Goal: Communication & Community: Answer question/provide support

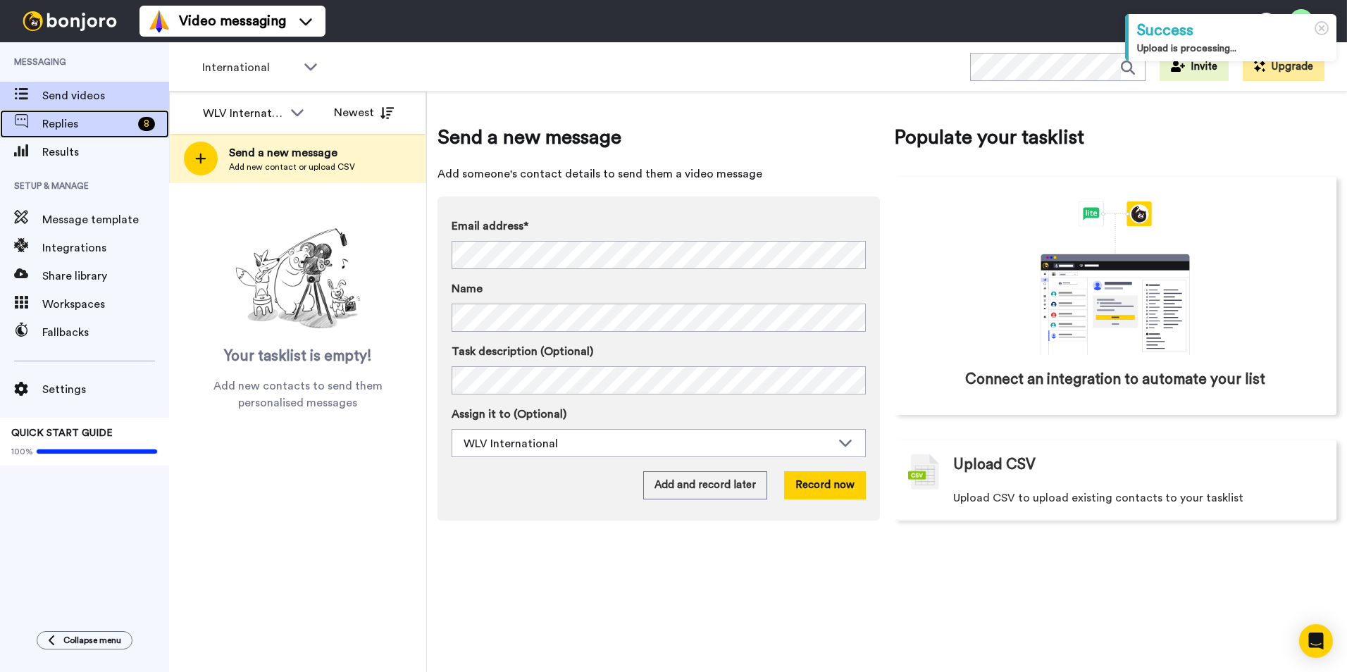
click at [113, 125] on span "Replies" at bounding box center [87, 124] width 90 height 17
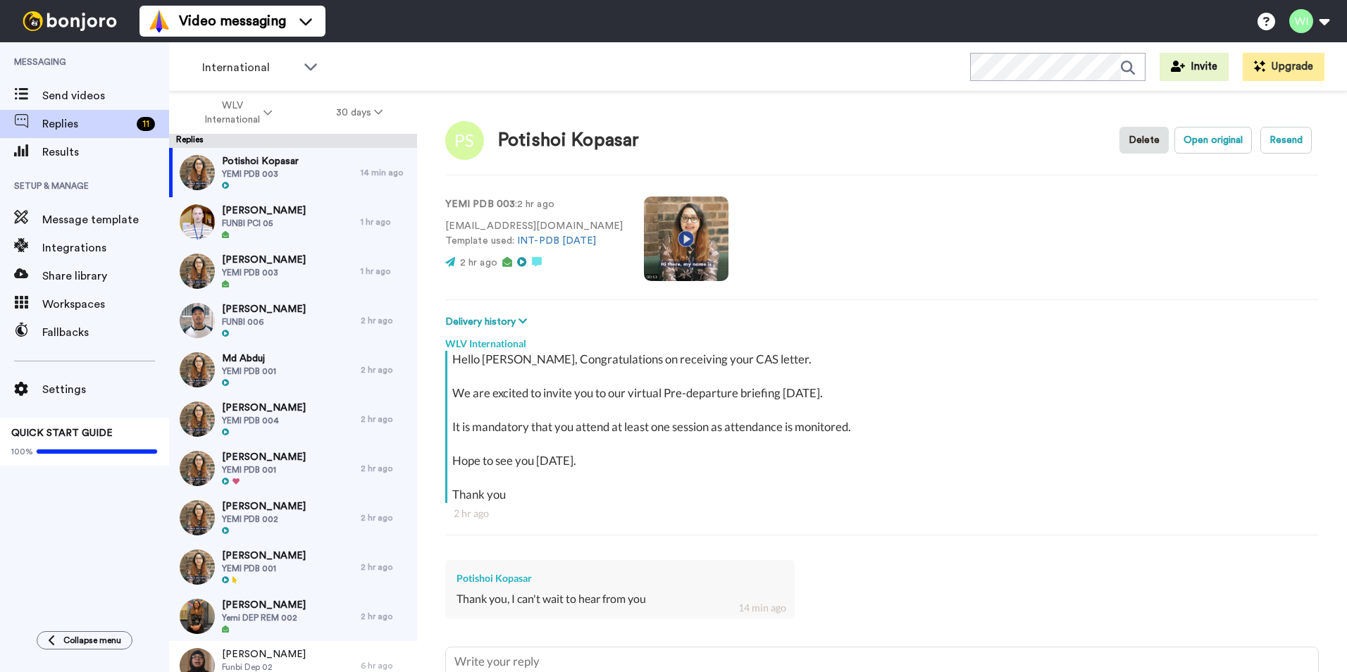
scroll to position [70, 0]
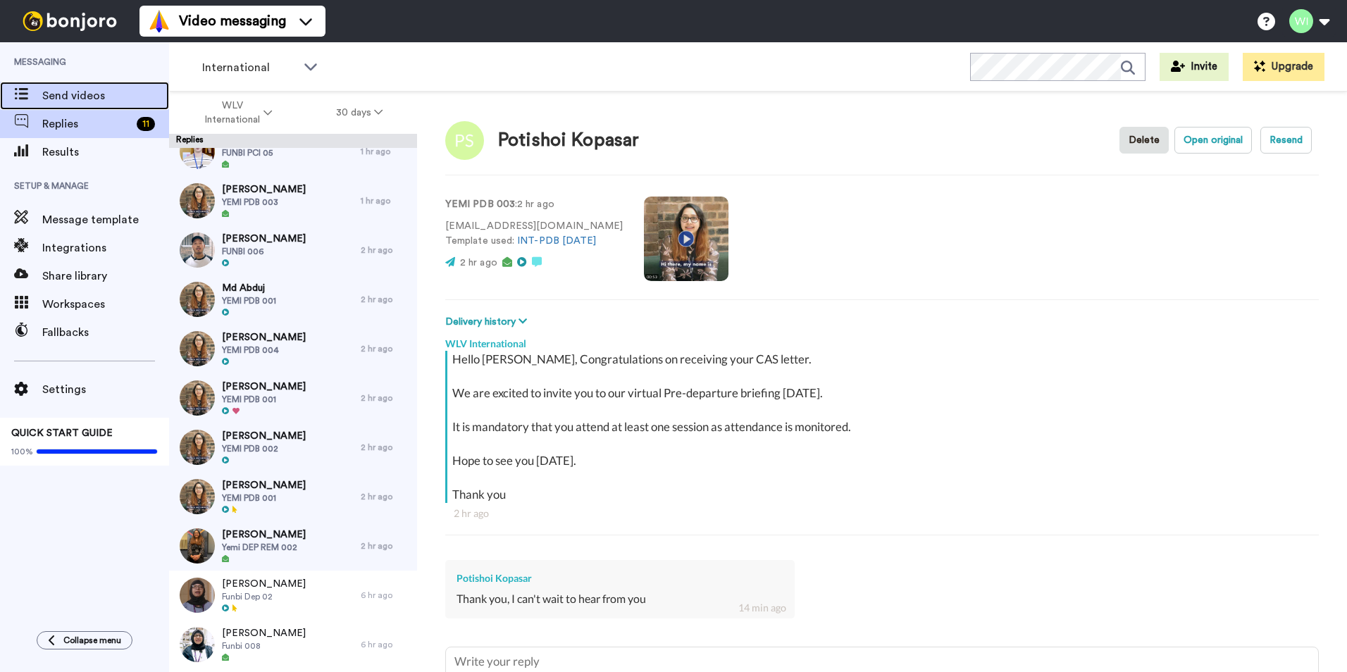
click at [83, 101] on span "Send videos" at bounding box center [105, 95] width 127 height 17
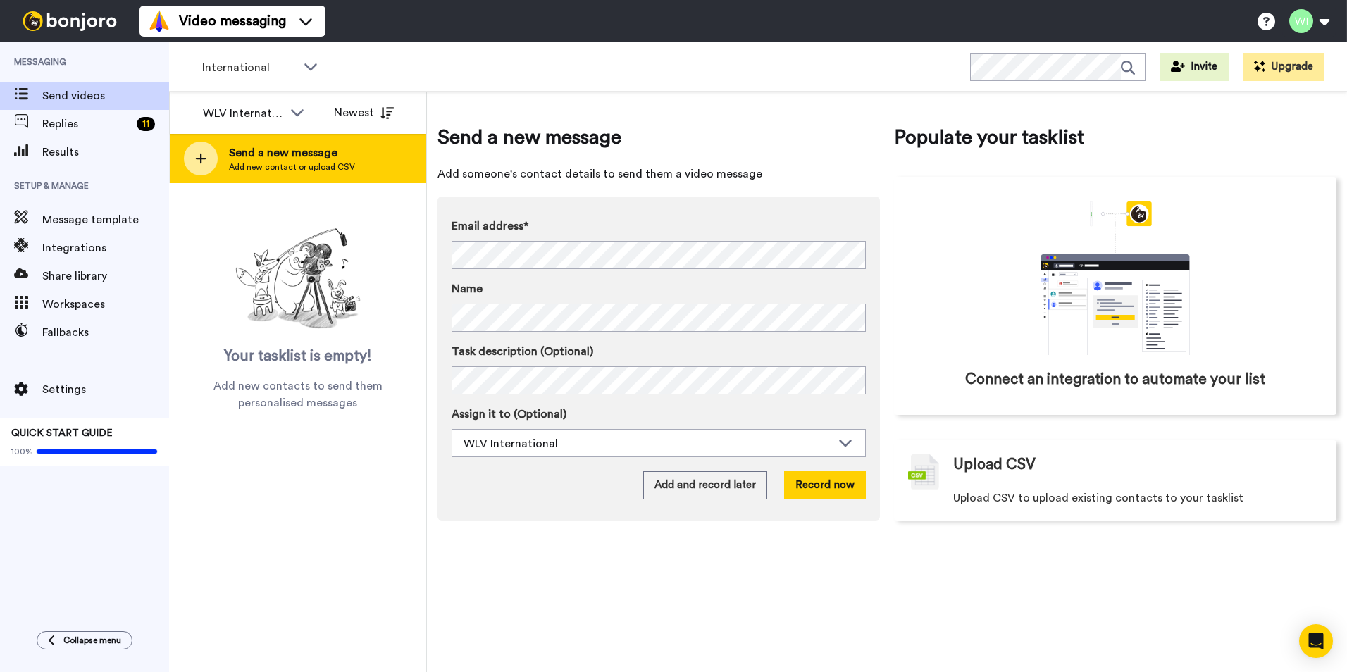
click at [242, 159] on span "Send a new message" at bounding box center [292, 152] width 126 height 17
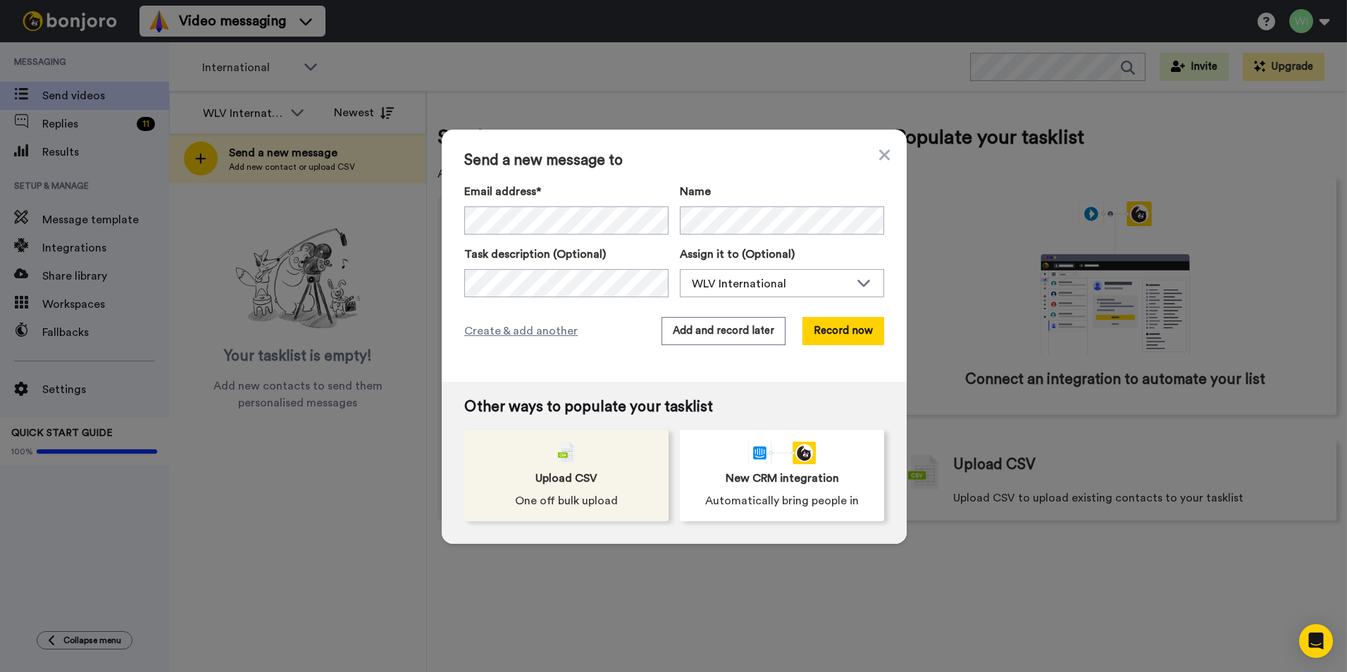
click at [499, 487] on div "Upload CSV One off bulk upload" at bounding box center [566, 476] width 204 height 92
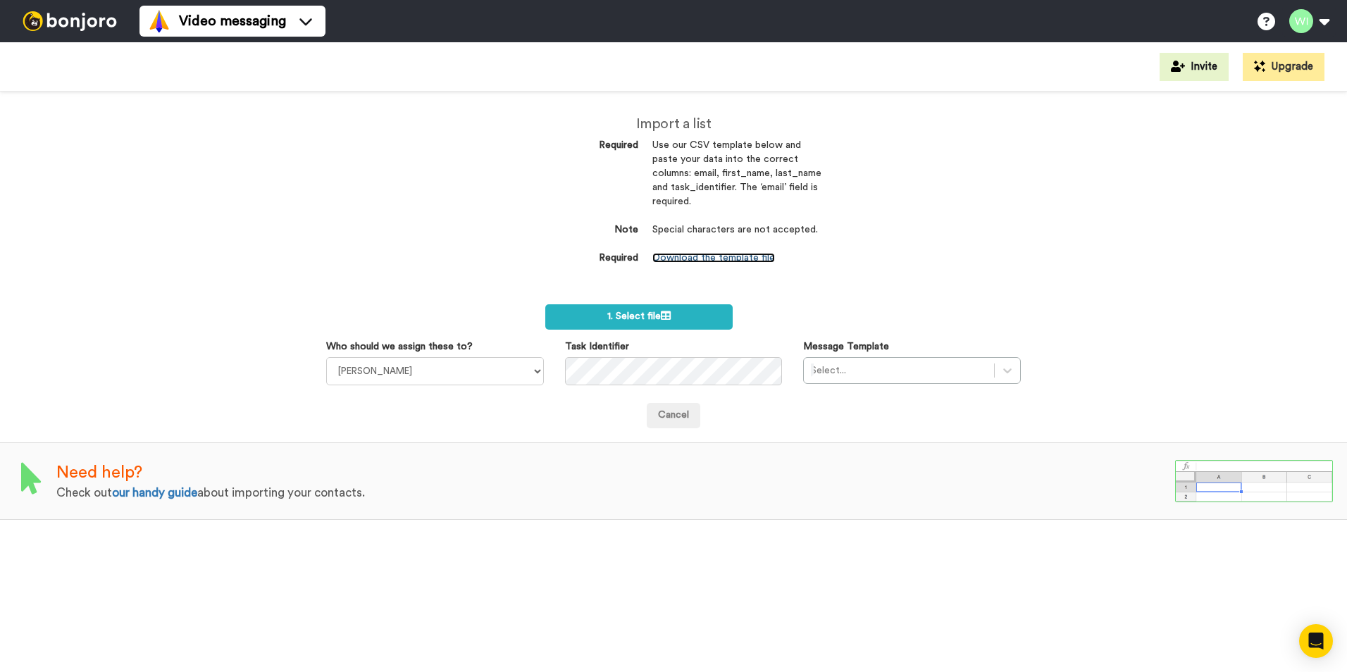
click at [711, 256] on link "Download the template file" at bounding box center [713, 258] width 123 height 10
click at [524, 380] on select "Laura Wright Amarjit Duggal WLV Academic (FSE) Divandra Birla Bolutife Ademokoy…" at bounding box center [435, 371] width 218 height 28
select select "d575366b-34de-4d4d-ba6c-d2d11e507584"
click at [326, 357] on select "Laura Wright Amarjit Duggal WLV Academic (FSE) Divandra Birla Bolutife Ademokoy…" at bounding box center [435, 371] width 218 height 28
click at [949, 375] on div at bounding box center [899, 370] width 176 height 17
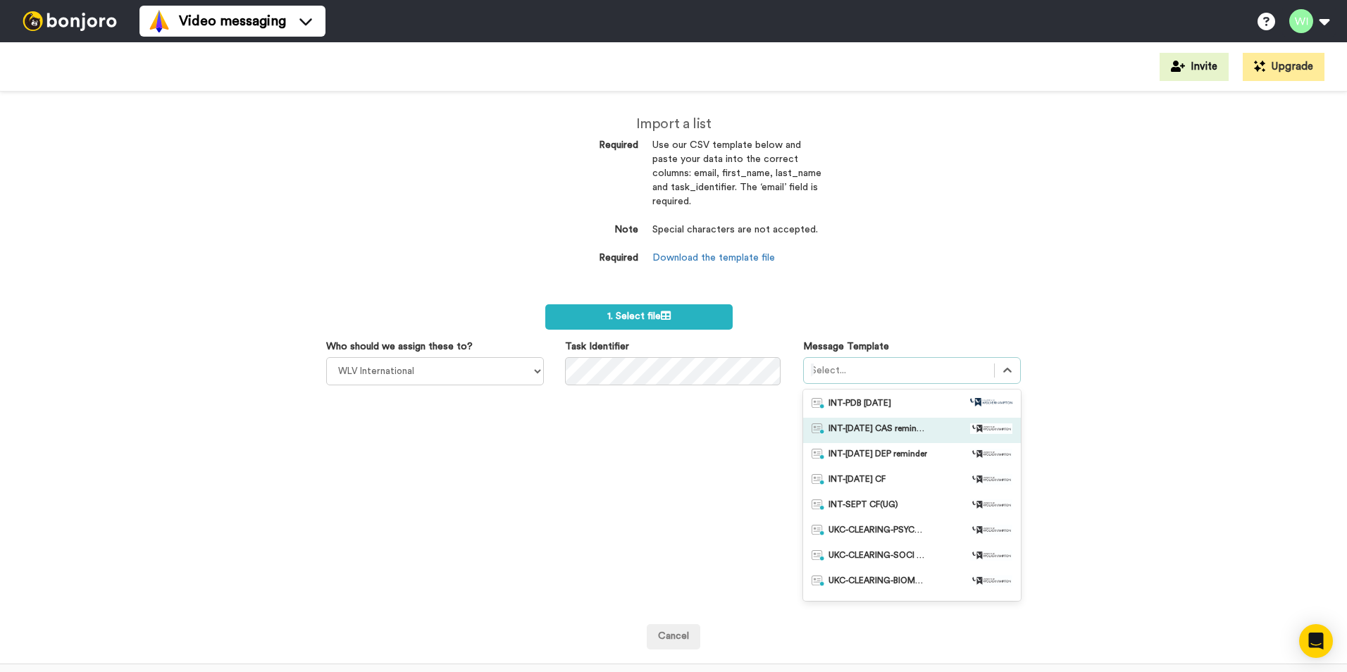
click at [904, 437] on div "INT-Sept 25 CAS reminder" at bounding box center [912, 430] width 218 height 25
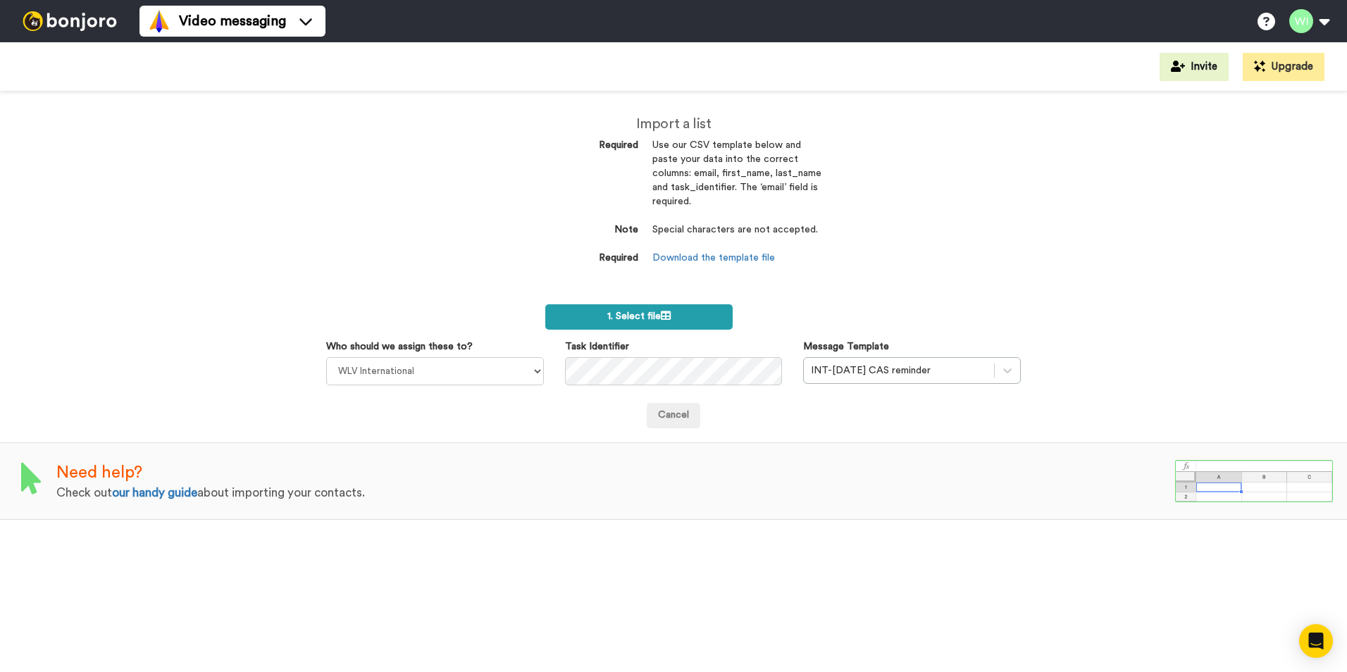
click at [672, 316] on label "1. Select file" at bounding box center [638, 316] width 187 height 25
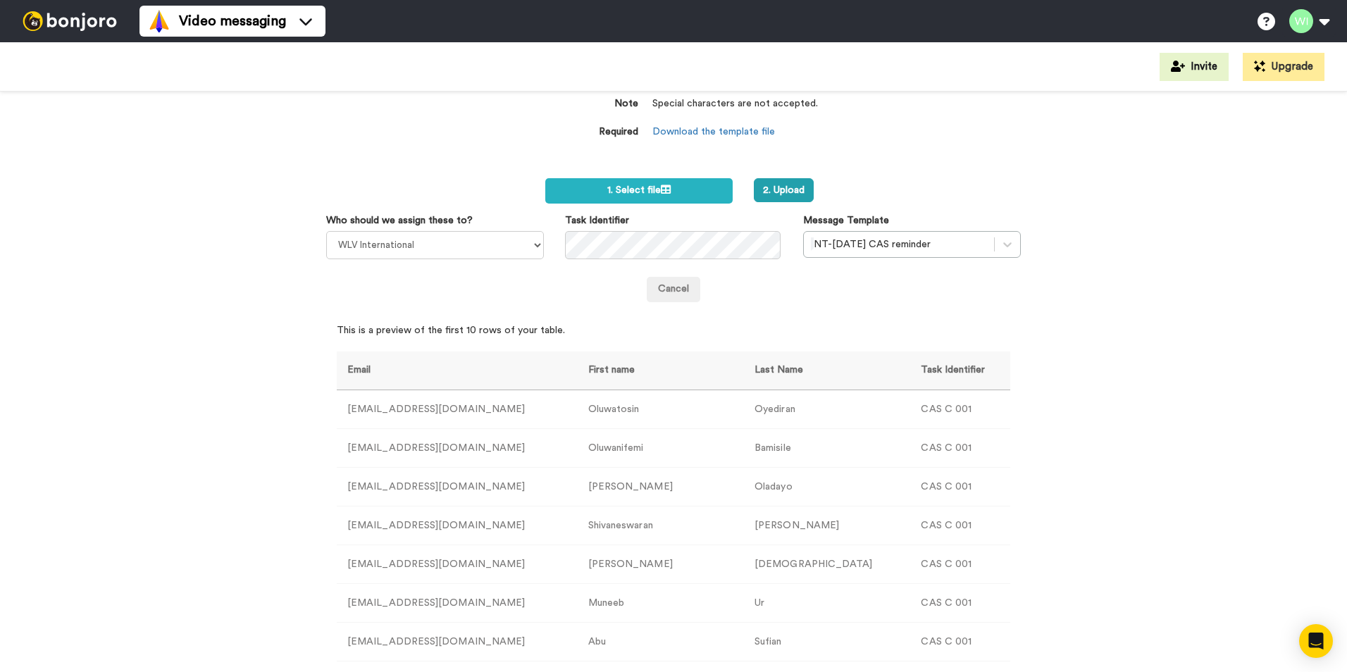
scroll to position [56, 0]
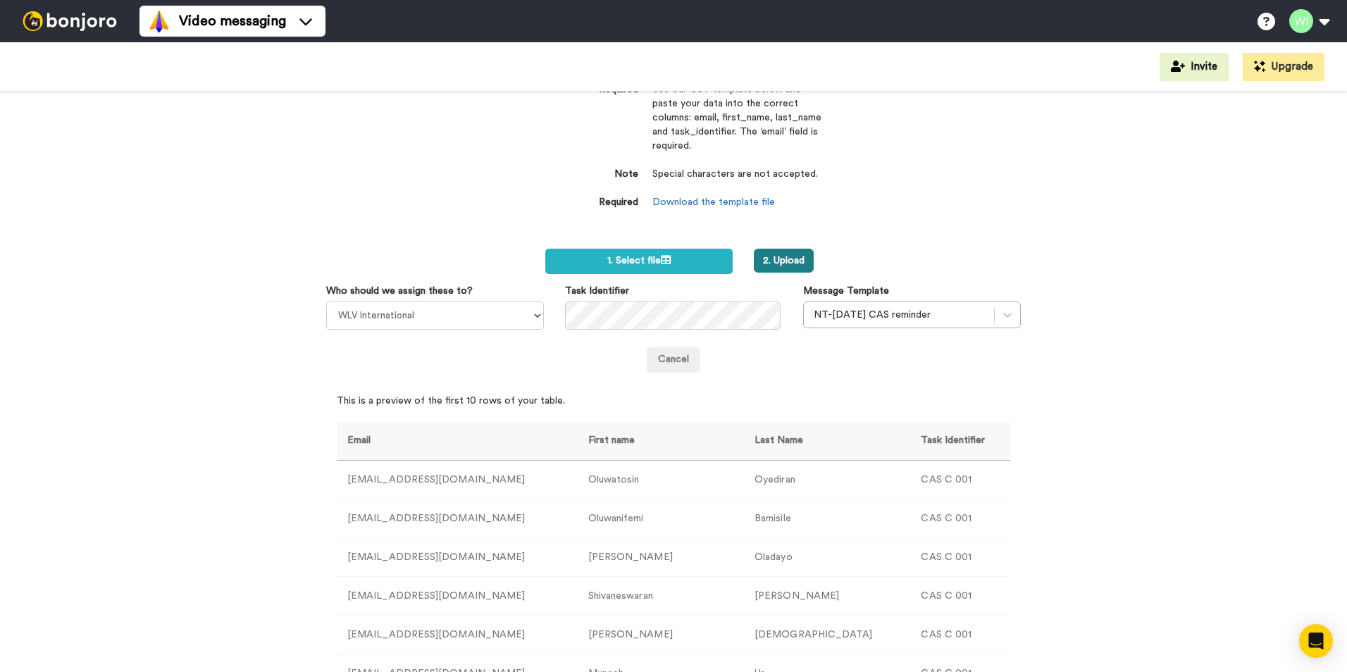
click at [791, 260] on button "2. Upload" at bounding box center [784, 261] width 60 height 24
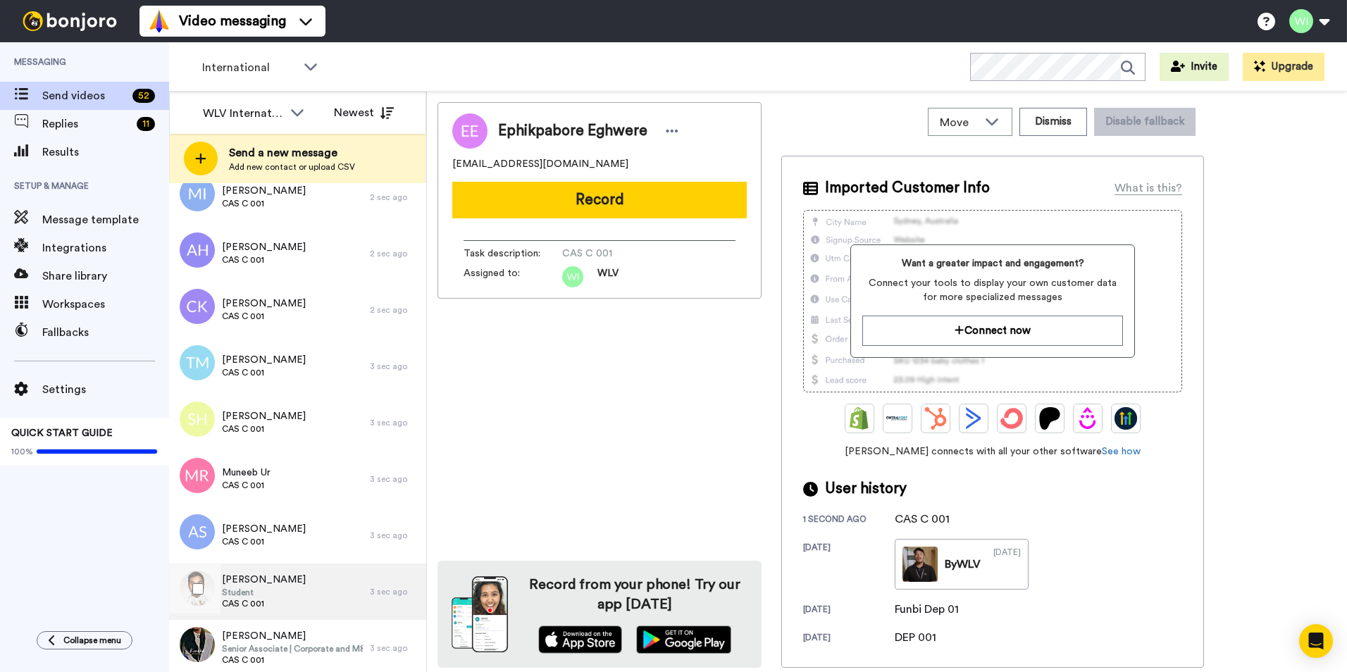
scroll to position [596, 0]
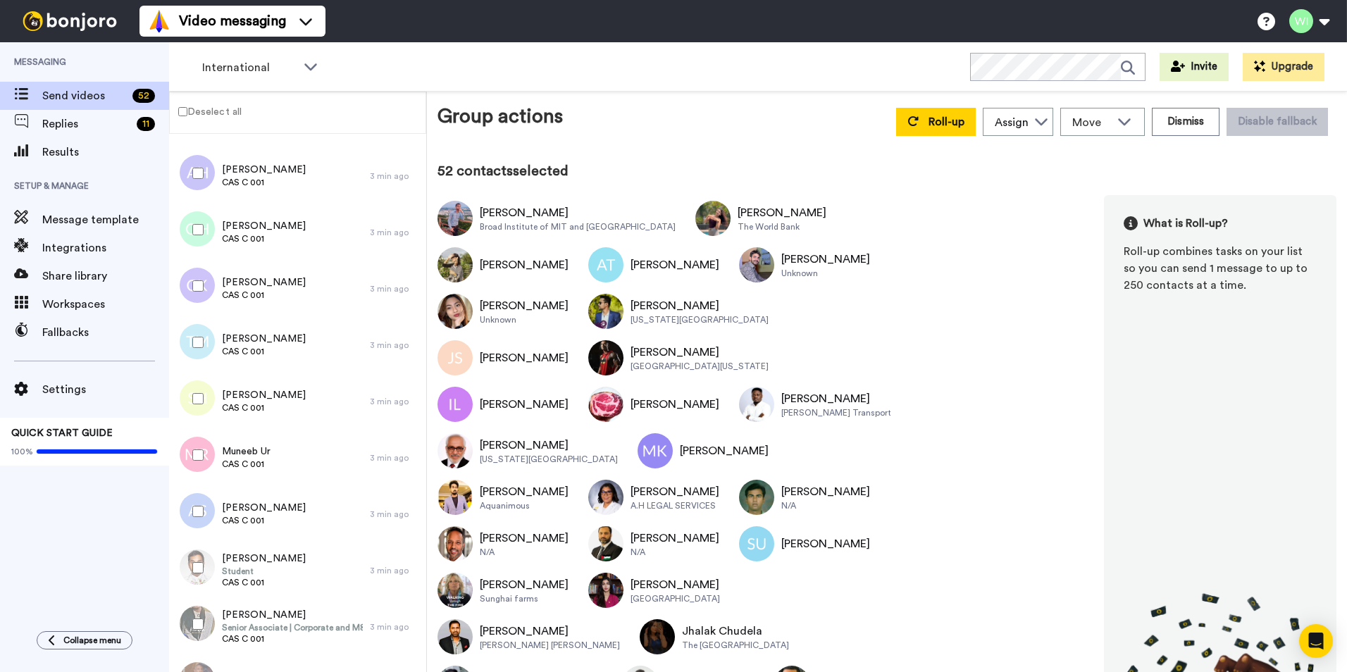
scroll to position [2406, 0]
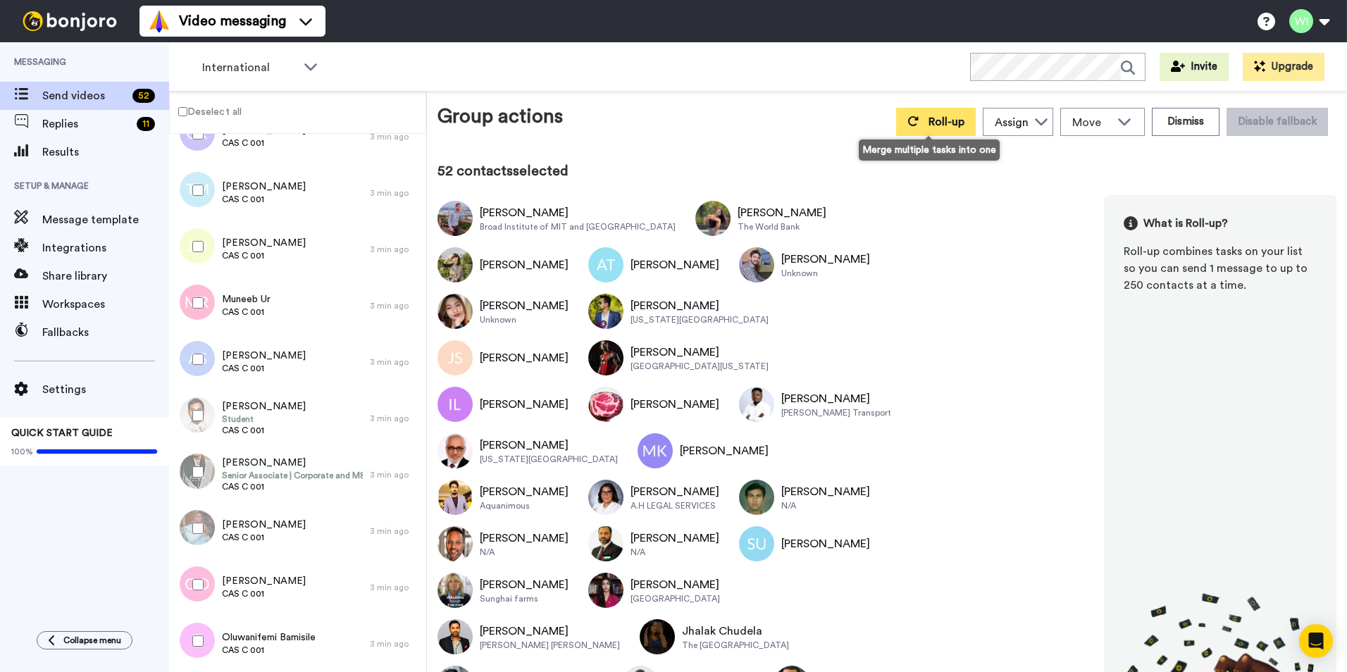
click at [913, 125] on button "Roll-up" at bounding box center [936, 122] width 80 height 28
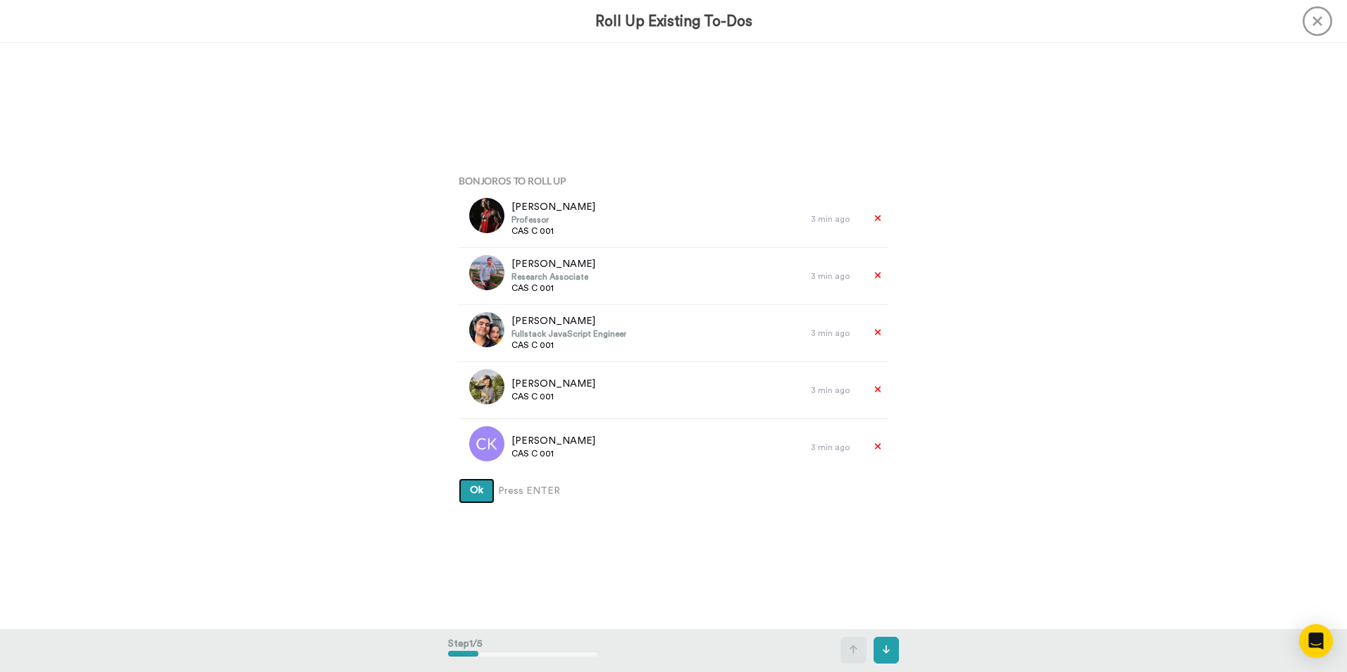
scroll to position [2606, 0]
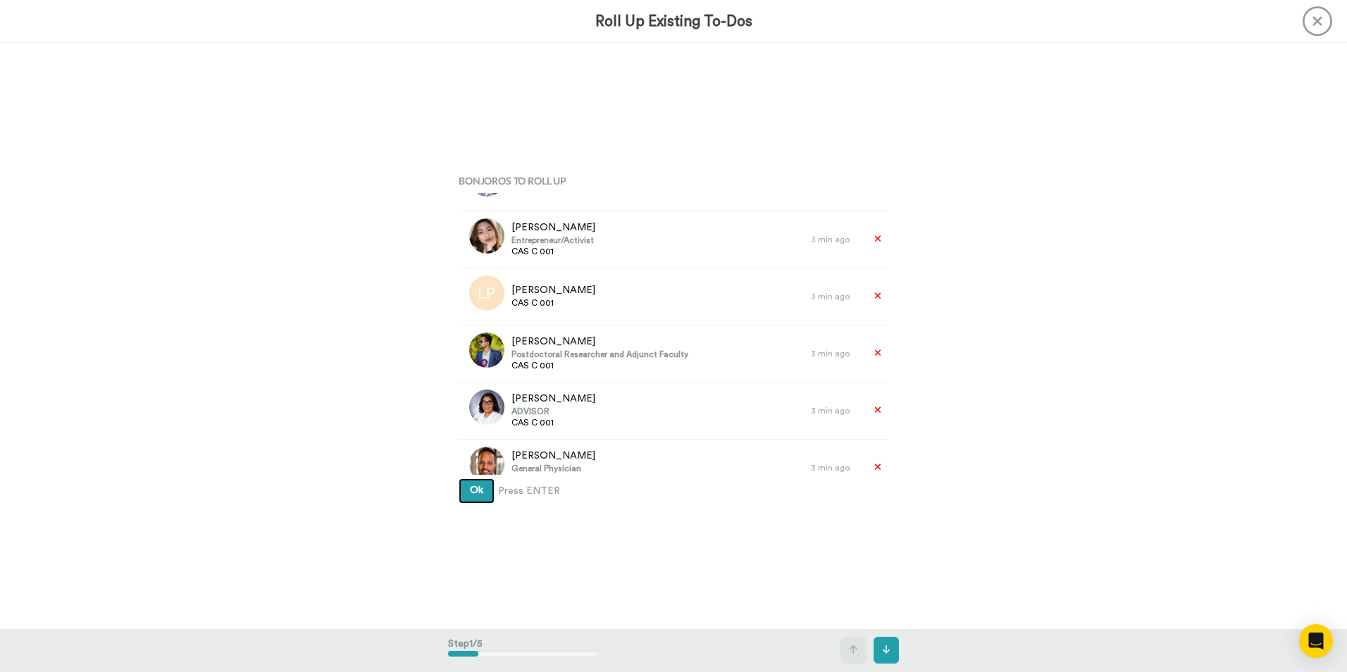
click at [470, 488] on span "Ok" at bounding box center [476, 490] width 13 height 10
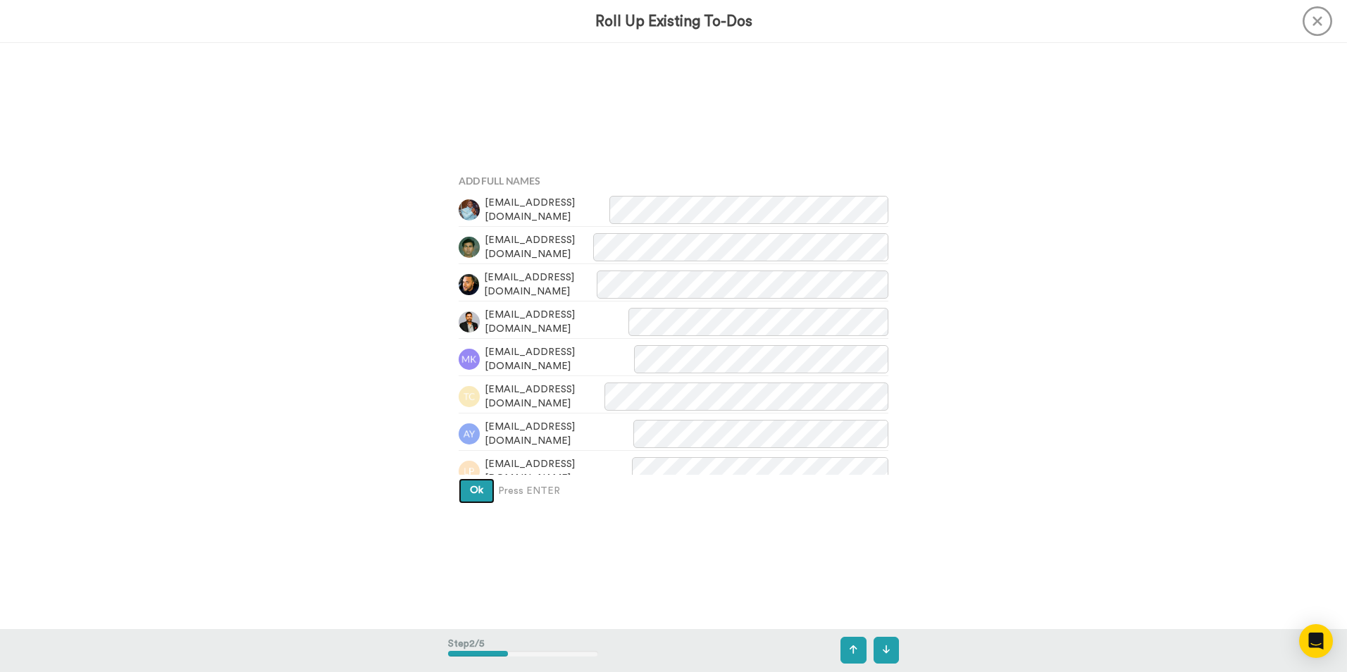
click at [485, 487] on button "Ok" at bounding box center [477, 490] width 36 height 25
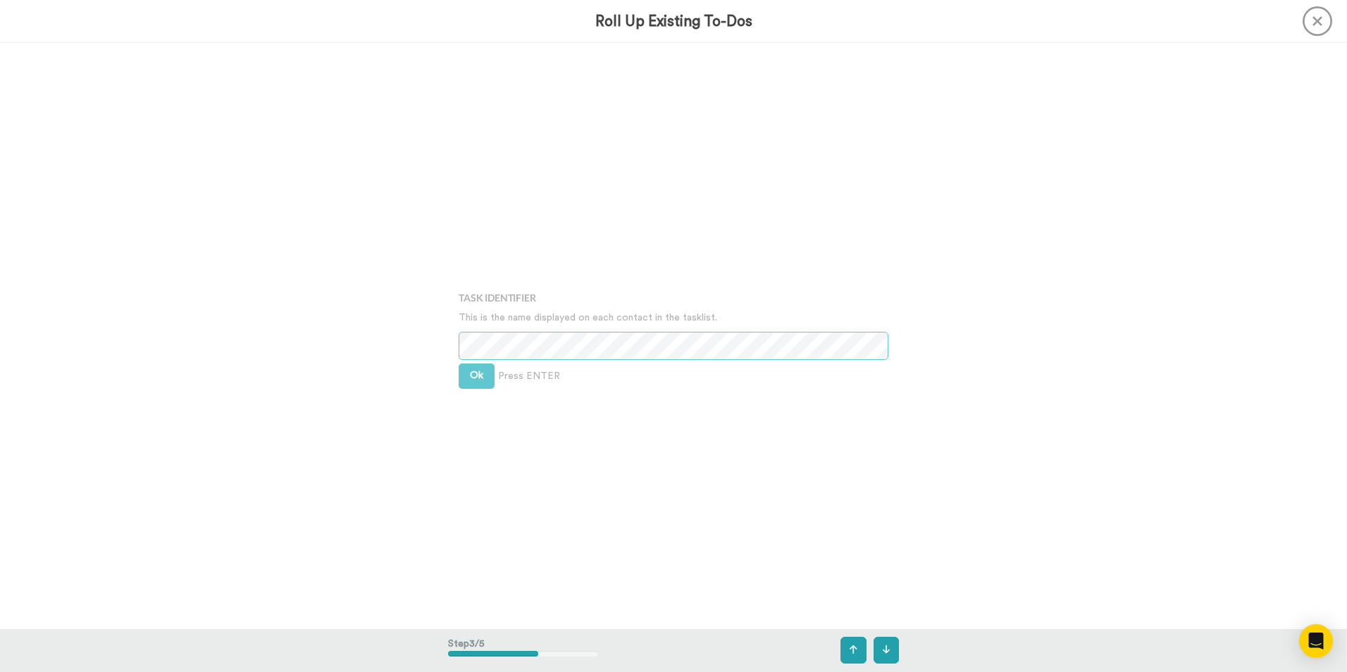
scroll to position [1172, 0]
click at [460, 373] on button "Ok" at bounding box center [477, 374] width 36 height 25
click at [487, 369] on button "Ok" at bounding box center [477, 363] width 36 height 25
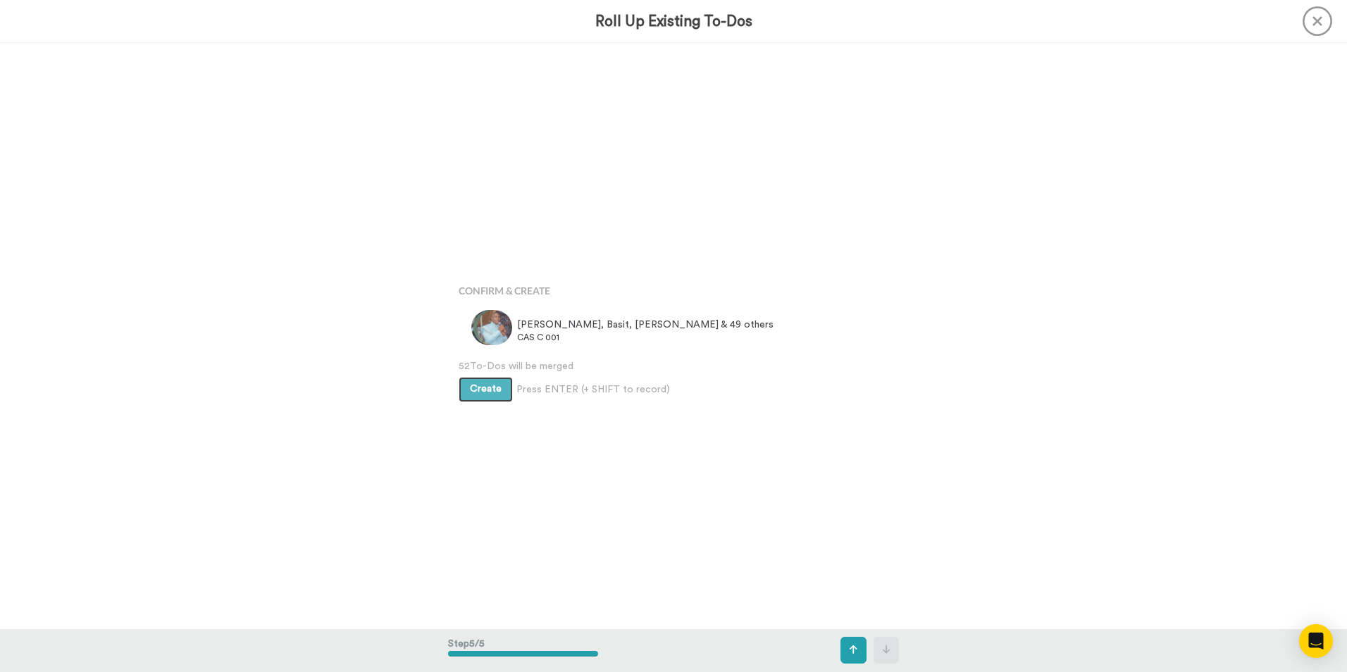
scroll to position [2343, 0]
click at [485, 382] on span "Create" at bounding box center [486, 385] width 32 height 10
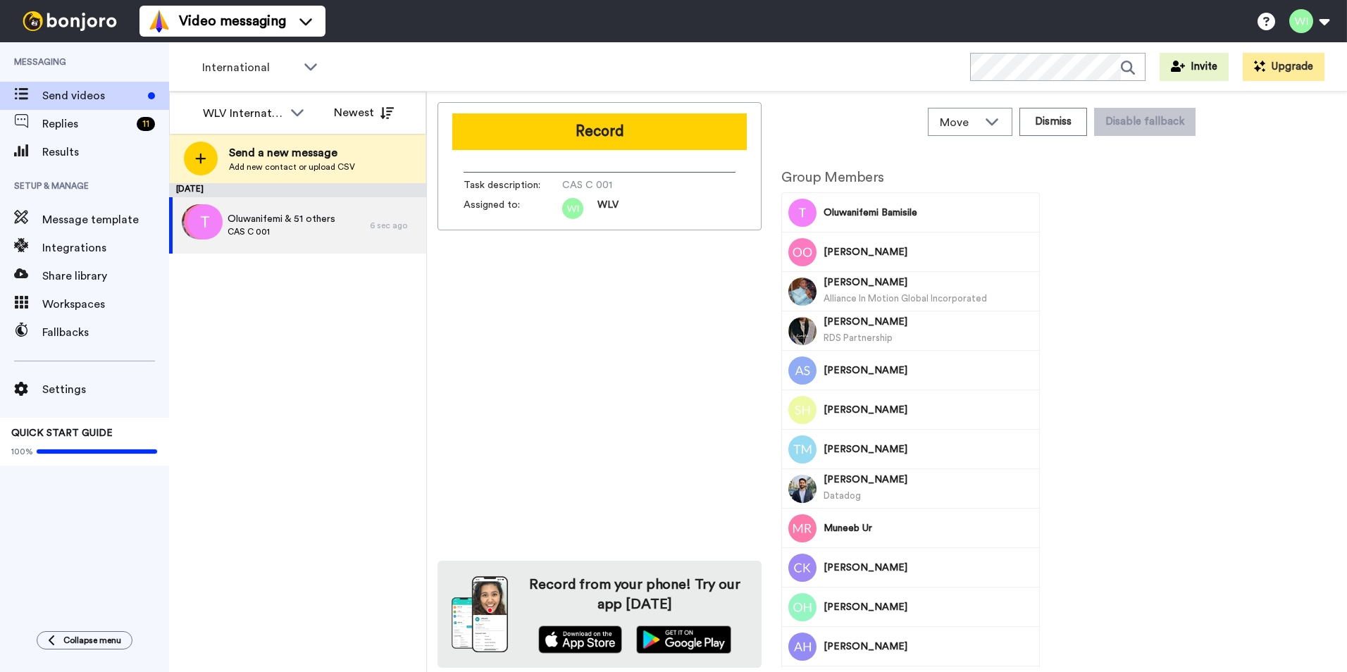
click at [585, 130] on button "Record" at bounding box center [599, 131] width 294 height 37
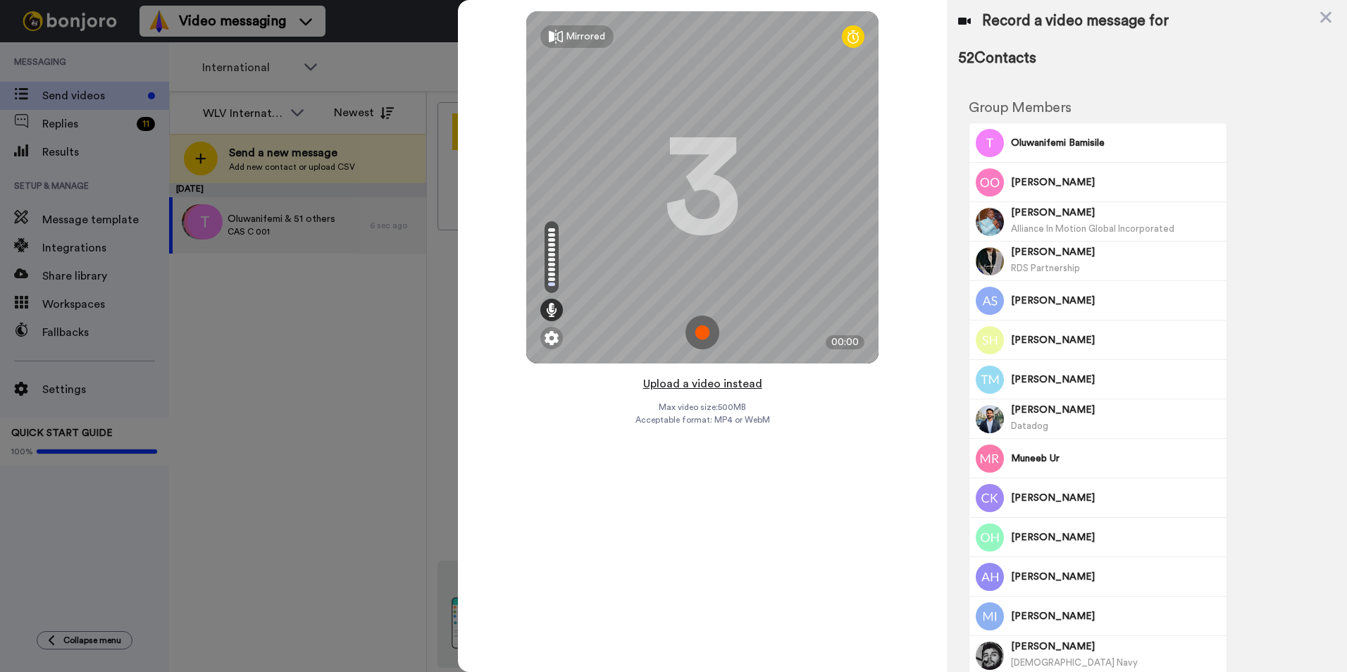
click at [667, 387] on button "Upload a video instead" at bounding box center [702, 384] width 127 height 18
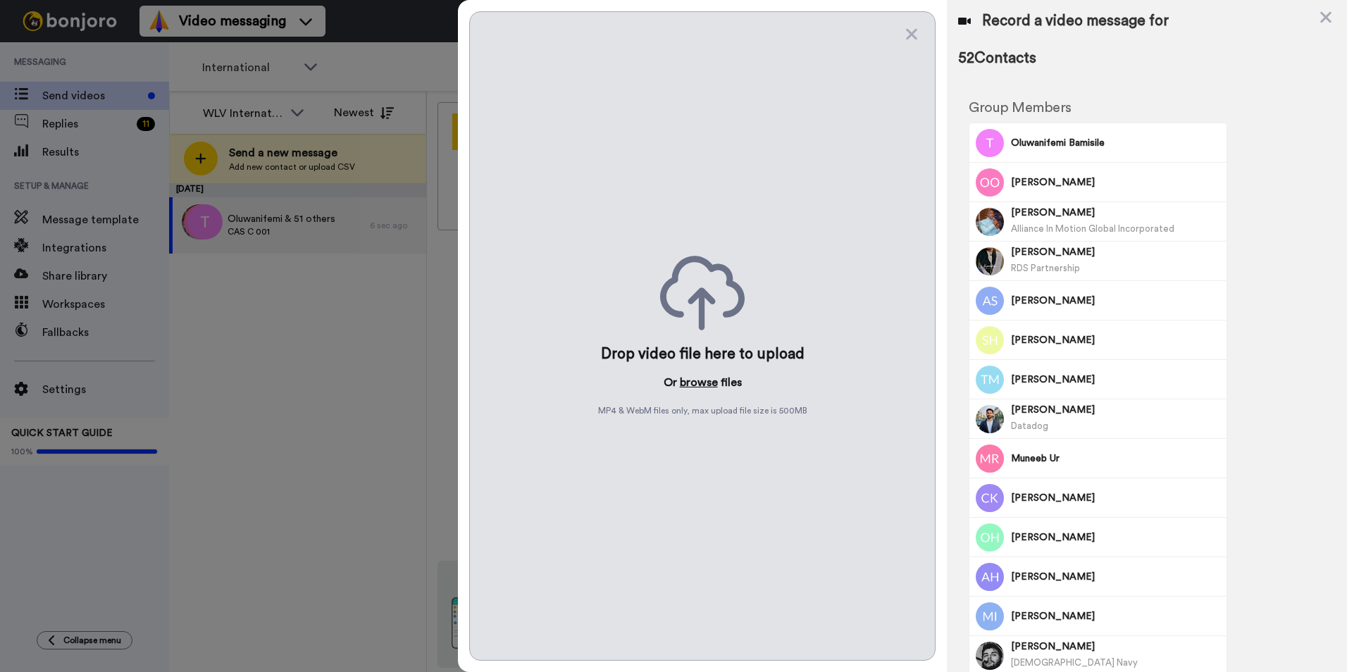
click at [709, 384] on button "browse" at bounding box center [699, 382] width 38 height 17
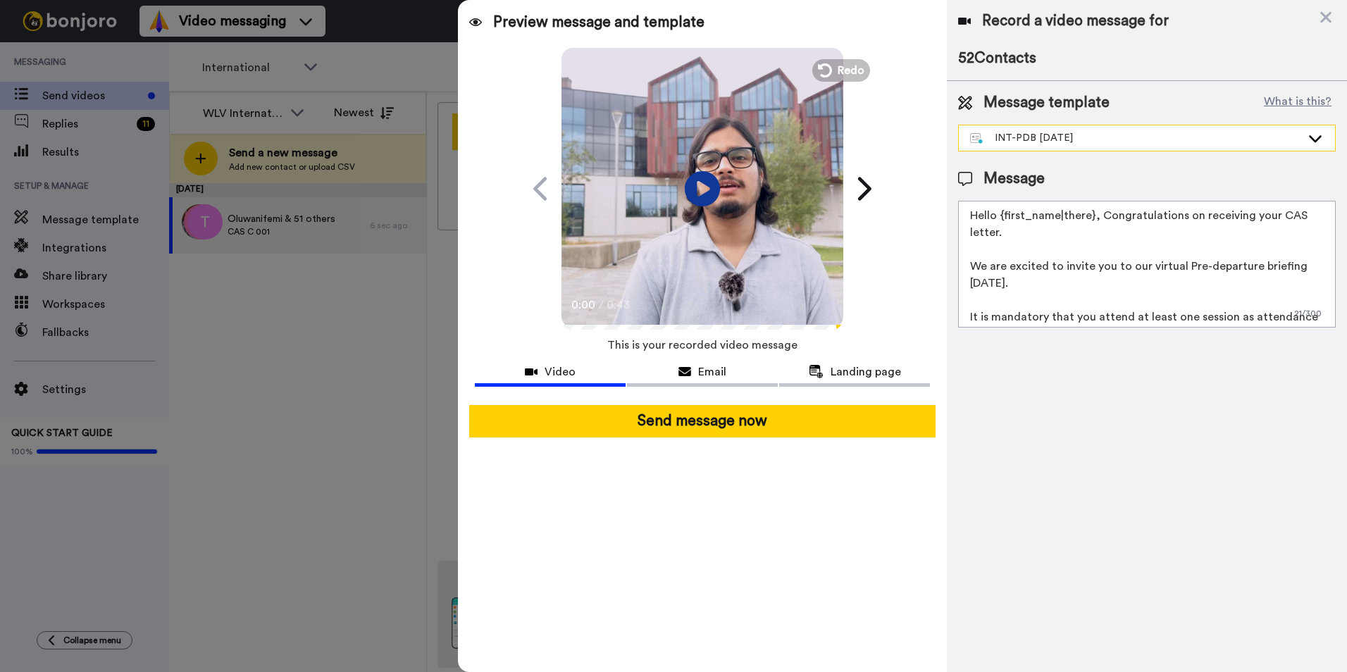
click at [1080, 141] on div "INT-PDB Sept 2025" at bounding box center [1135, 138] width 331 height 14
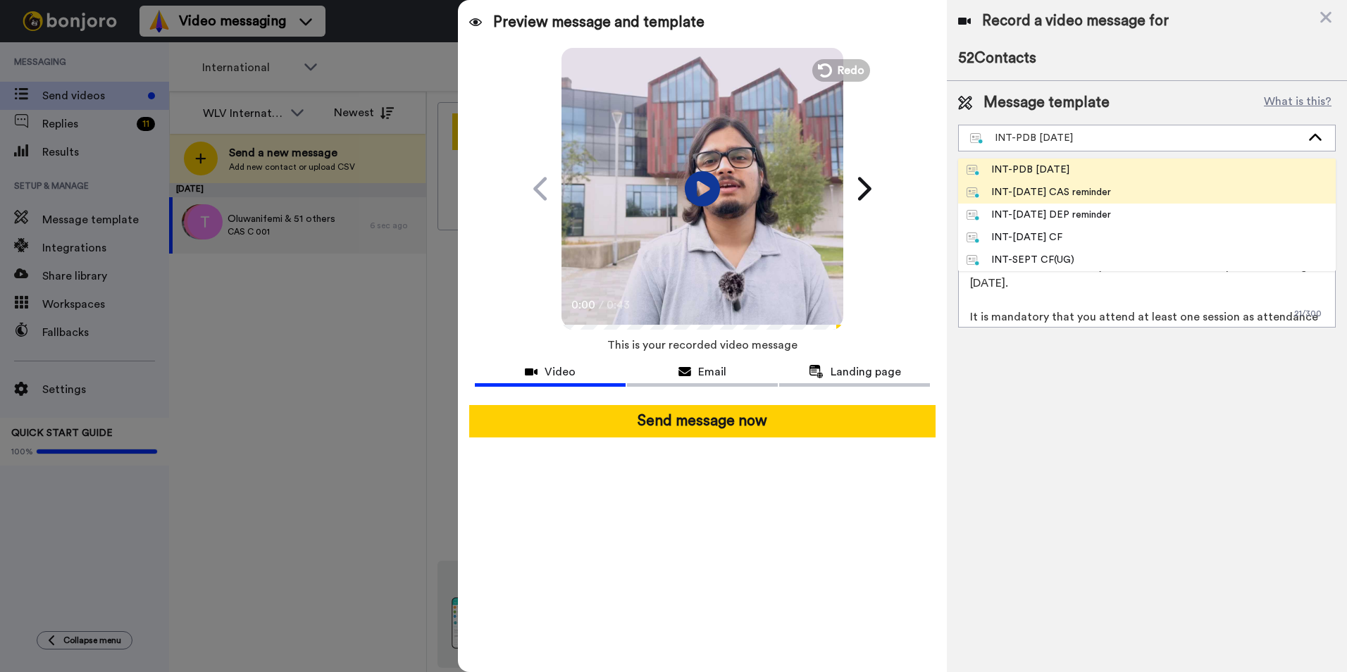
click at [1076, 192] on div "INT-Sept 25 CAS reminder" at bounding box center [1038, 192] width 144 height 14
type textarea "Hi {first_name| }, This is a final reminder that the CAS request deadline is fa…"
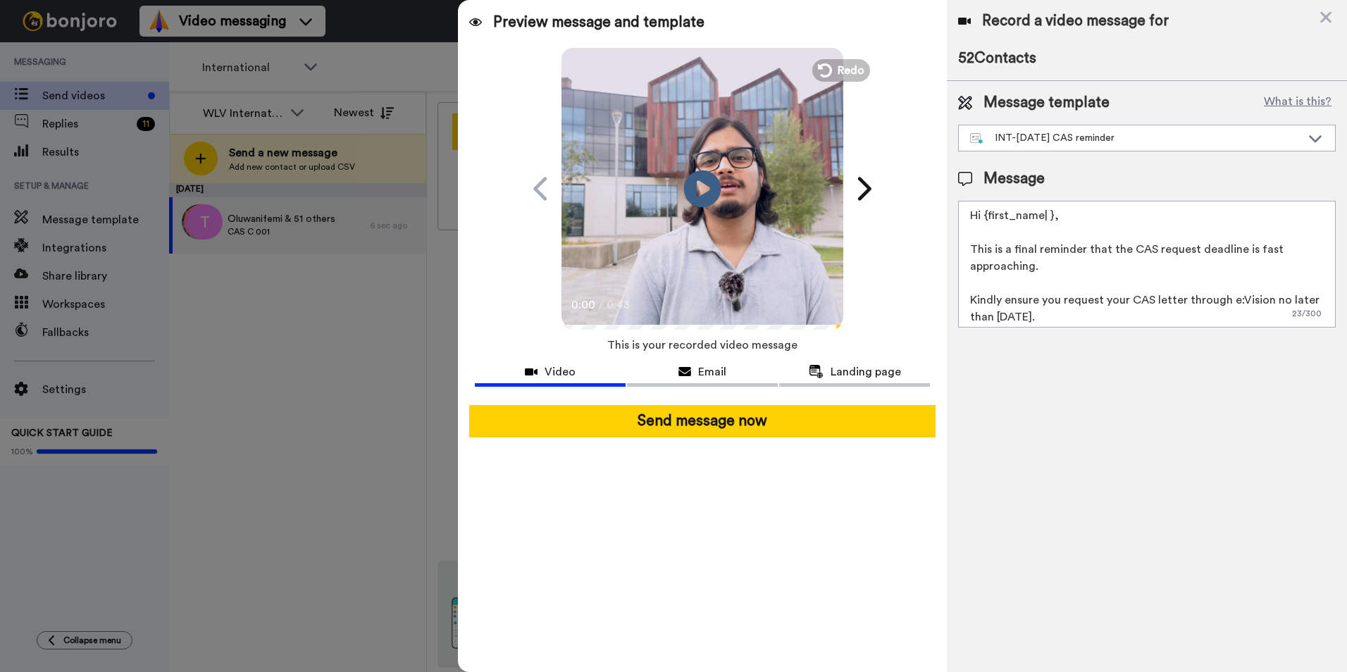
click at [693, 185] on icon at bounding box center [702, 188] width 37 height 37
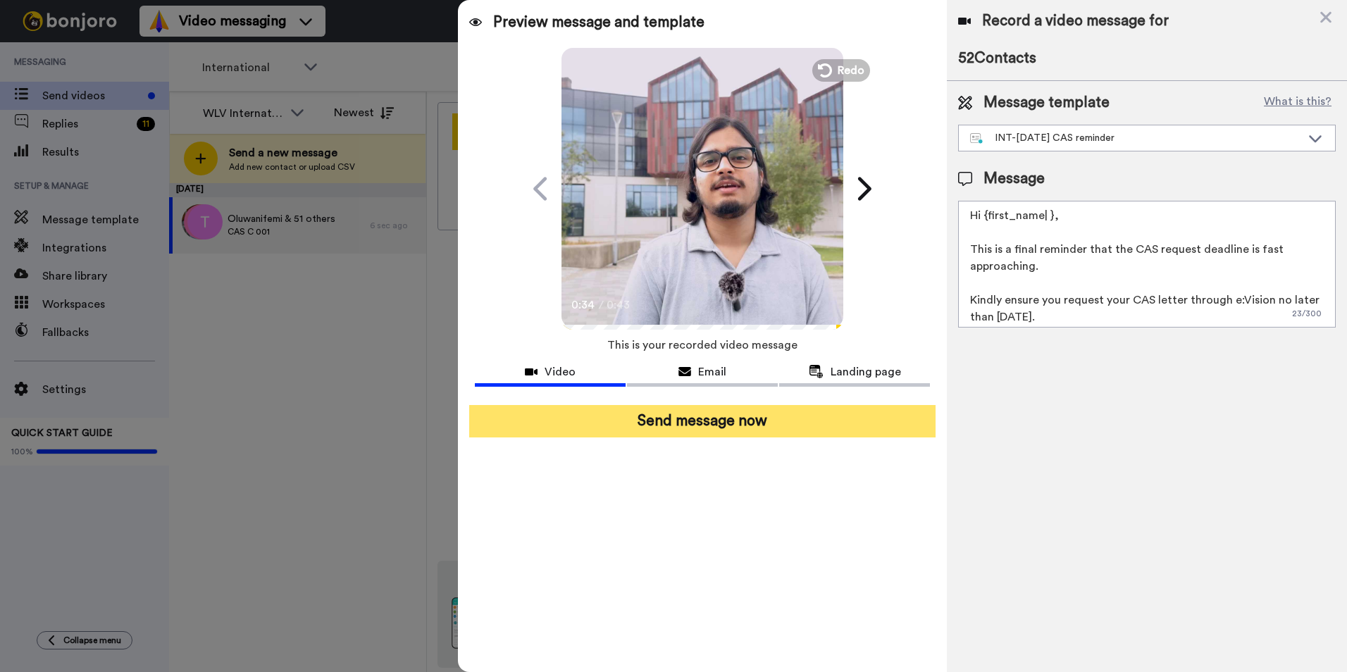
click at [673, 416] on button "Send message now" at bounding box center [702, 421] width 466 height 32
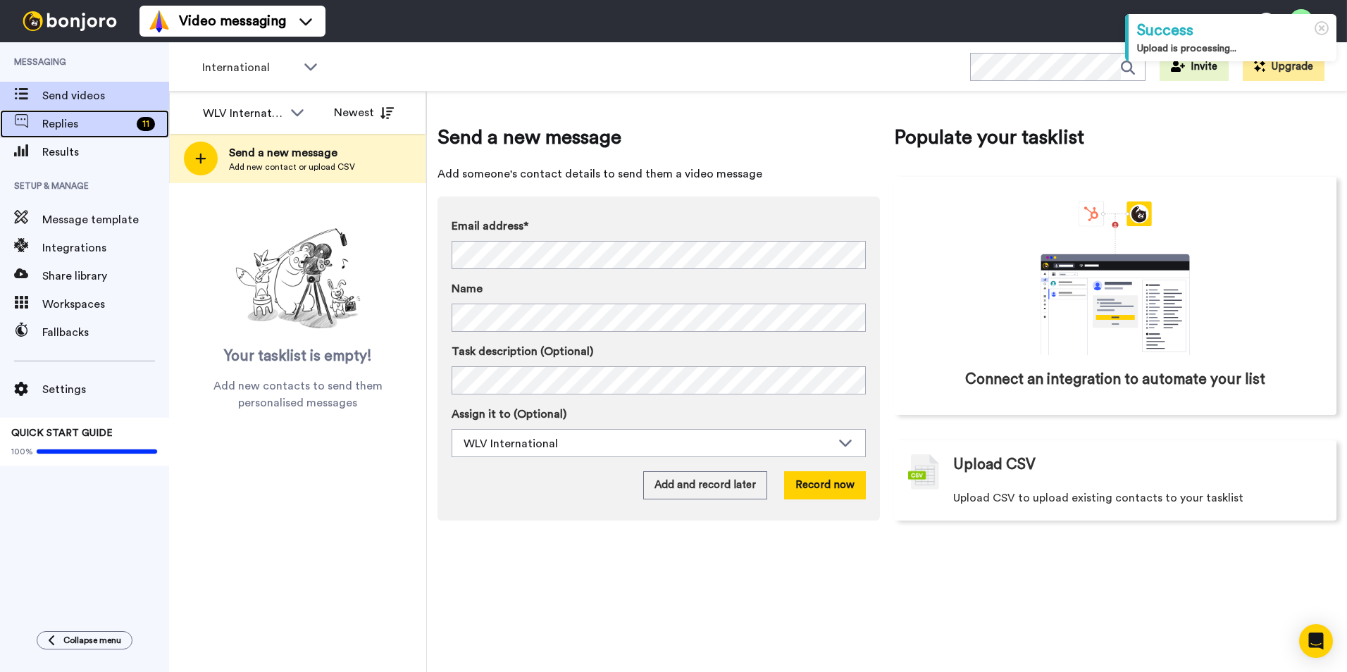
click at [138, 131] on div "Replies 11" at bounding box center [105, 124] width 127 height 17
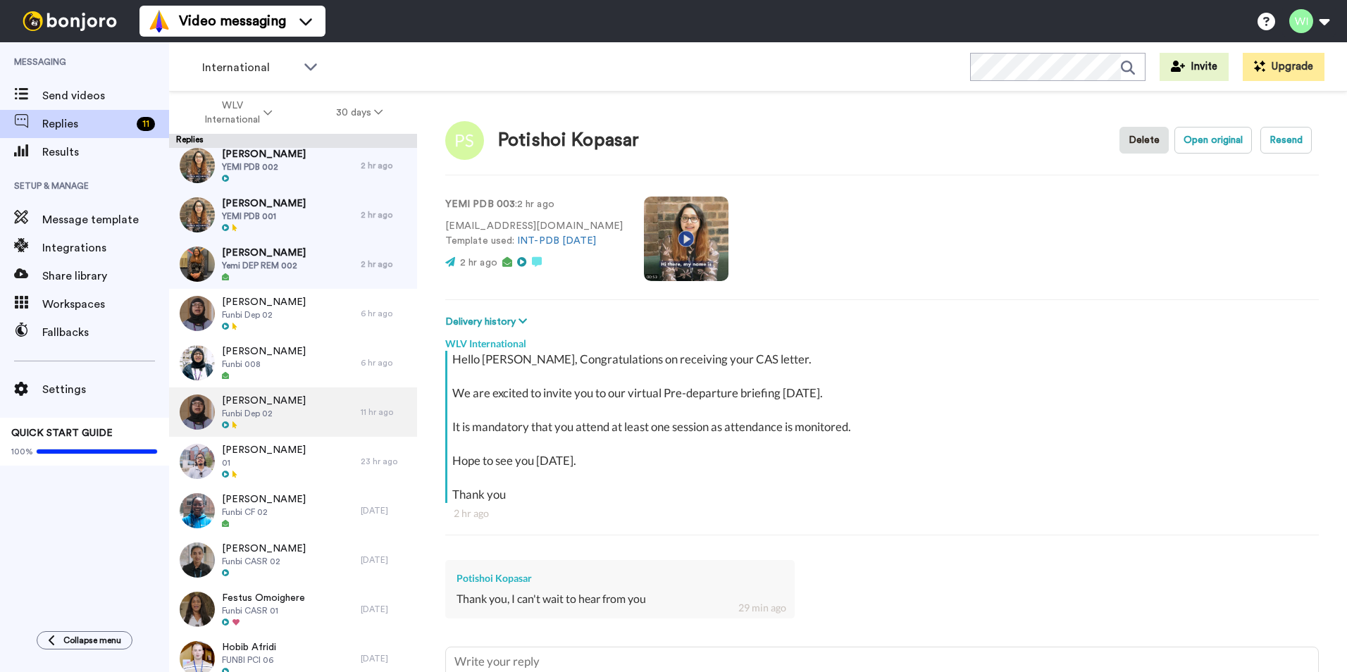
scroll to position [282, 0]
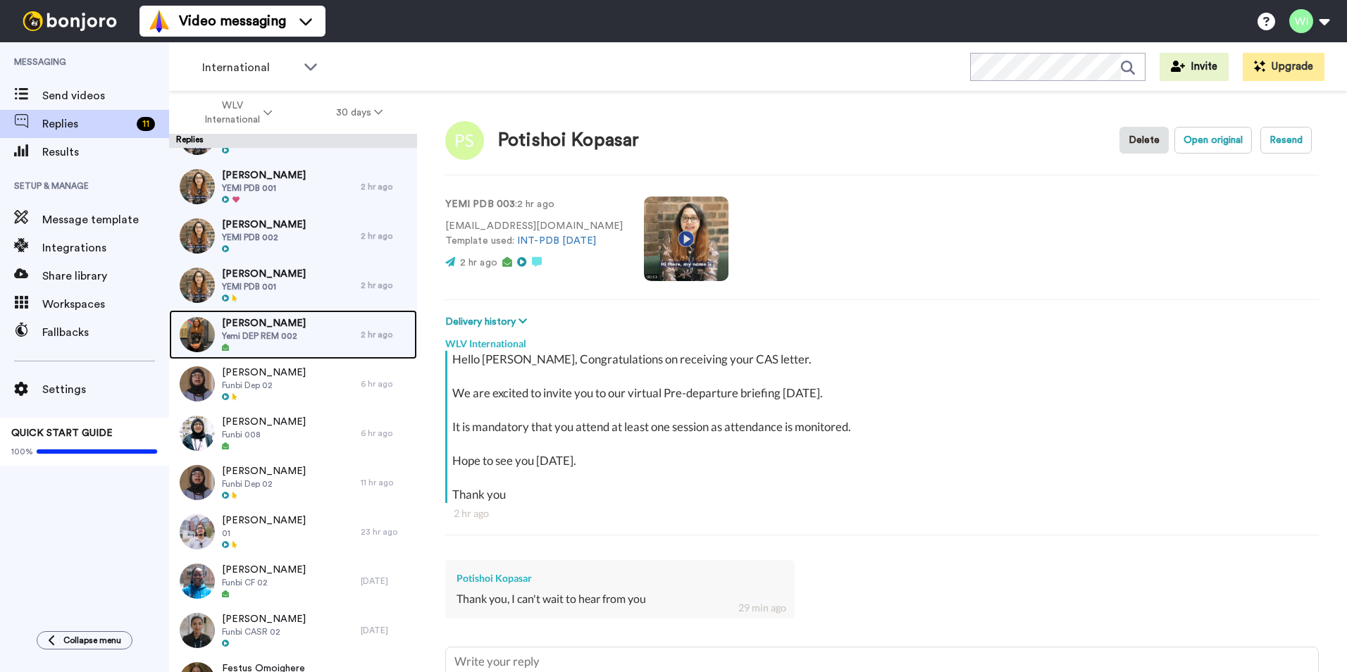
click at [317, 334] on div "Stanley Kenechukwu Yemi DEP REM 002" at bounding box center [265, 334] width 192 height 49
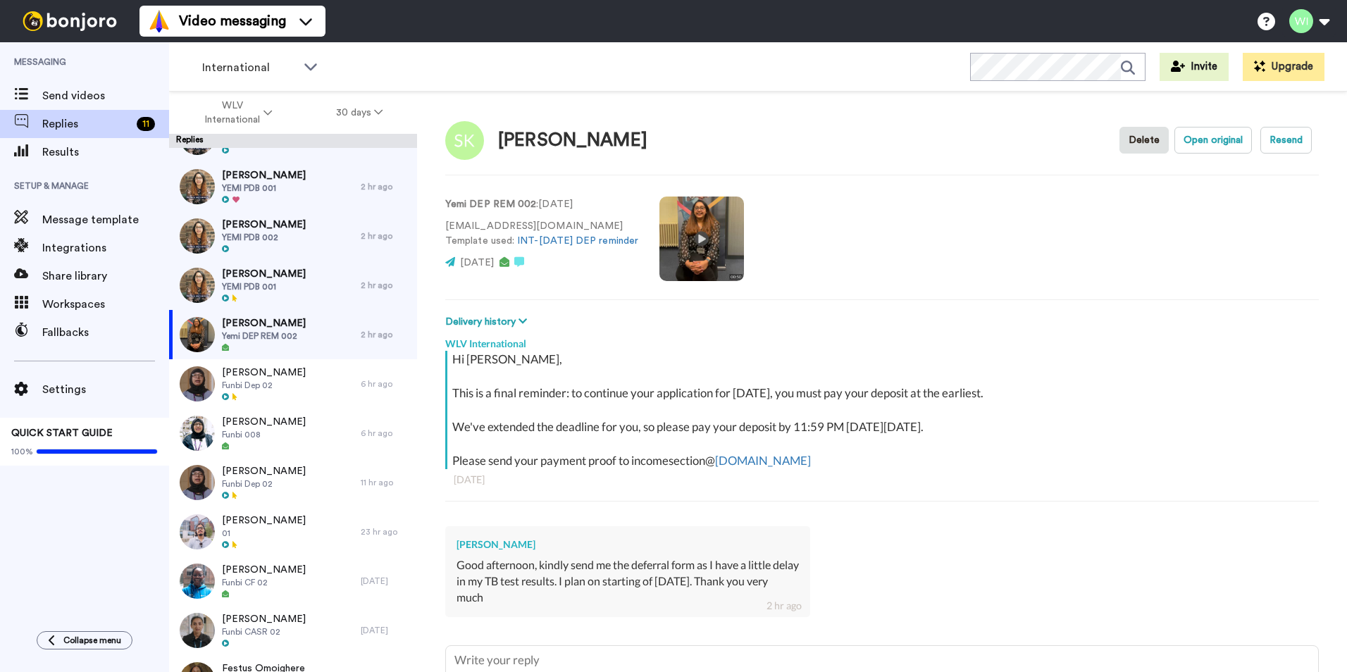
scroll to position [123, 0]
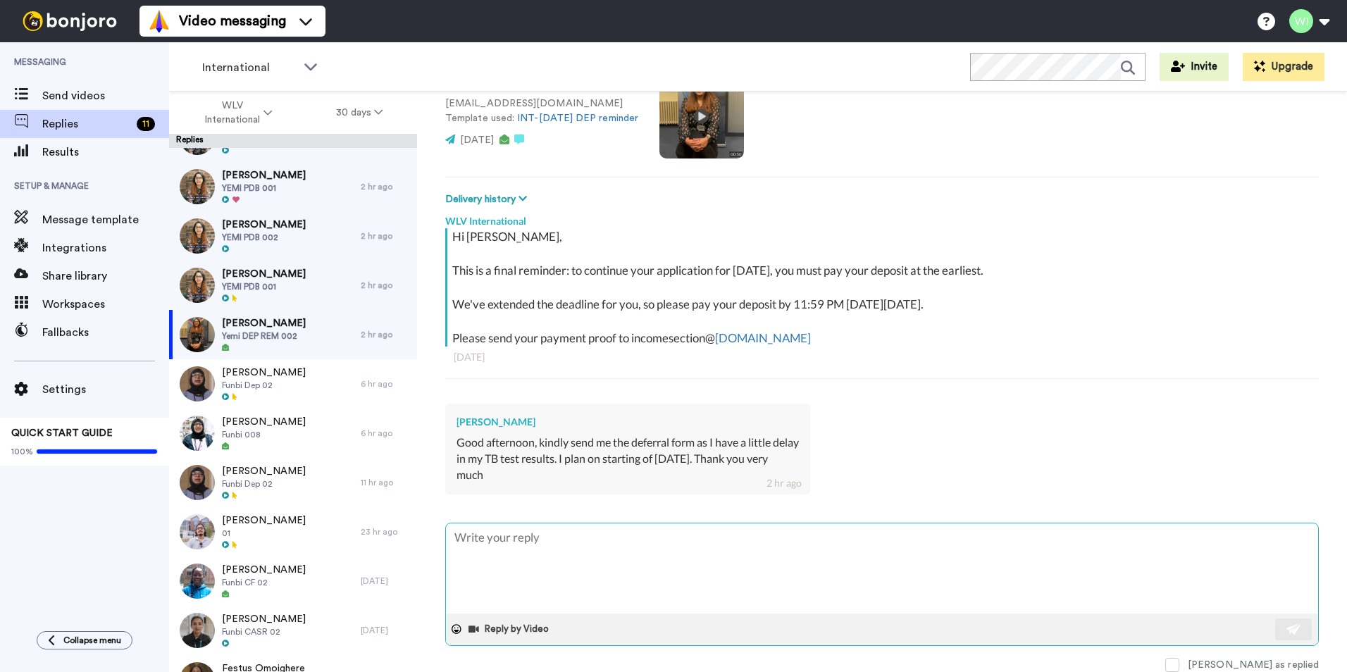
click at [636, 554] on textarea at bounding box center [882, 568] width 872 height 90
type textarea "x"
type textarea "H"
type textarea "x"
type textarea "Hi"
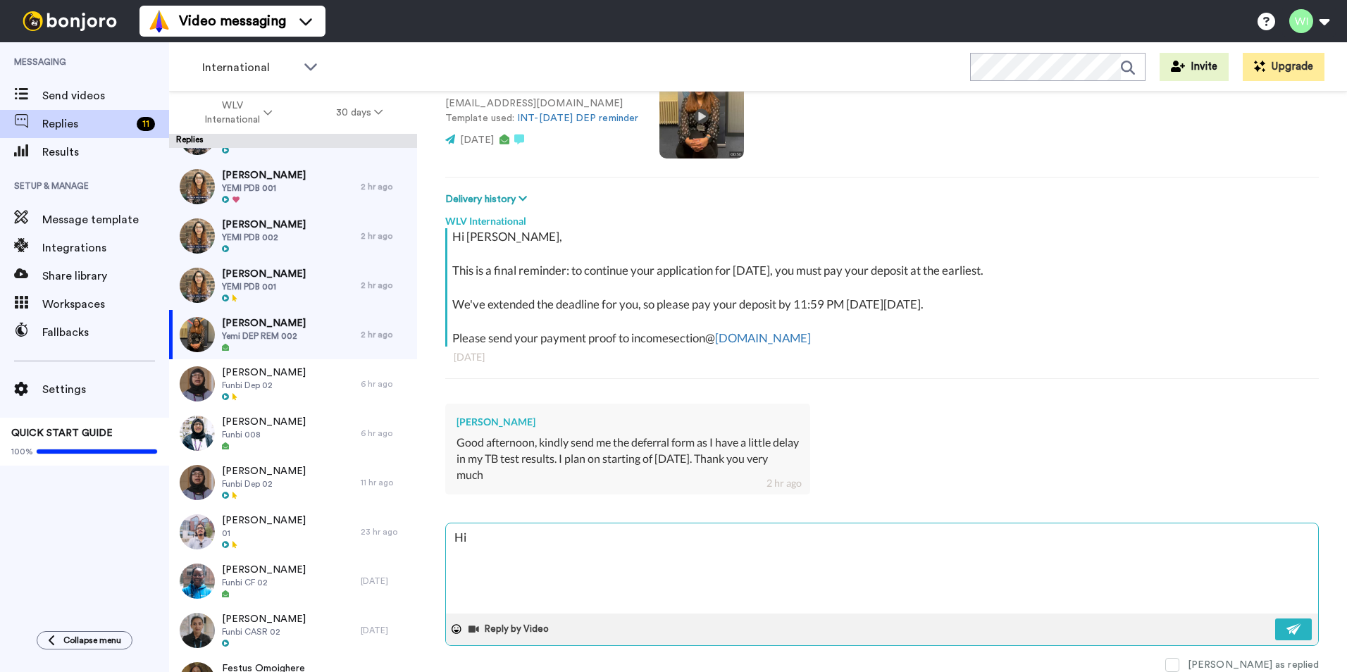
type textarea "x"
type textarea "Hi,"
type textarea "x"
type textarea "Hi,"
type textarea "x"
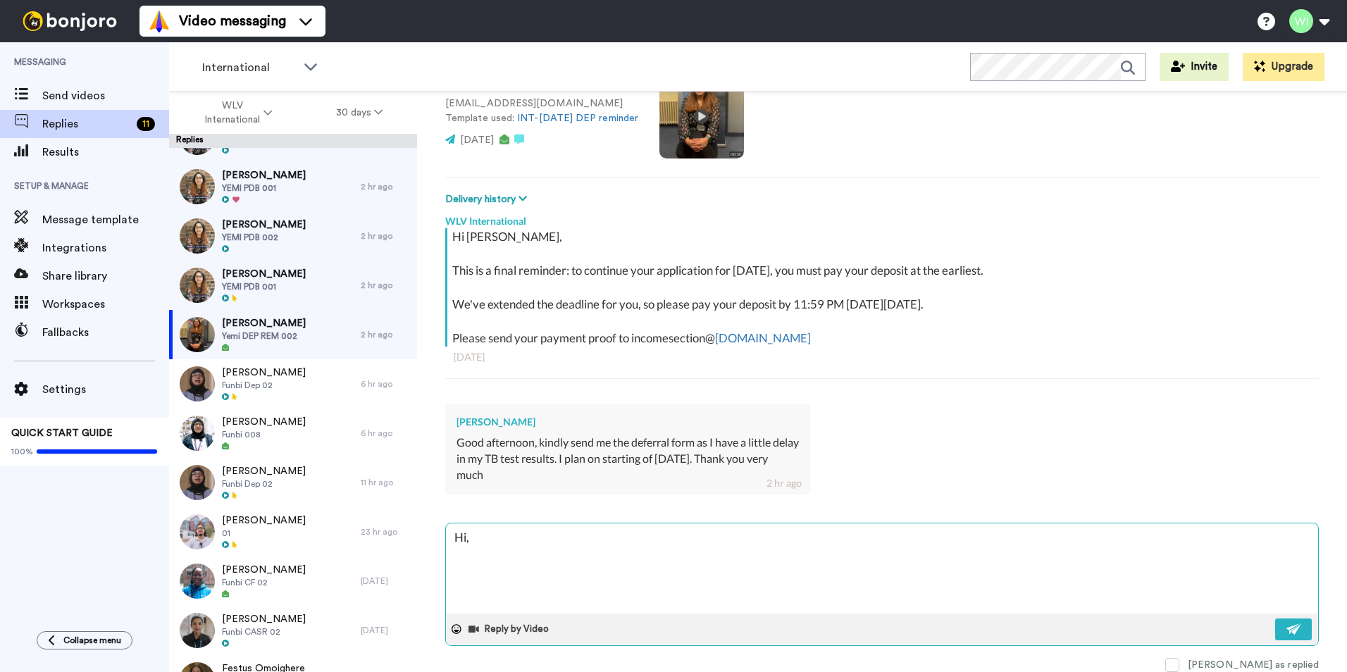
type textarea "Hi, p"
type textarea "x"
type textarea "Hi, pl"
type textarea "x"
type textarea "Hi, ple"
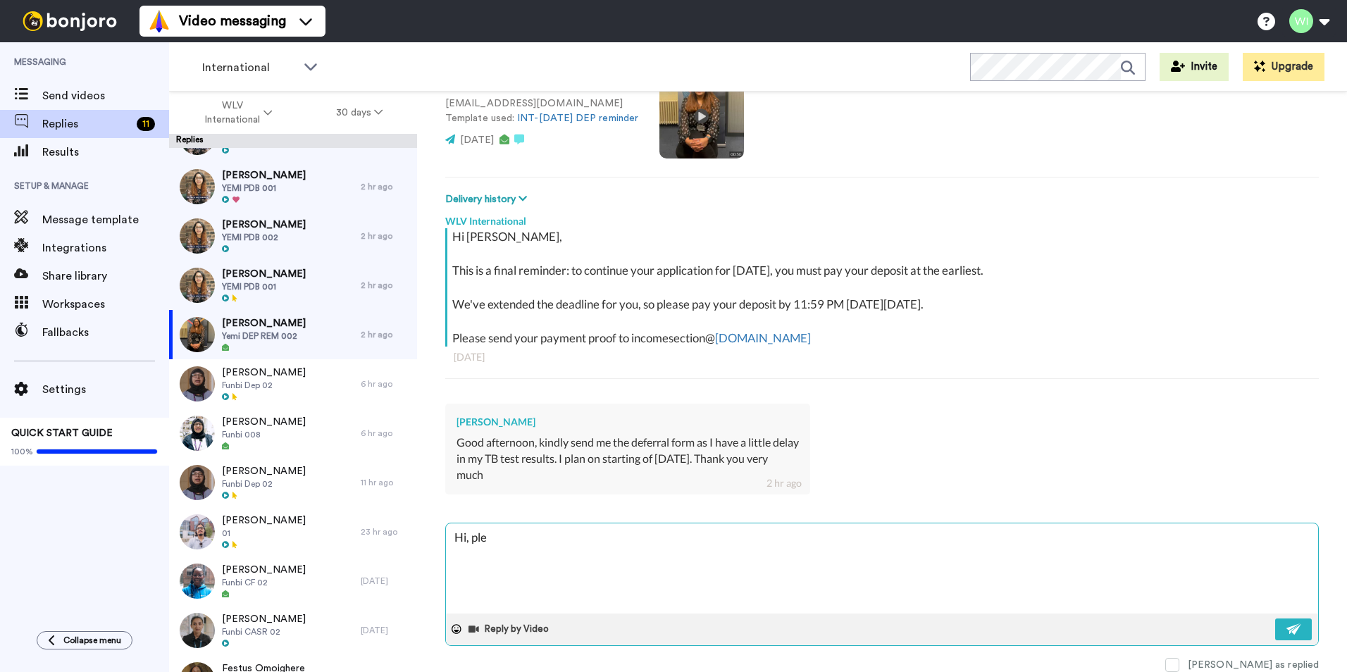
type textarea "x"
type textarea "Hi, plea"
type textarea "x"
type textarea "Hi, pleas"
type textarea "x"
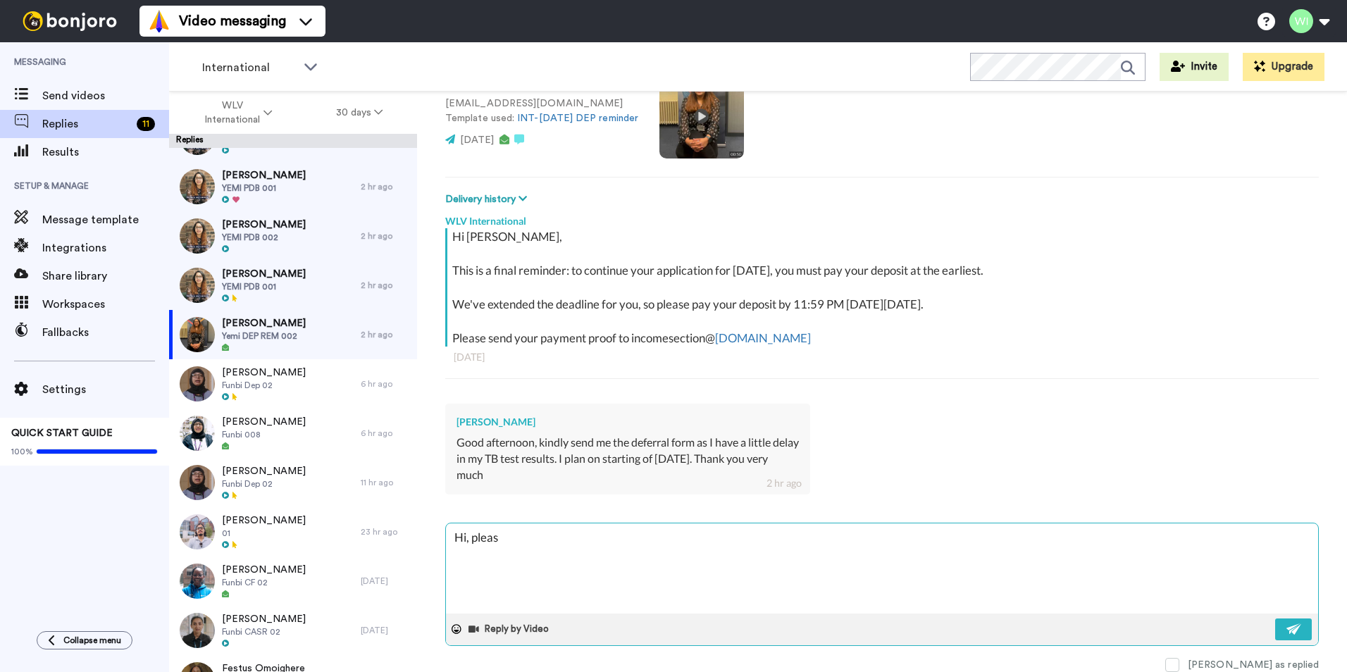
type textarea "Hi, please"
type textarea "x"
type textarea "Hi, please"
type textarea "x"
type textarea "Hi, please e"
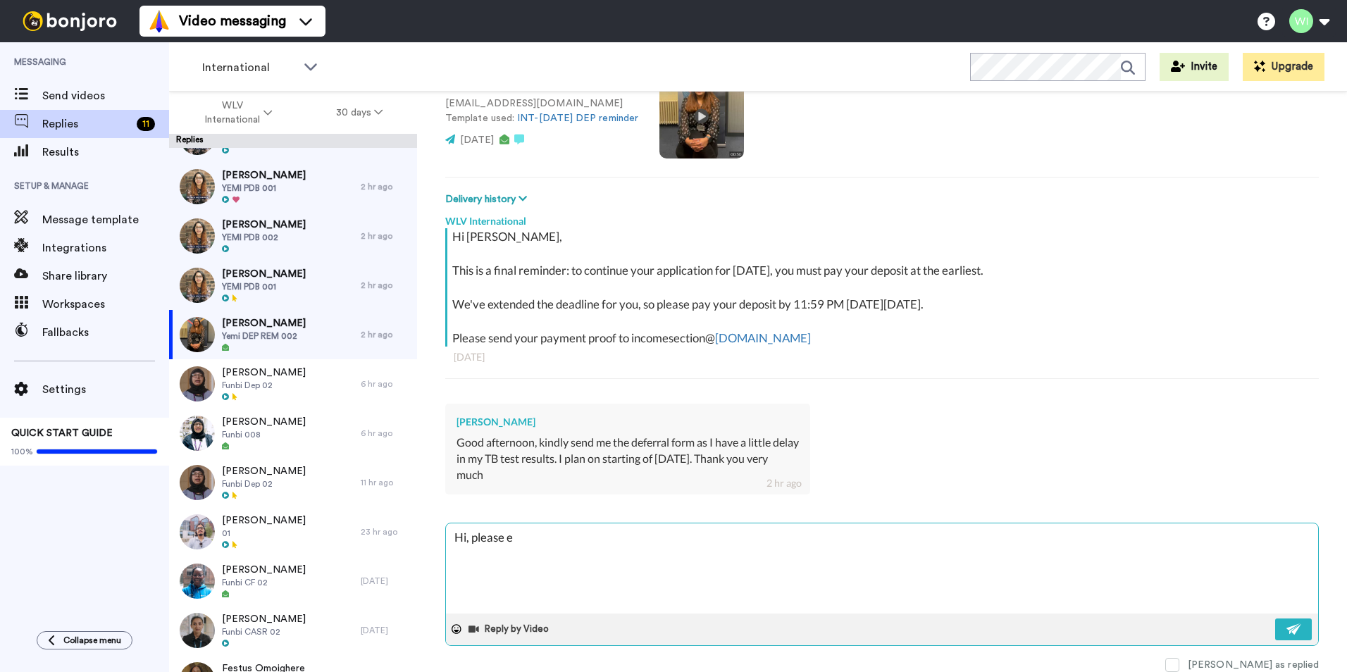
type textarea "x"
type textarea "Hi, please"
type textarea "x"
type textarea "Hi, please s"
type textarea "x"
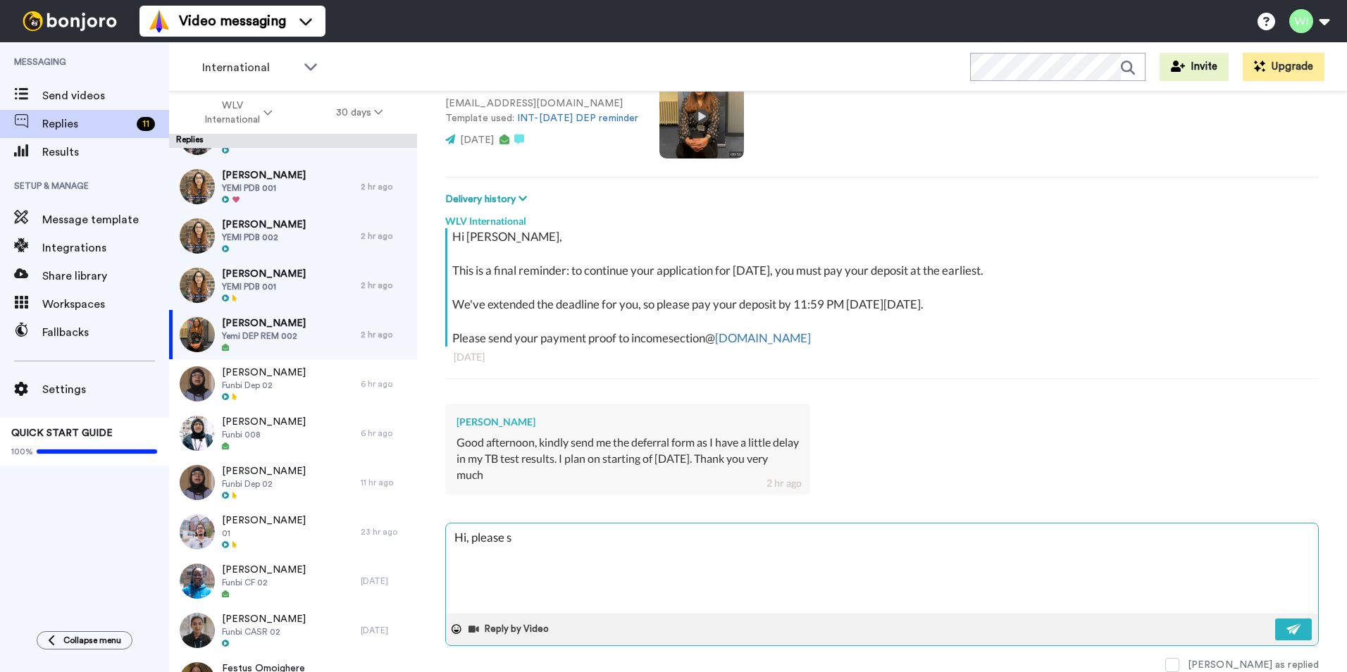
type textarea "Hi, please se"
type textarea "x"
type textarea "Hi, please see"
type textarea "x"
type textarea "Hi, please see"
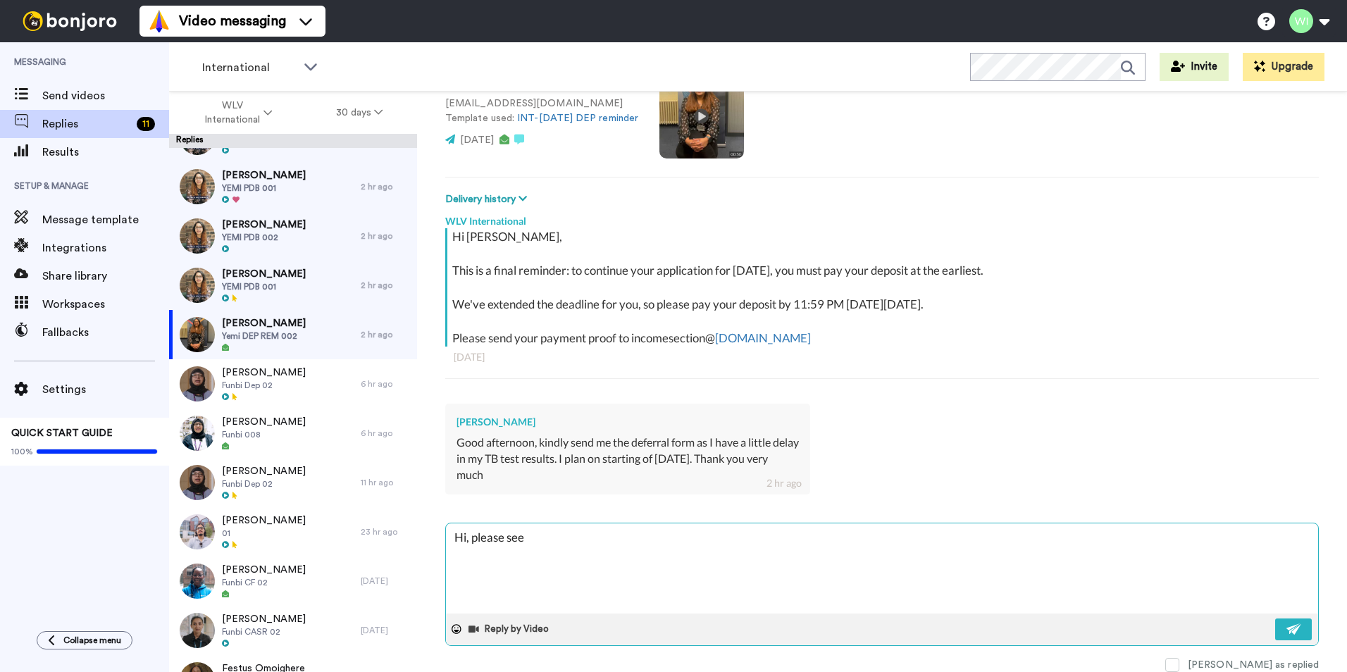
type textarea "x"
type textarea "Hi, please see t"
type textarea "x"
type textarea "Hi, please see th"
type textarea "x"
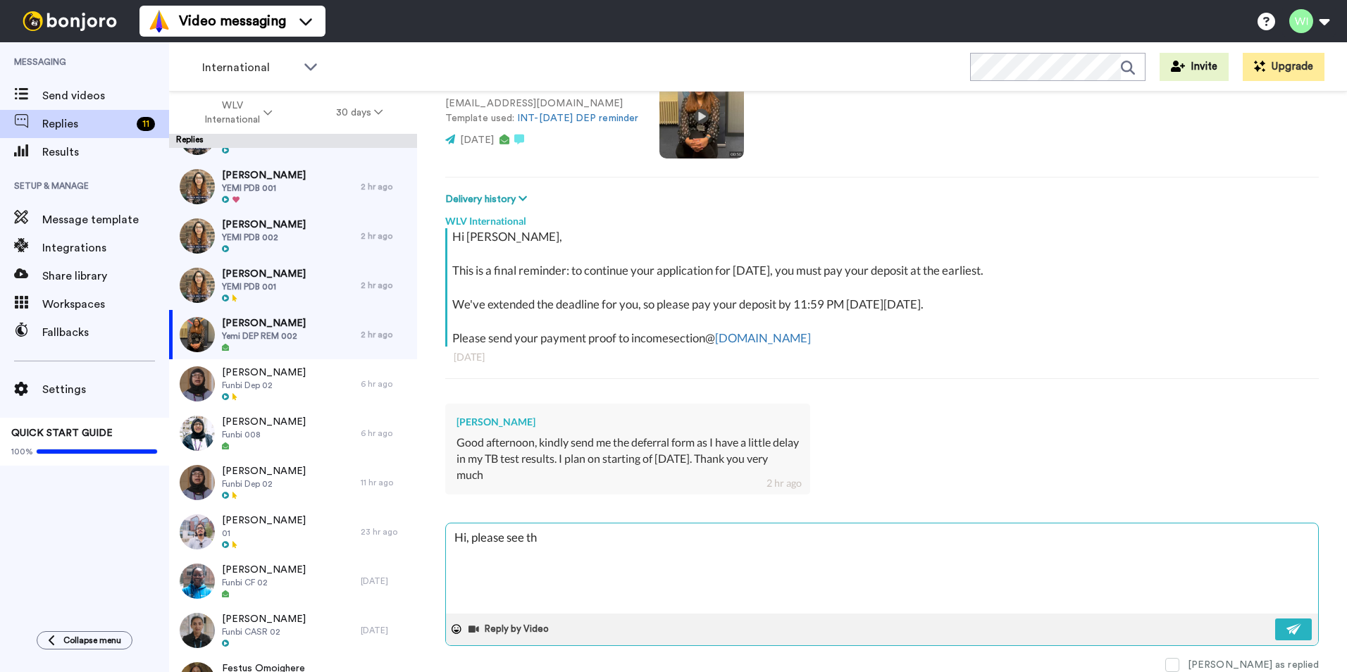
type textarea "Hi, please see the"
type textarea "x"
type textarea "Hi, please see the"
type textarea "x"
type textarea "Hi, please see the l"
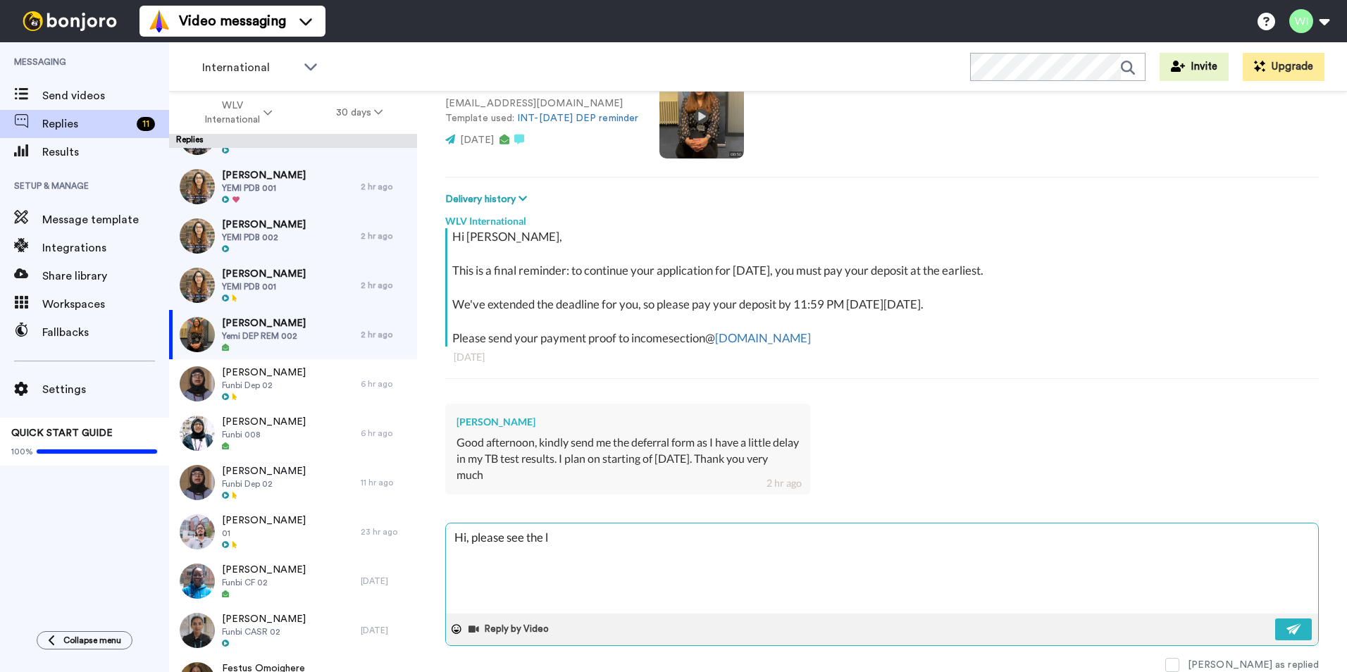
type textarea "x"
type textarea "Hi, please see the li"
type textarea "x"
type textarea "Hi, please see the lin"
type textarea "x"
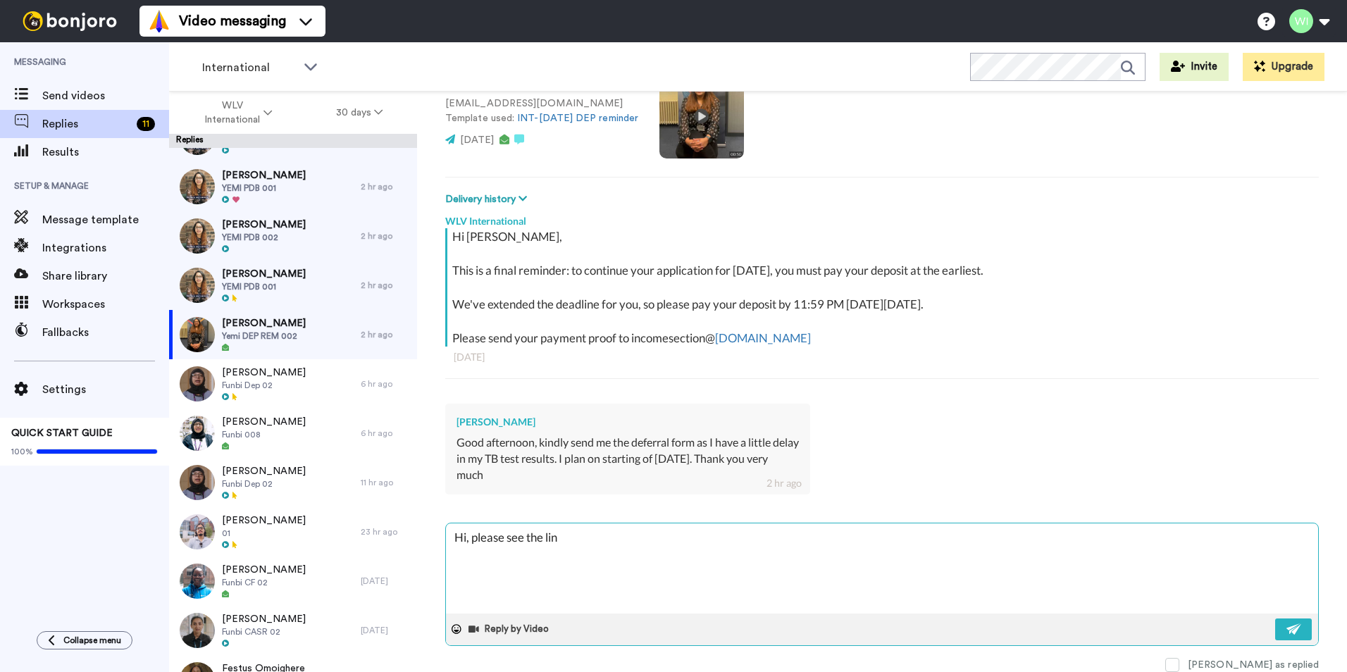
type textarea "Hi, please see the link"
type textarea "x"
type textarea "Hi, please see the link"
type textarea "x"
type textarea "Hi, please see the link f"
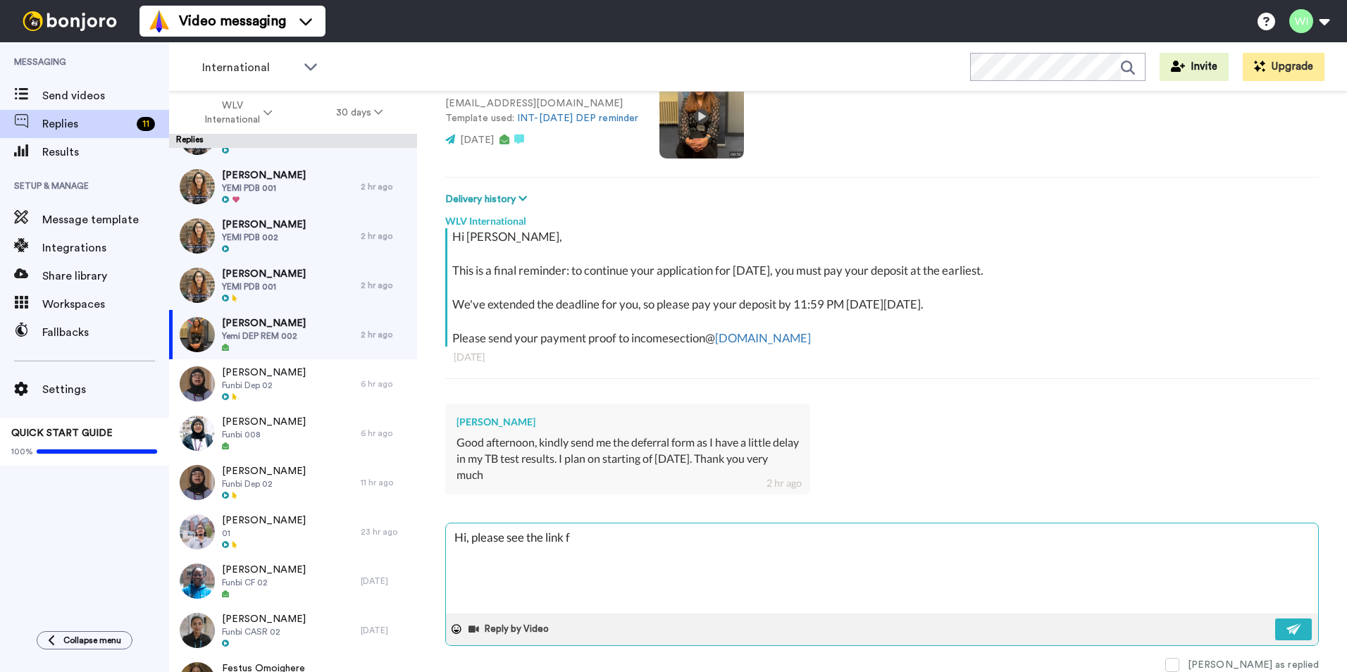
type textarea "x"
type textarea "Hi, please see the link fo"
type textarea "x"
type textarea "Hi, please see the link for"
type textarea "x"
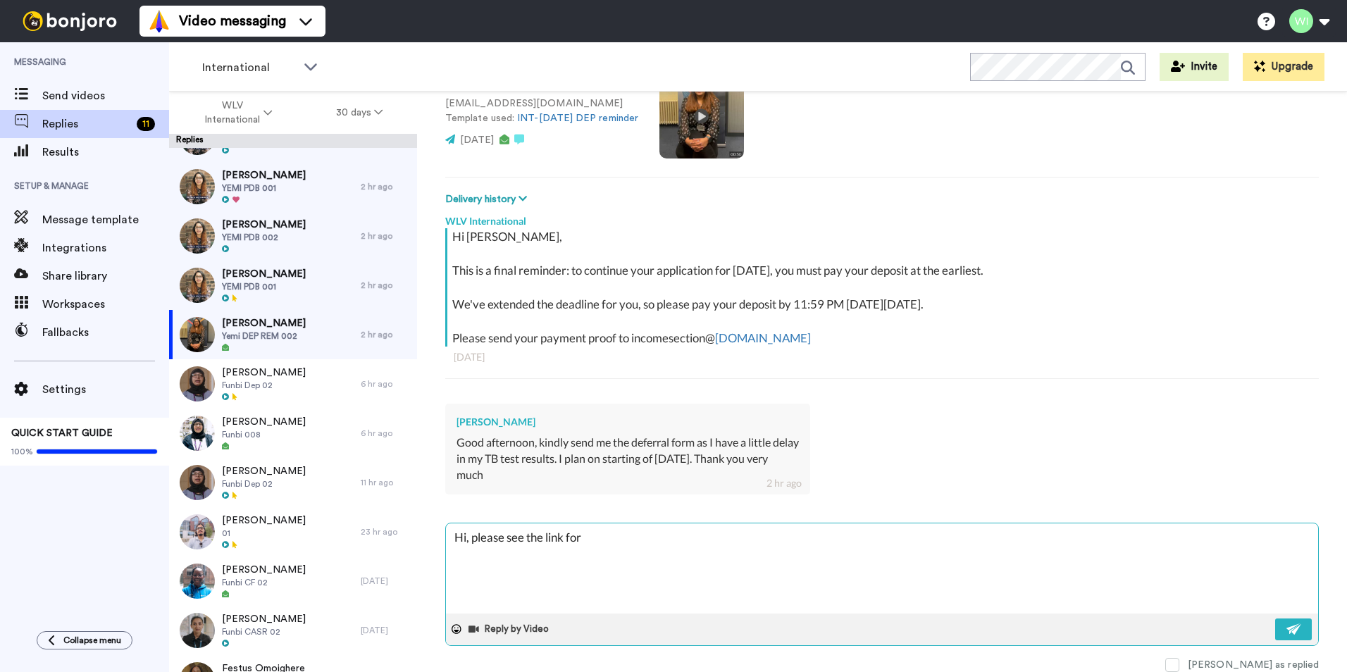
type textarea "Hi, please see the link for"
type textarea "x"
type textarea "Hi, please see the link for d"
type textarea "x"
type textarea "Hi, please see the link for def"
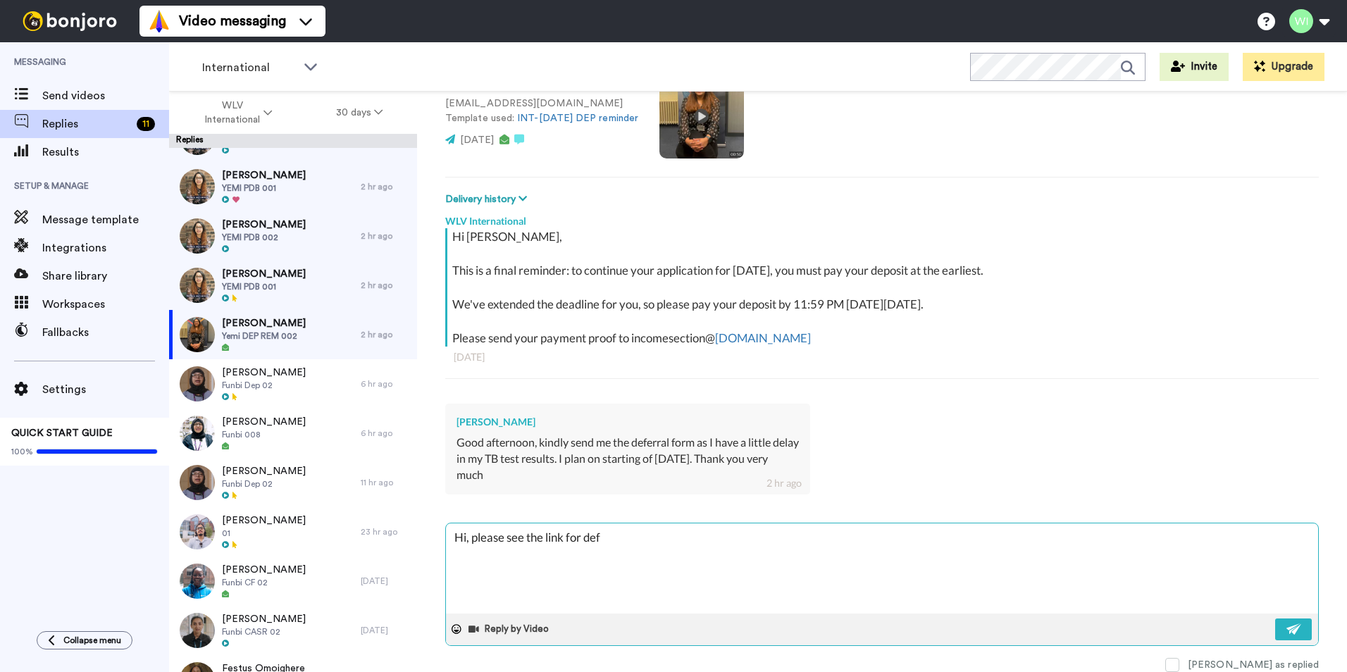
type textarea "x"
type textarea "Hi, please see the link for defe"
type textarea "x"
type textarea "Hi, please see the link for defer"
type textarea "x"
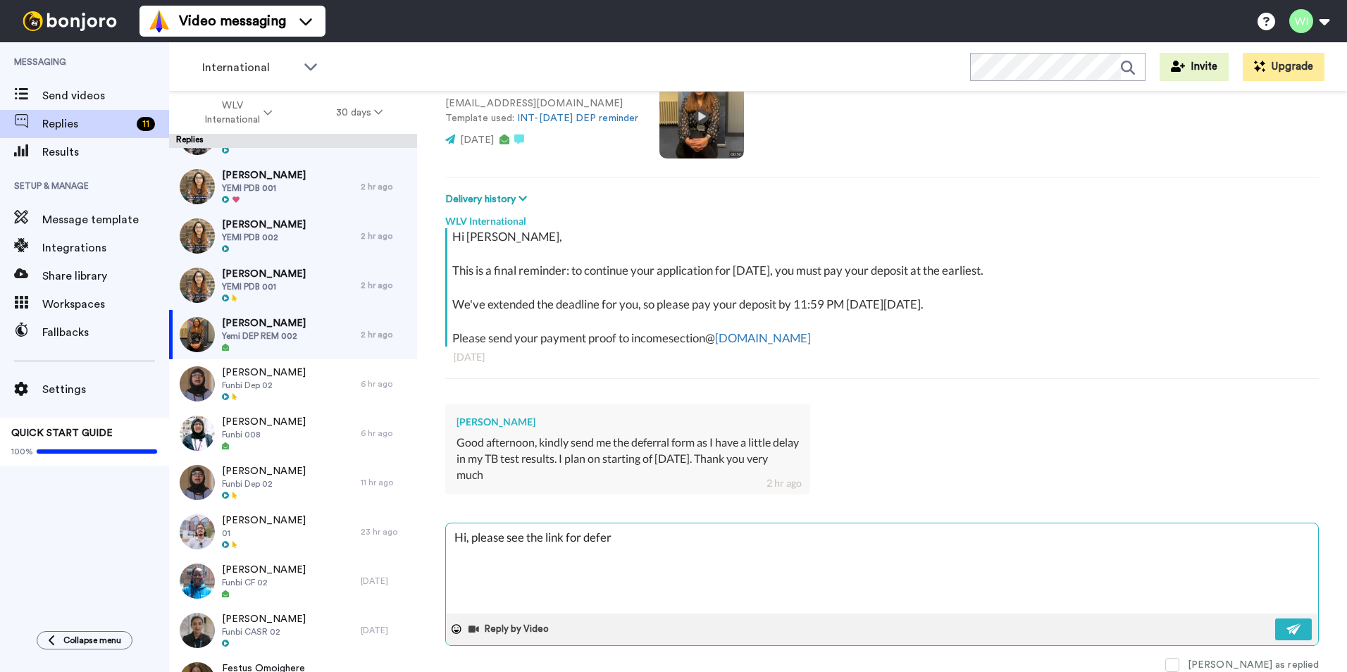
type textarea "Hi, please see the link for deferr"
type textarea "x"
type textarea "Hi, please see the link for deferra"
type textarea "x"
type textarea "Hi, please see the link for deferral"
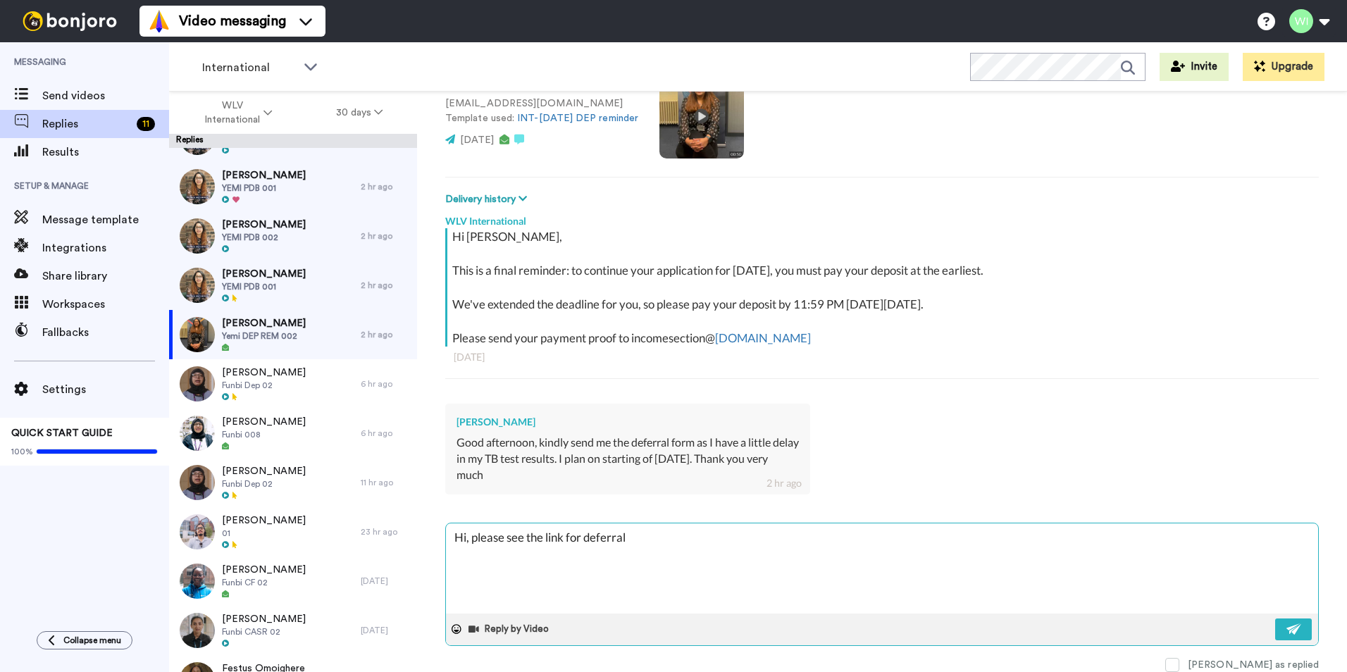
type textarea "x"
type textarea "Hi, please see the link for deferral"
paste textarea "https://forms.office.com/pages/responsepage.aspx?id=y7Ig5ikBu0Se3aqm6QV1FP2AhSG…"
type textarea "x"
type textarea "Hi, please see the link for deferral https://forms.office.com/pages/responsepag…"
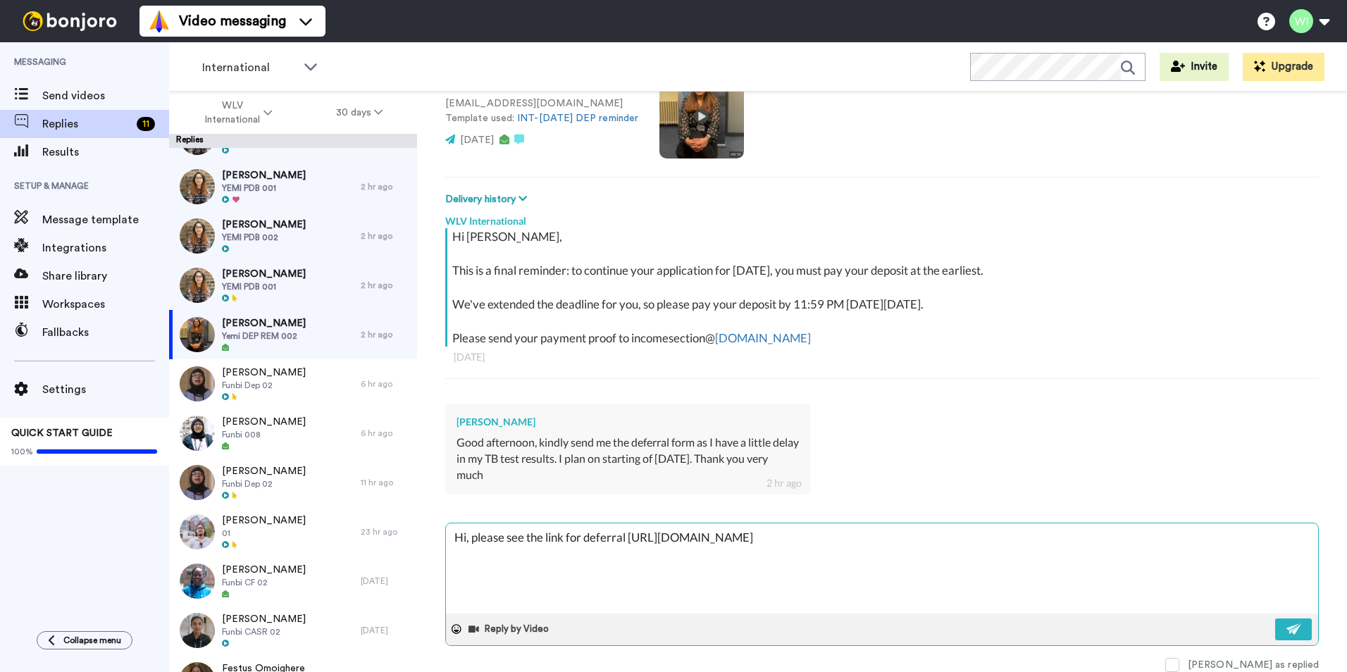
type textarea "x"
type textarea "Hi, please see the link for deferral https://forms.office.com/pages/responsepag…"
type textarea "x"
type textarea "Hi, please see the link for deferral https://forms.office.com/pages/responsepag…"
type textarea "x"
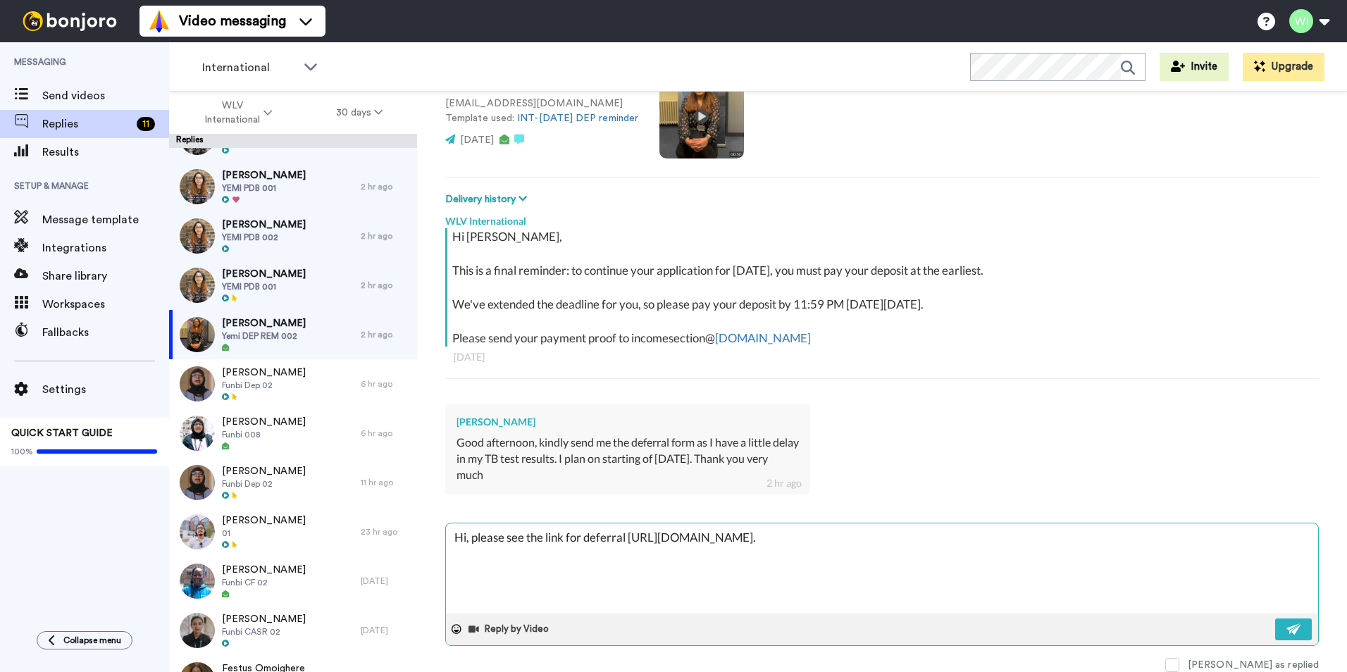
type textarea "Hi, please see the link for deferral https://forms.office.com/pages/responsepag…"
type textarea "x"
type textarea "Hi, please see the link for deferral https://forms.office.com/pages/responsepag…"
type textarea "x"
type textarea "Hi, please see the link for deferral https://forms.office.com/pages/responsepag…"
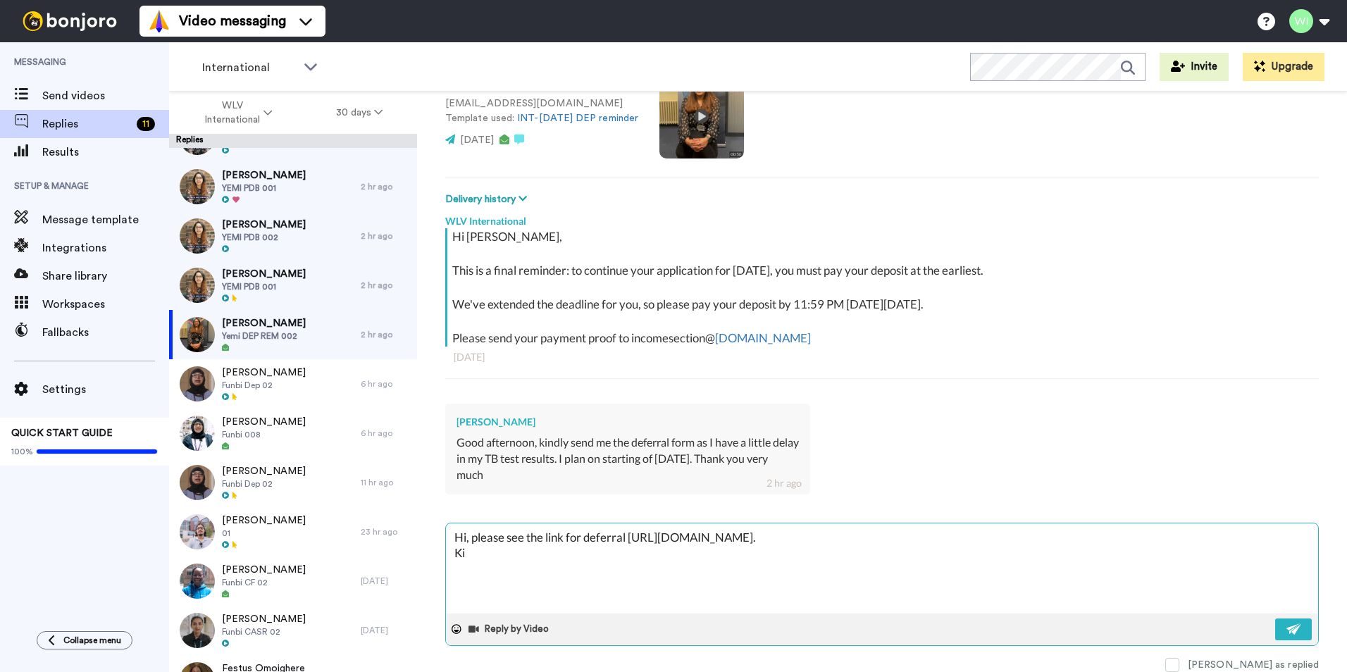
type textarea "x"
type textarea "Hi, please see the link for deferral https://forms.office.com/pages/responsepag…"
type textarea "x"
type textarea "Hi, please see the link for deferral https://forms.office.com/pages/responsepag…"
type textarea "x"
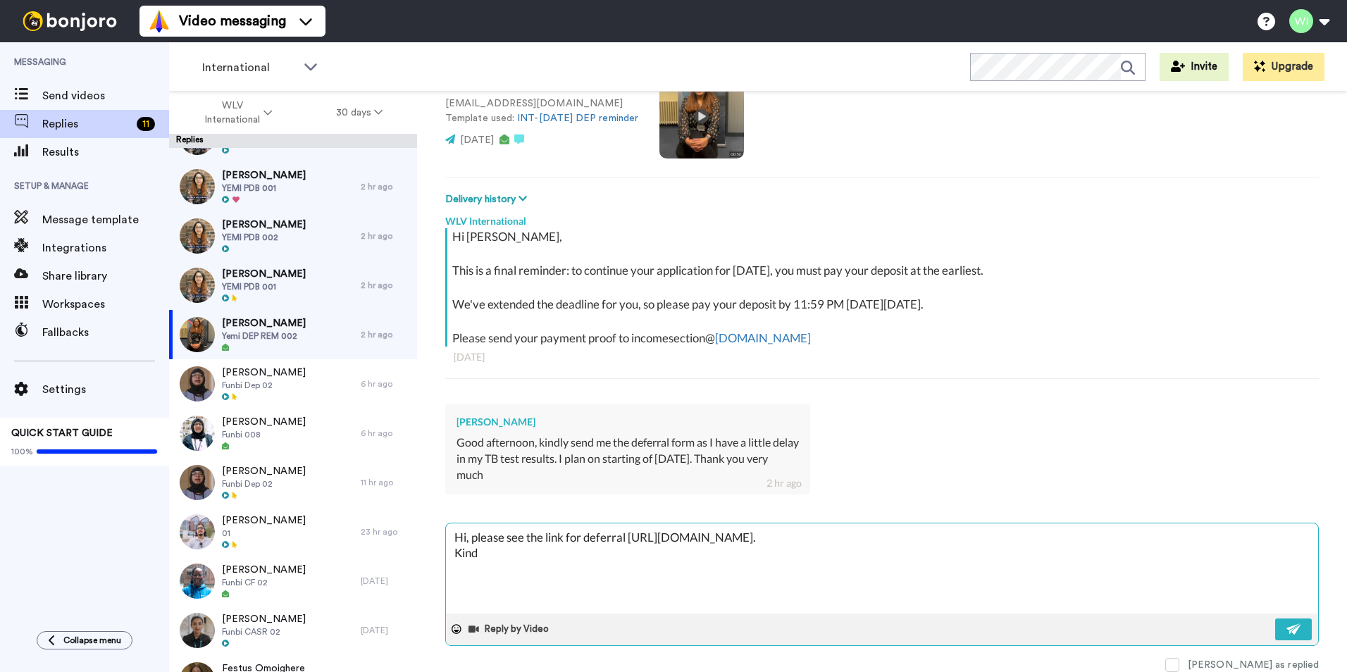
type textarea "Hi, please see the link for deferral https://forms.office.com/pages/responsepag…"
type textarea "x"
type textarea "Hi, please see the link for deferral https://forms.office.com/pages/responsepag…"
type textarea "x"
type textarea "Hi, please see the link for deferral https://forms.office.com/pages/responsepag…"
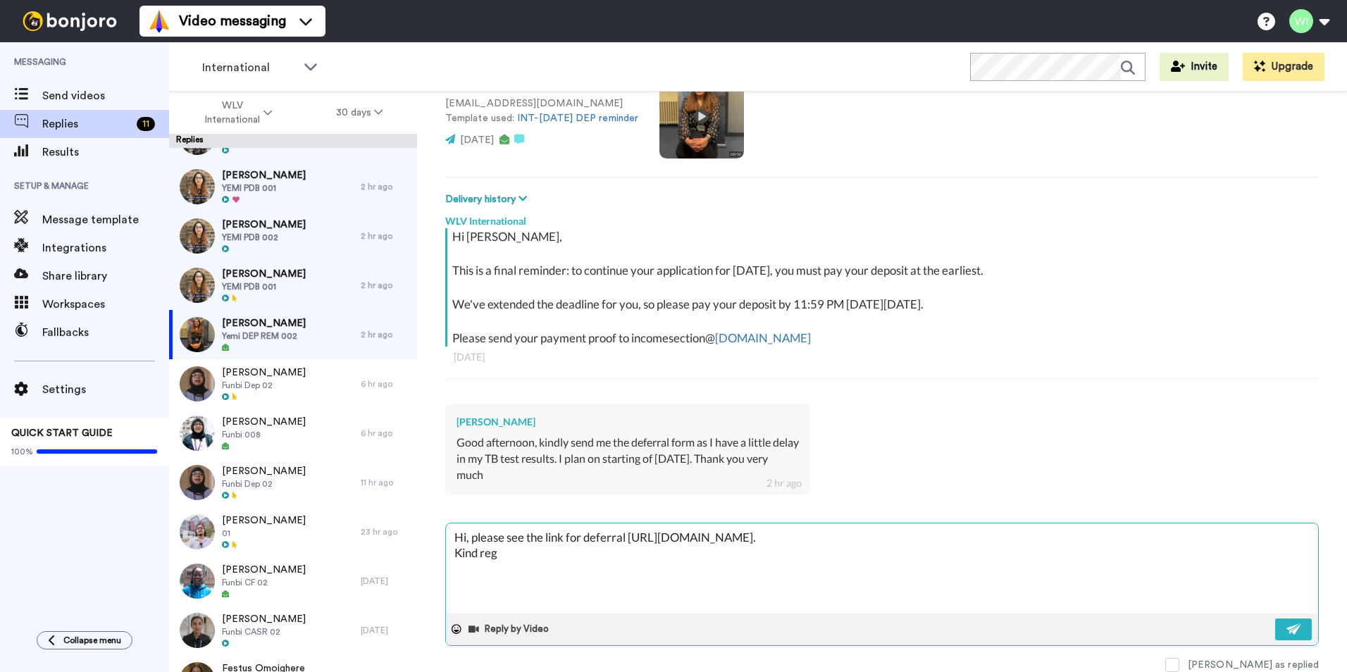
type textarea "x"
type textarea "Hi, please see the link for deferral https://forms.office.com/pages/responsepag…"
type textarea "x"
type textarea "Hi, please see the link for deferral https://forms.office.com/pages/responsepag…"
type textarea "x"
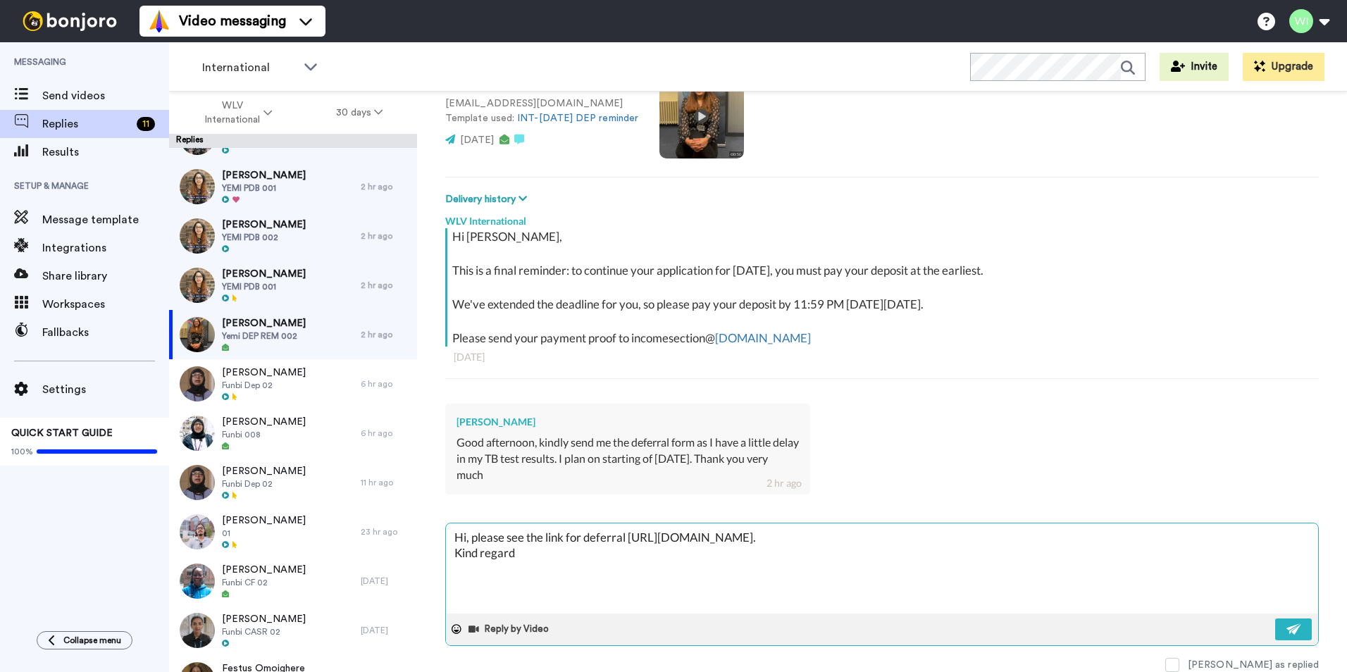
type textarea "Hi, please see the link for deferral https://forms.office.com/pages/responsepag…"
type textarea "x"
type textarea "Hi, please see the link for deferral https://forms.office.com/pages/responsepag…"
type textarea "x"
type textarea "Hi, please see the link for deferral https://forms.office.com/pages/responsepag…"
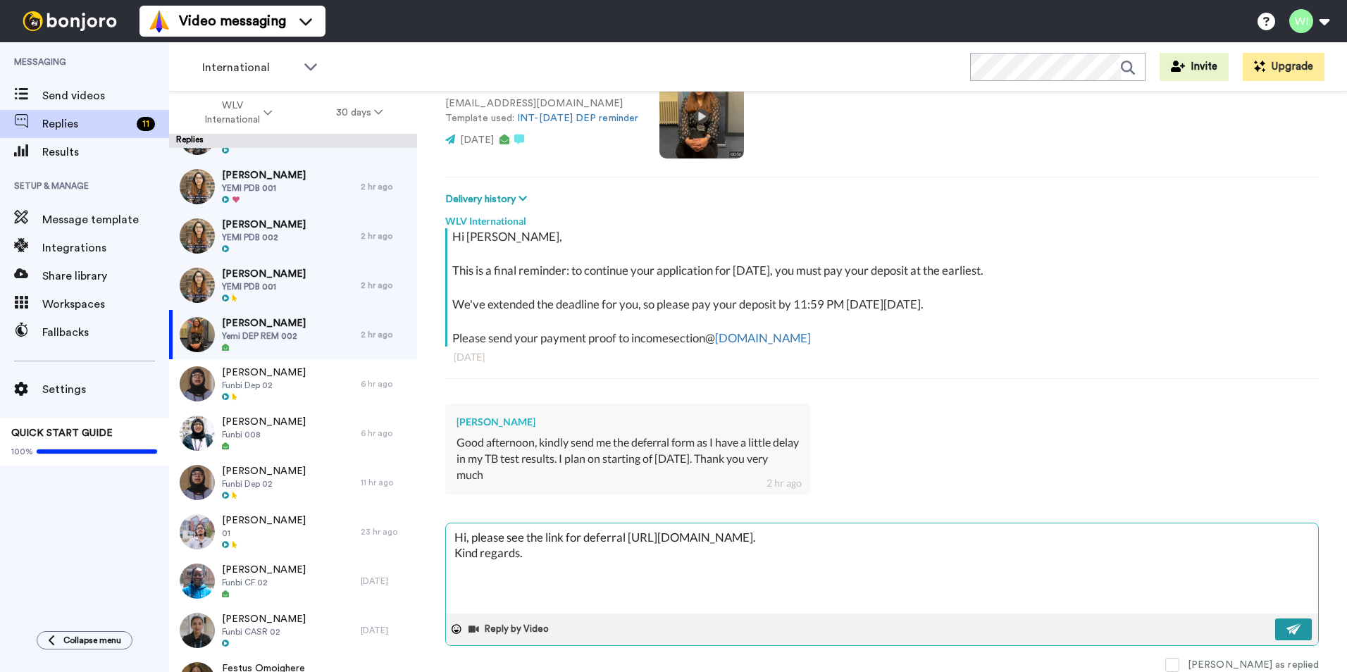
click at [1275, 628] on button at bounding box center [1293, 629] width 37 height 22
type textarea "x"
click at [1179, 665] on span at bounding box center [1172, 665] width 14 height 14
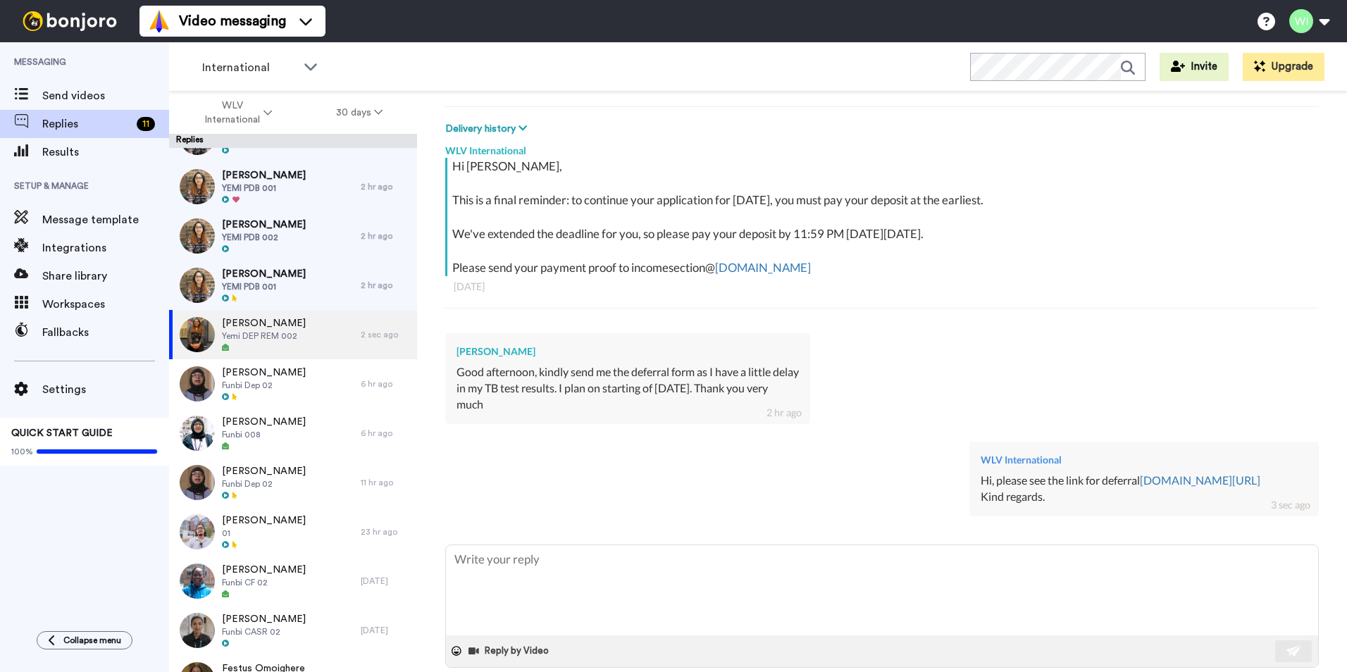
scroll to position [215, 0]
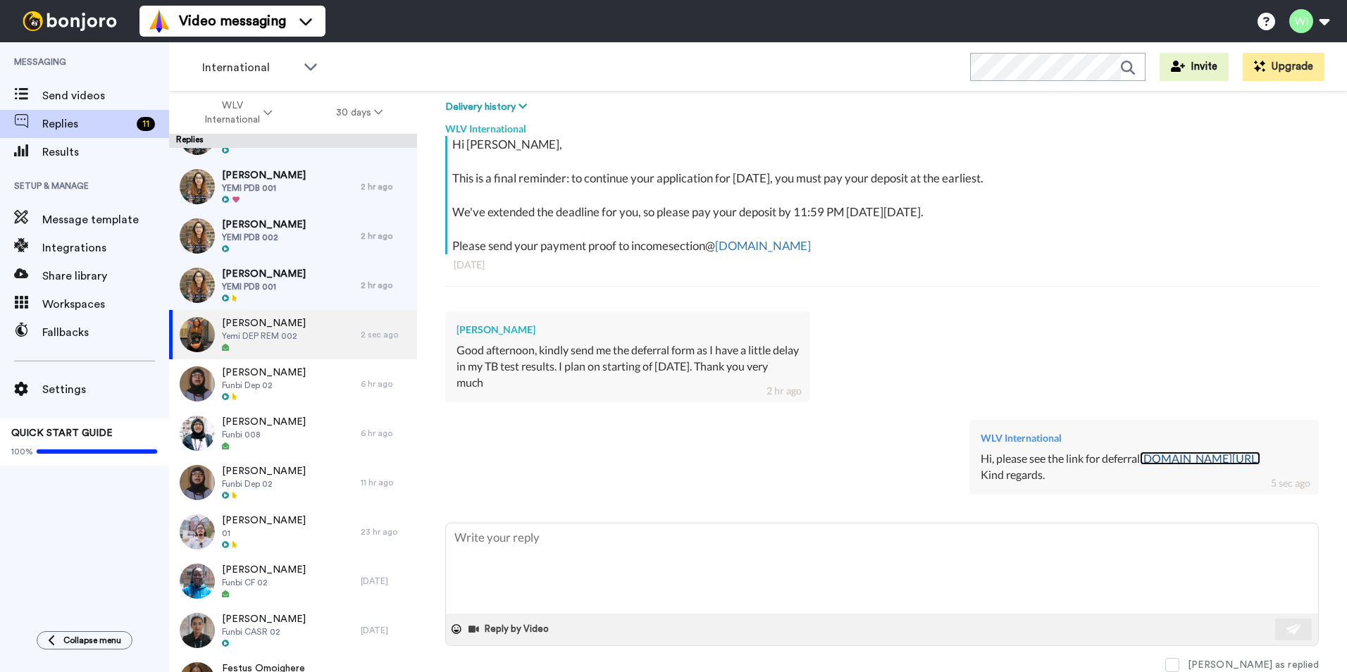
click at [1140, 461] on link "forms.office.com/pages/responsepage.aspx" at bounding box center [1200, 457] width 120 height 13
click at [1238, 455] on link "forms.office.com/pages/responsepage.aspx" at bounding box center [1200, 457] width 120 height 13
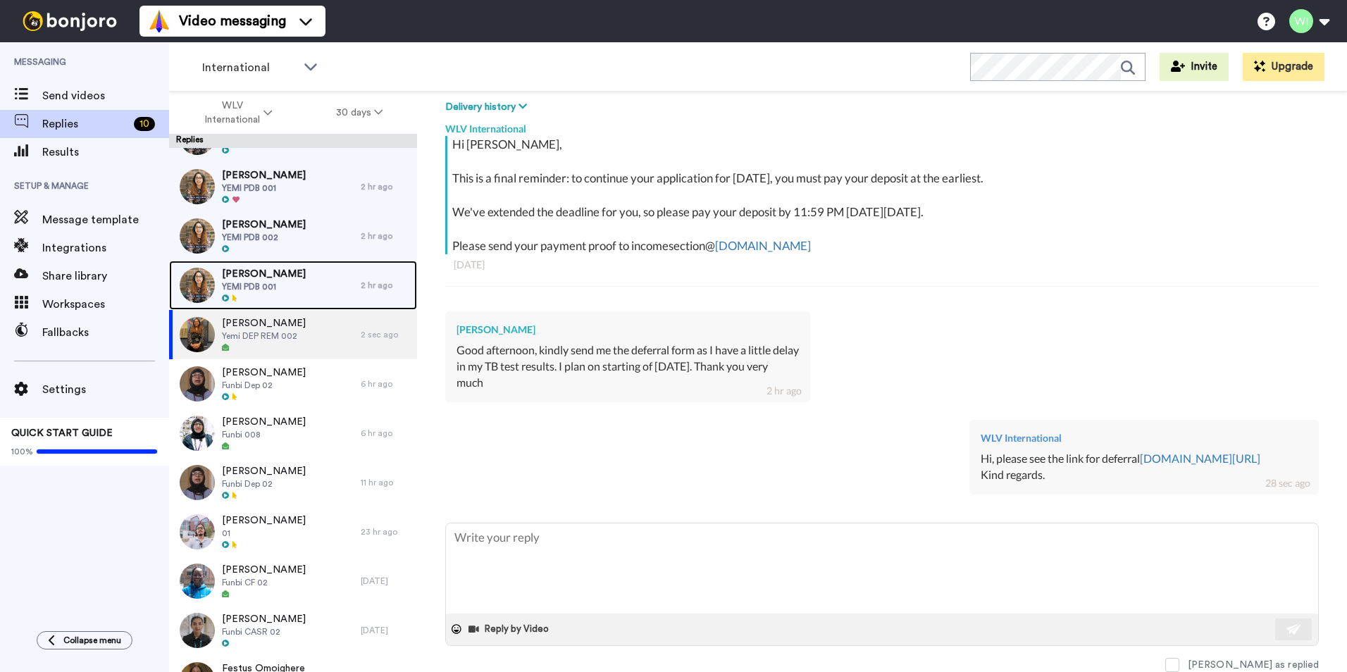
drag, startPoint x: 299, startPoint y: 284, endPoint x: 308, endPoint y: 279, distance: 11.0
click at [299, 284] on div "Md Ahmed YEMI PDB 001" at bounding box center [265, 285] width 192 height 49
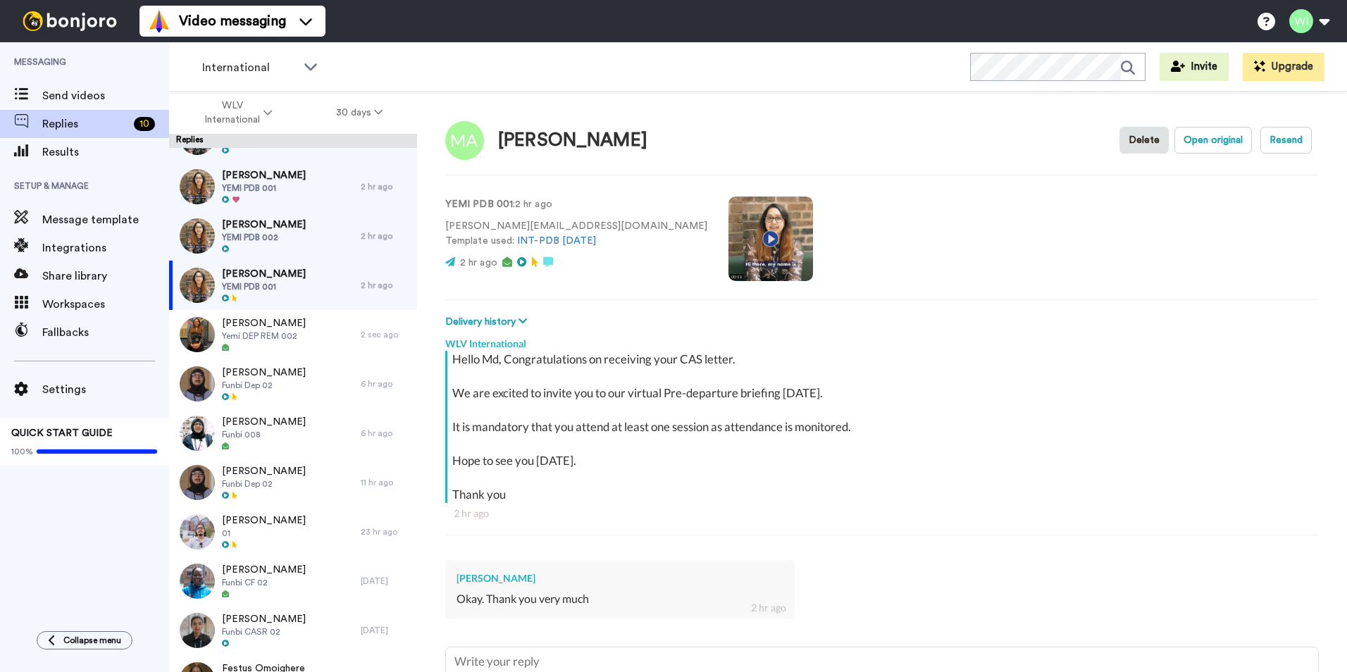
scroll to position [125, 0]
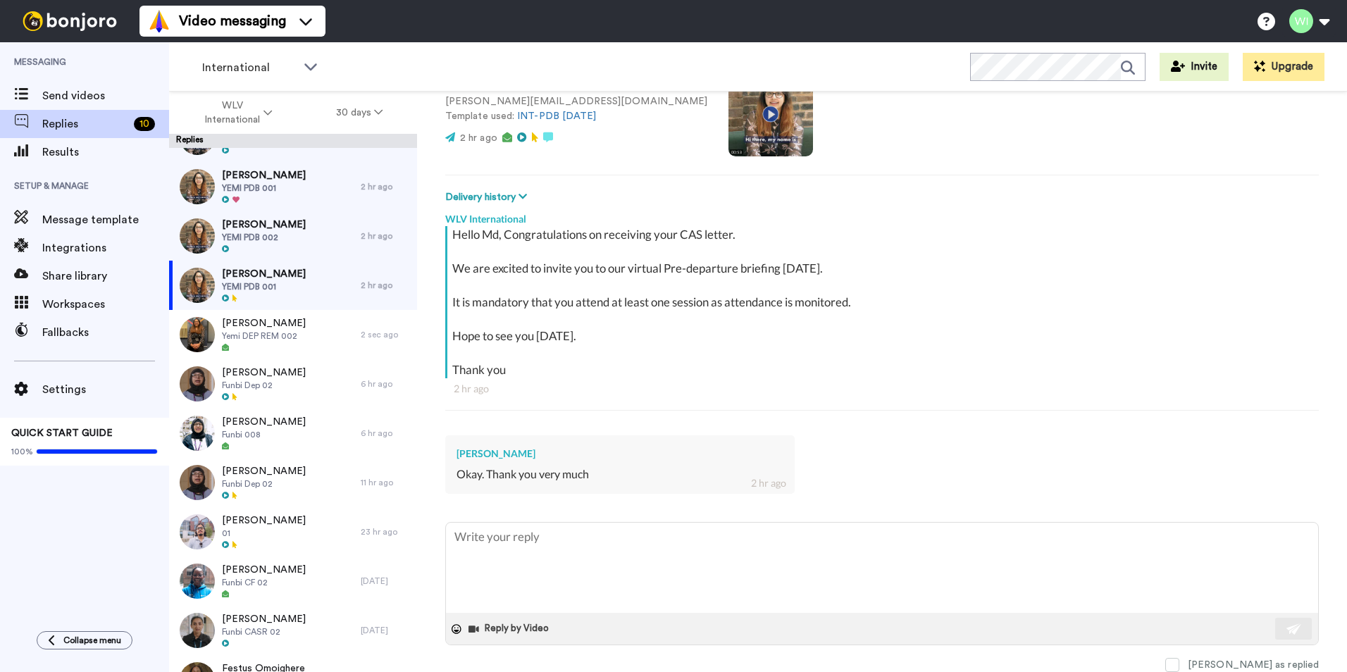
drag, startPoint x: 1219, startPoint y: 659, endPoint x: 1156, endPoint y: 650, distance: 64.0
click at [1179, 659] on span at bounding box center [1172, 665] width 14 height 14
click at [291, 229] on div "Ayesha Ghazal YEMI PDB 002" at bounding box center [265, 235] width 192 height 49
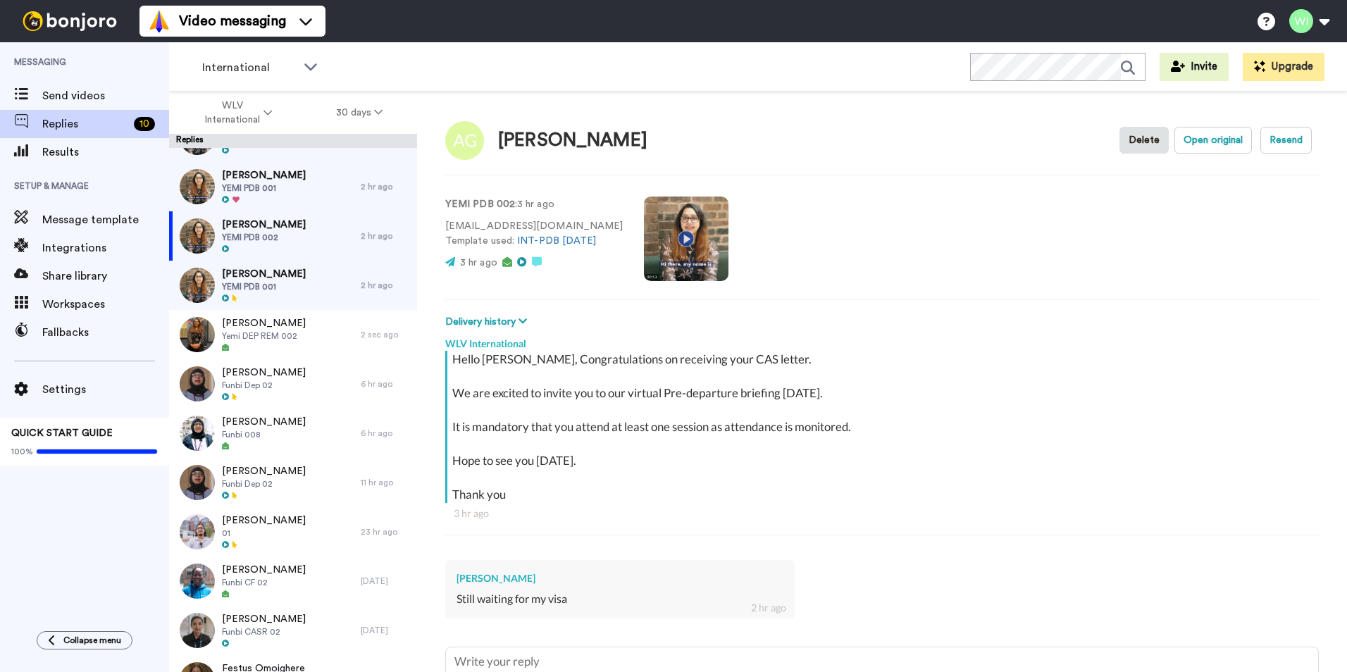
scroll to position [125, 0]
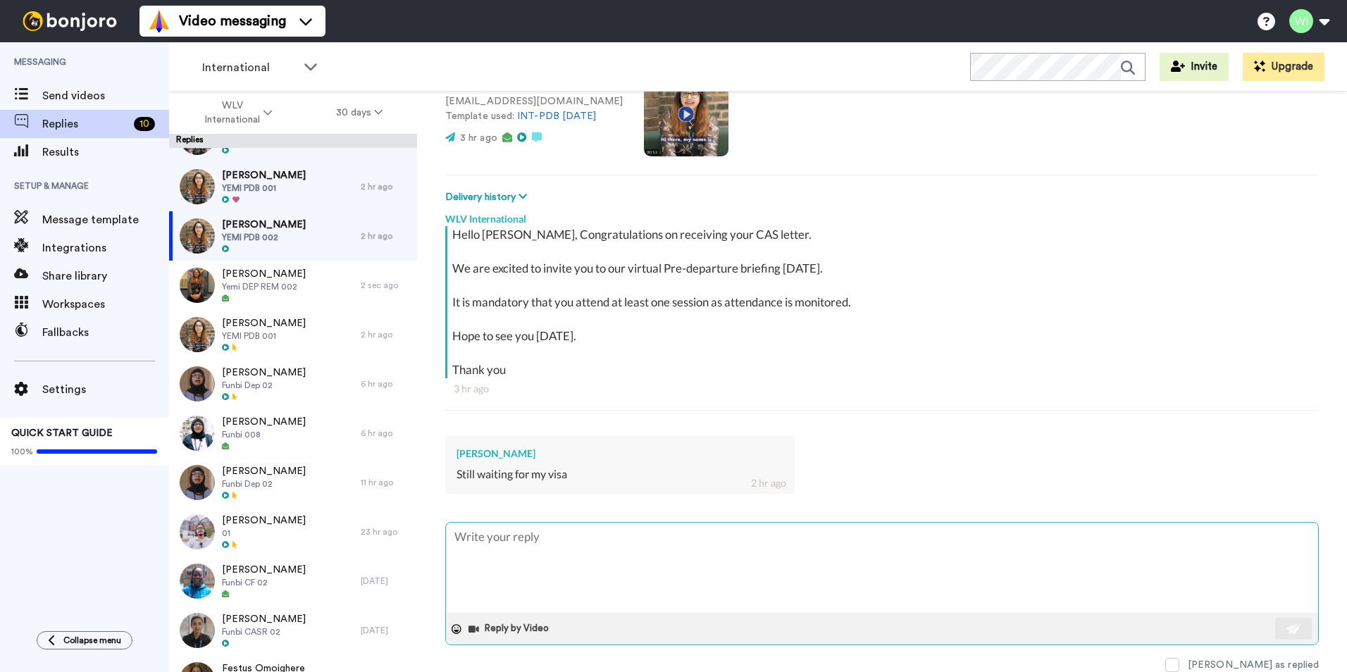
click at [597, 566] on textarea at bounding box center [882, 568] width 872 height 90
type textarea "x"
type textarea "H"
type textarea "x"
type textarea "Hi"
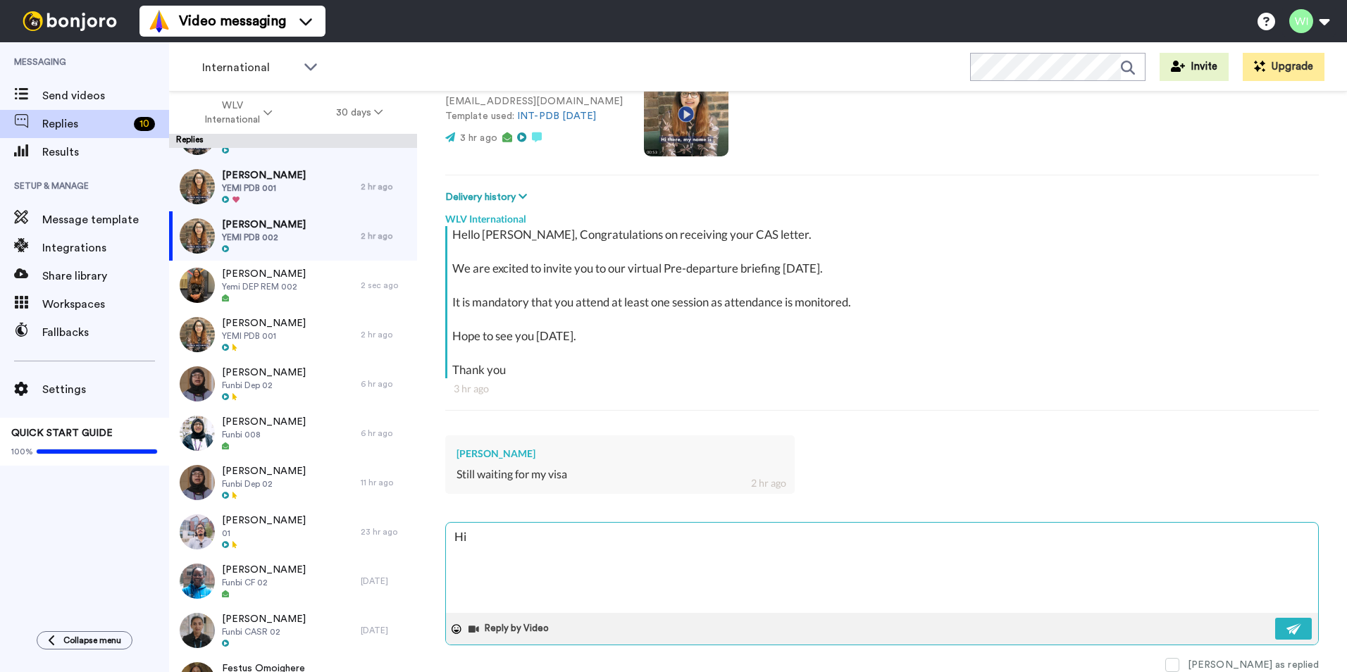
type textarea "x"
type textarea "Hi,"
type textarea "x"
type textarea "Hi,"
type textarea "x"
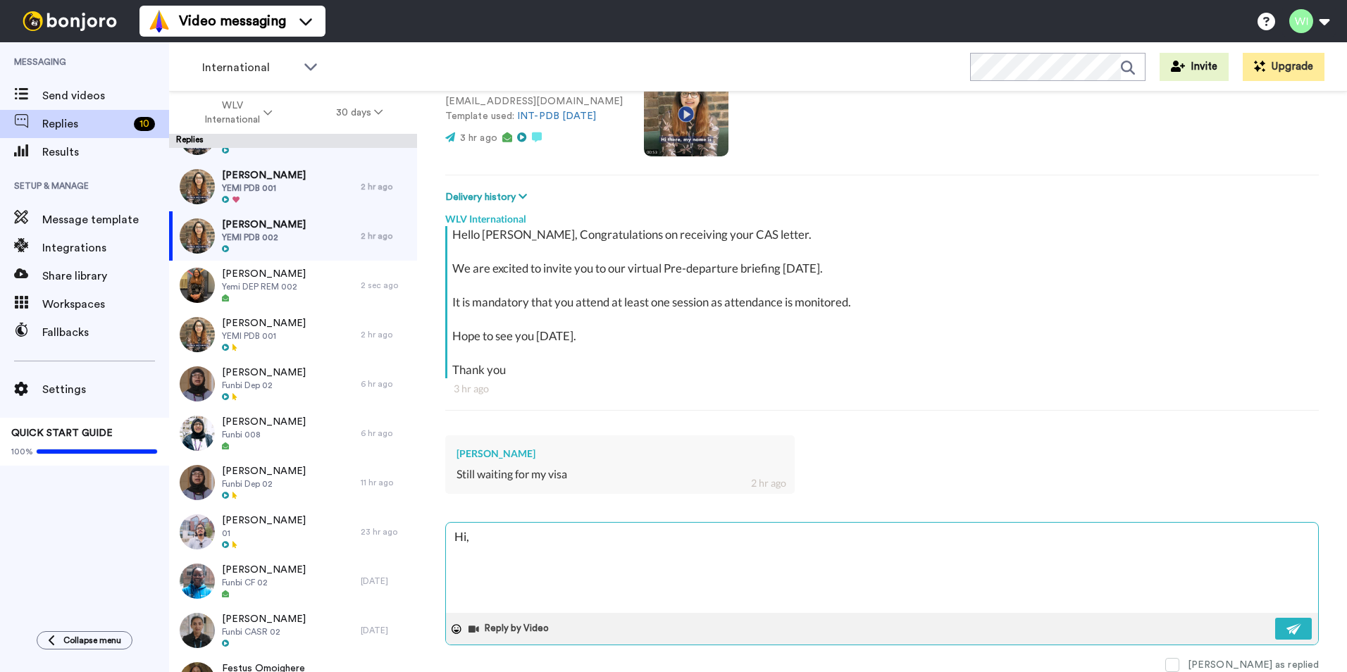
type textarea "Hi, w"
type textarea "x"
type textarea "Hi, we"
type textarea "x"
type textarea "Hi, we w"
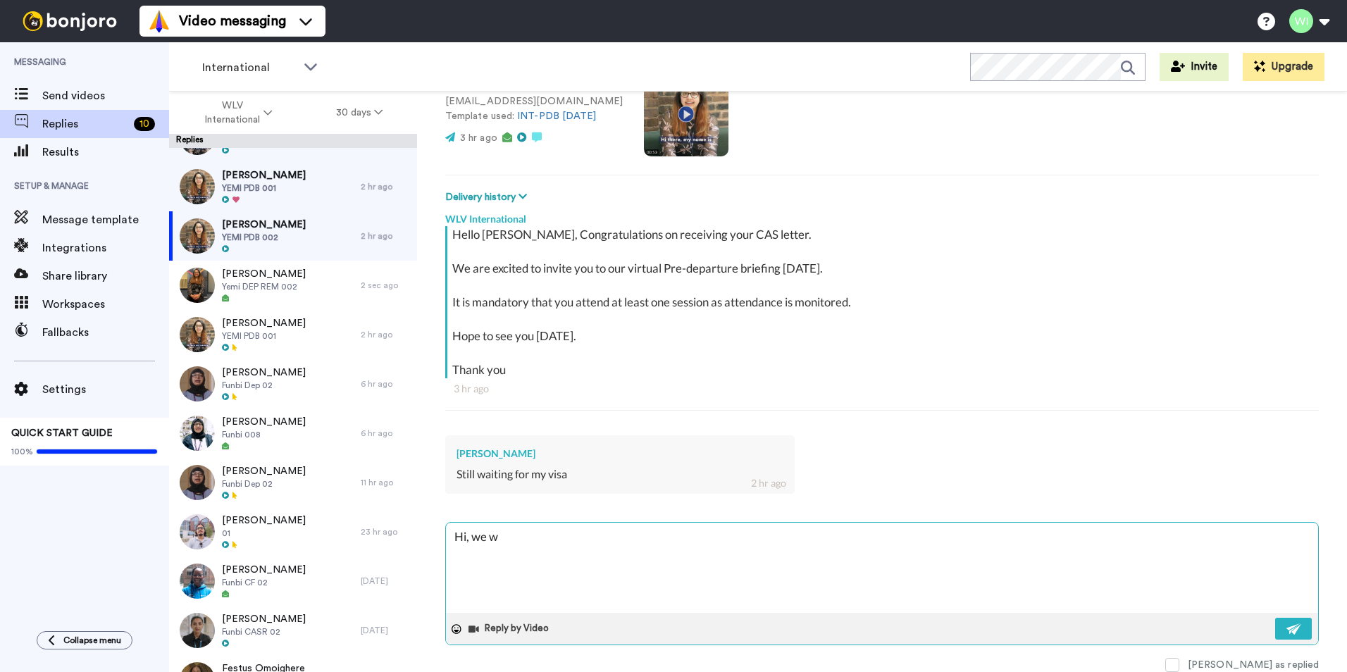
type textarea "x"
type textarea "Hi, we wi"
type textarea "x"
type textarea "Hi, we wish"
type textarea "x"
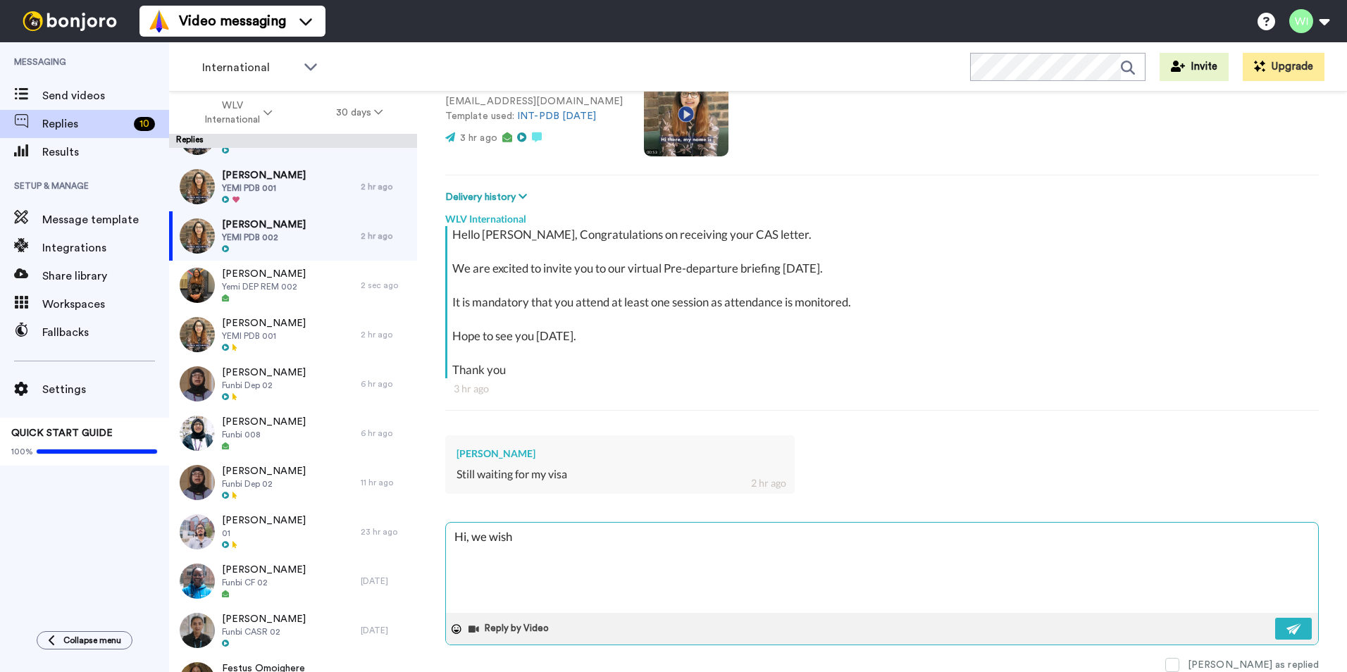
type textarea "Hi, we wish"
type textarea "x"
type textarea "Hi, we wish y"
type textarea "x"
type textarea "Hi, we wish yo"
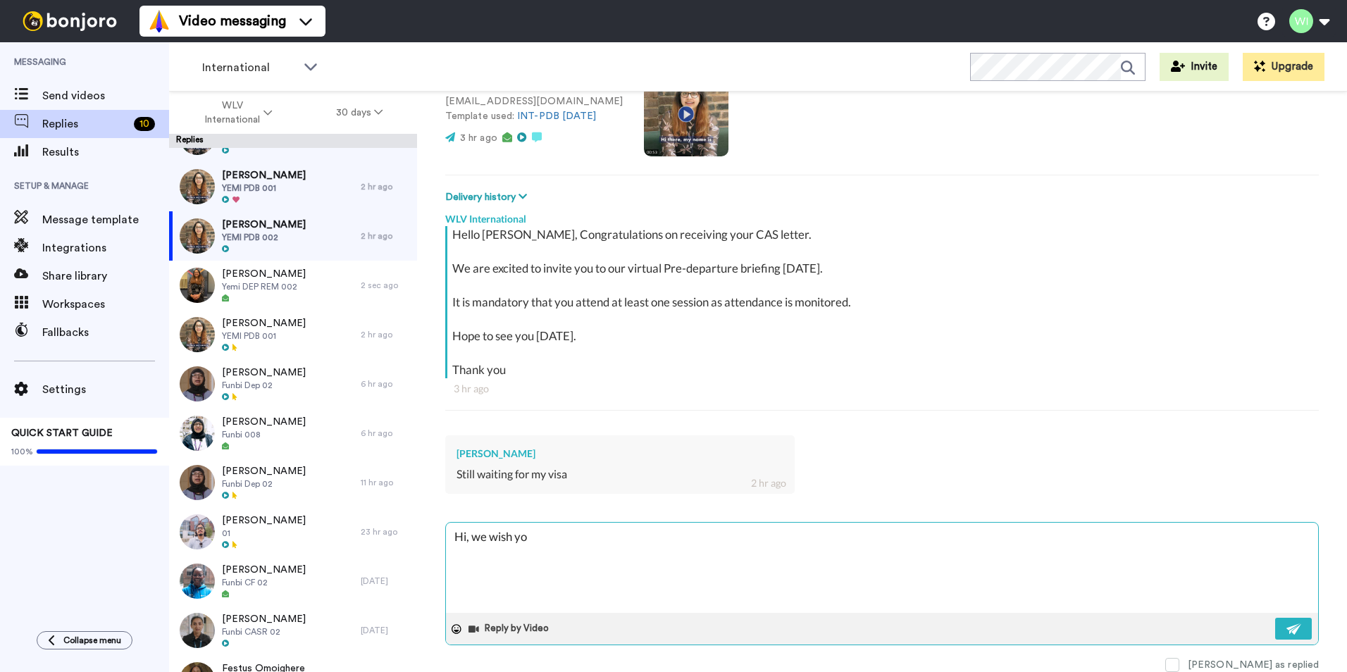
type textarea "x"
type textarea "Hi, we wish you"
type textarea "x"
type textarea "Hi, we wish you"
type textarea "x"
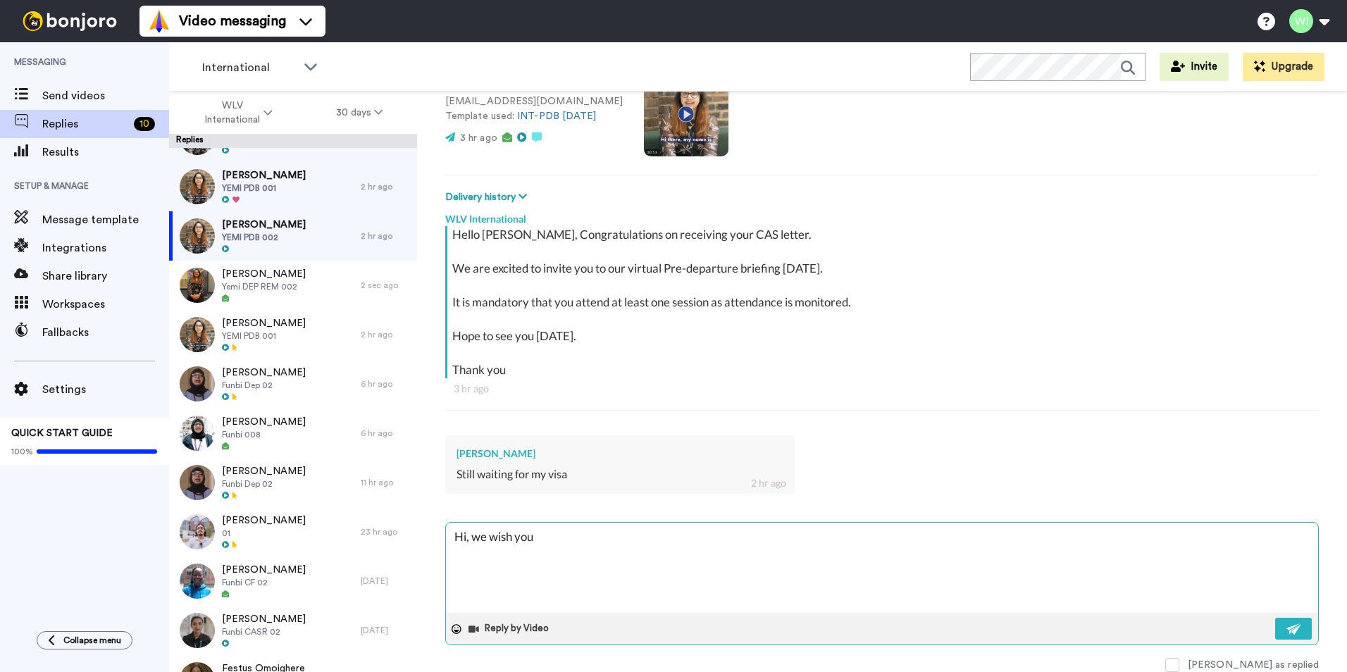
type textarea "Hi, we wish you a"
type textarea "x"
type textarea "Hi, we wish you al"
type textarea "x"
type textarea "Hi, we wish you all"
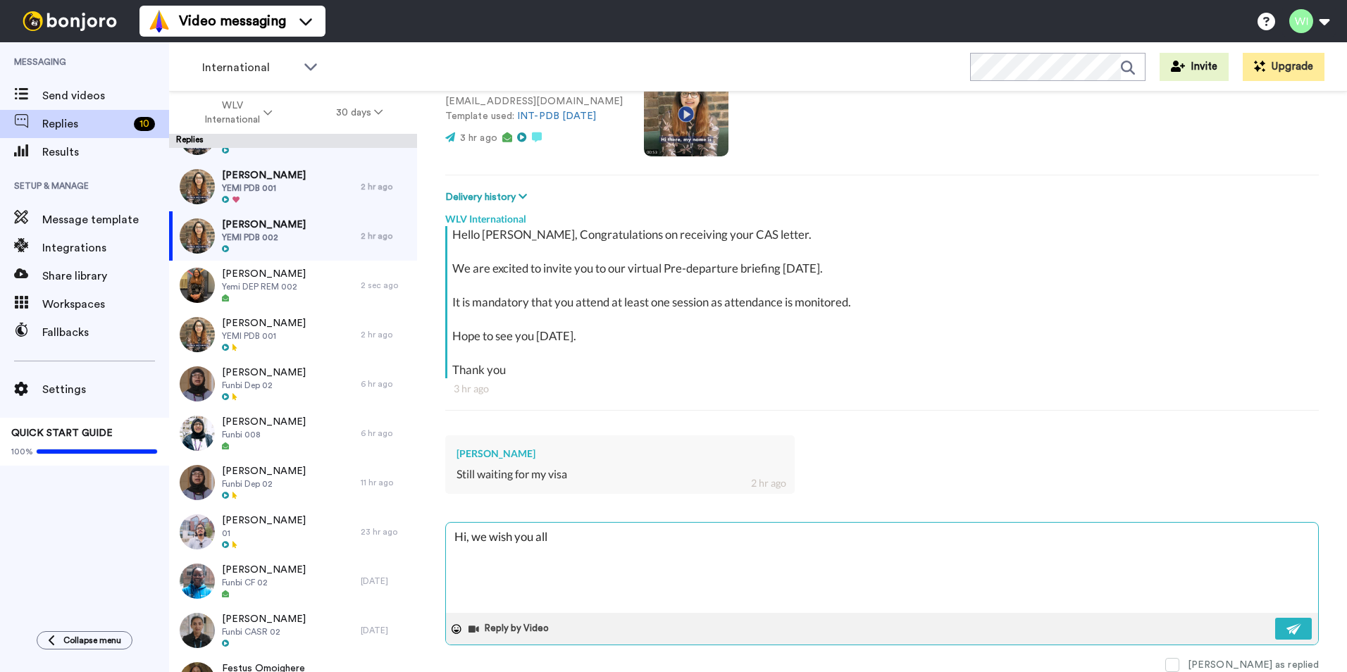
type textarea "x"
type textarea "Hi, we wish you all"
type textarea "x"
type textarea "Hi, we wish you all t"
type textarea "x"
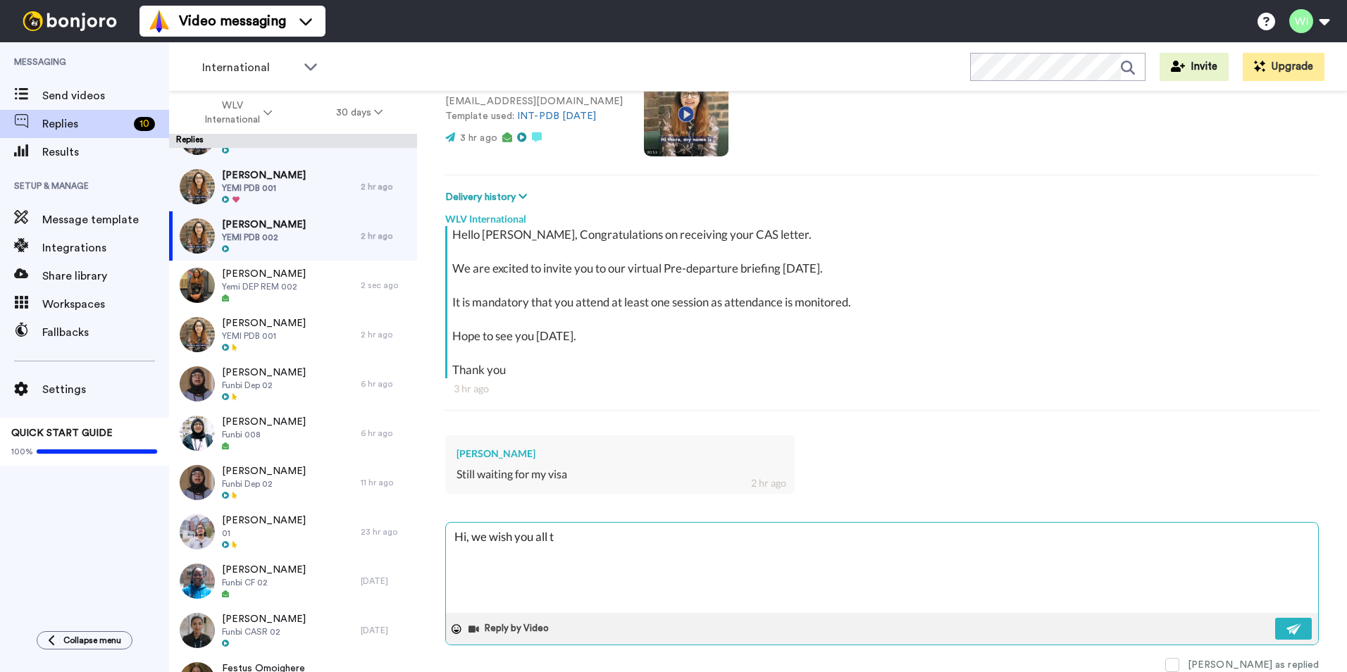
type textarea "Hi, we wish you all th"
type textarea "x"
type textarea "Hi, we wish you all the"
type textarea "x"
type textarea "Hi, we wish you all the"
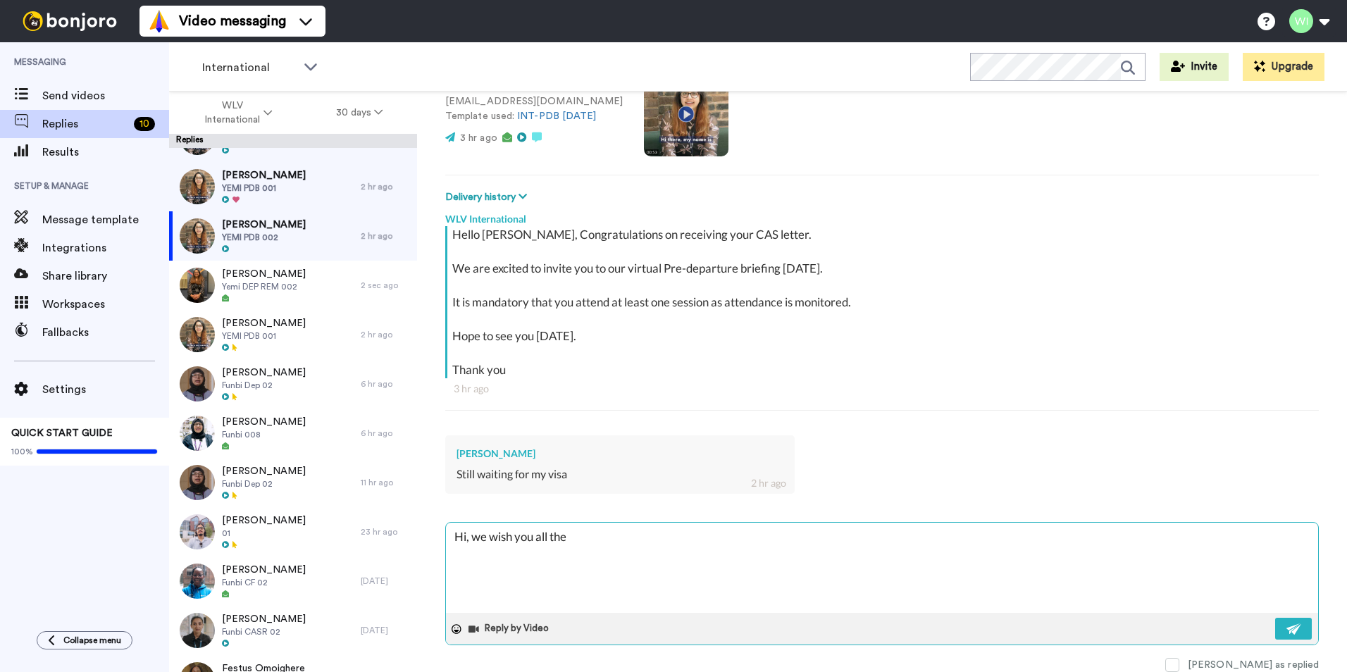
type textarea "x"
type textarea "Hi, we wish you all the e"
type textarea "x"
type textarea "Hi, we wish you all the eb"
type textarea "x"
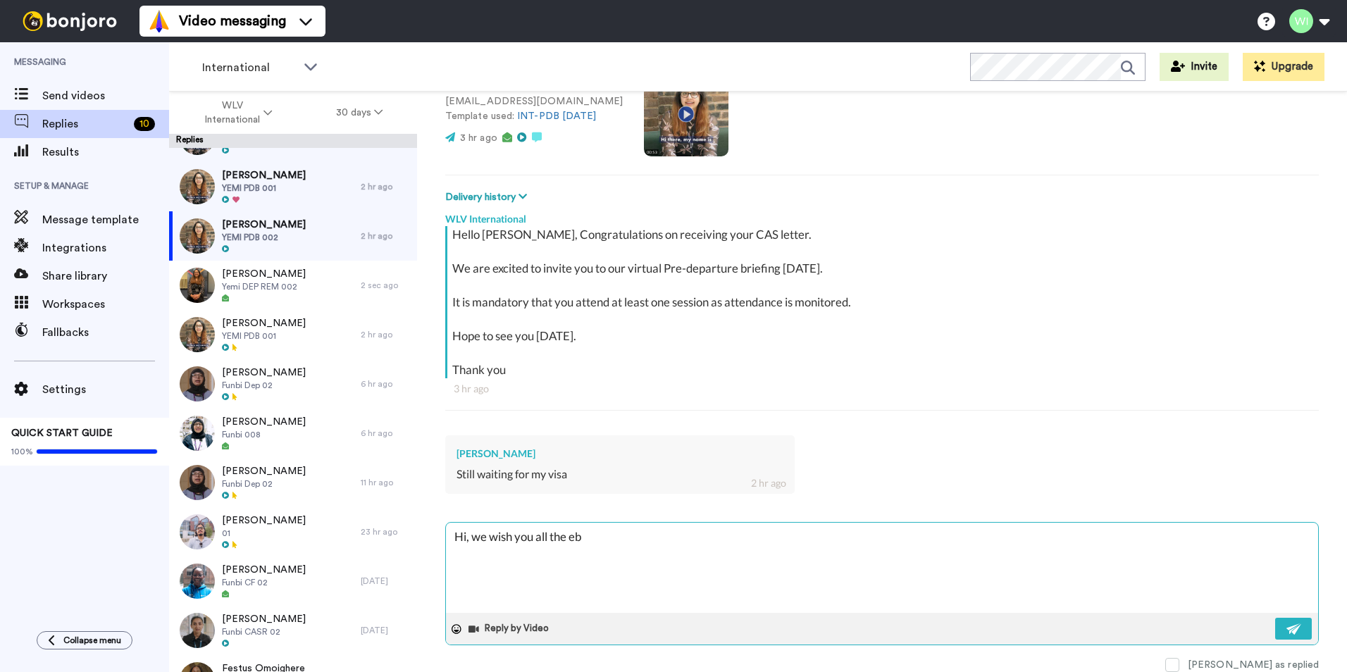
type textarea "Hi, we wish you all the e"
type textarea "x"
type textarea "Hi, we wish you all the"
type textarea "x"
type textarea "Hi, we wish you all the b"
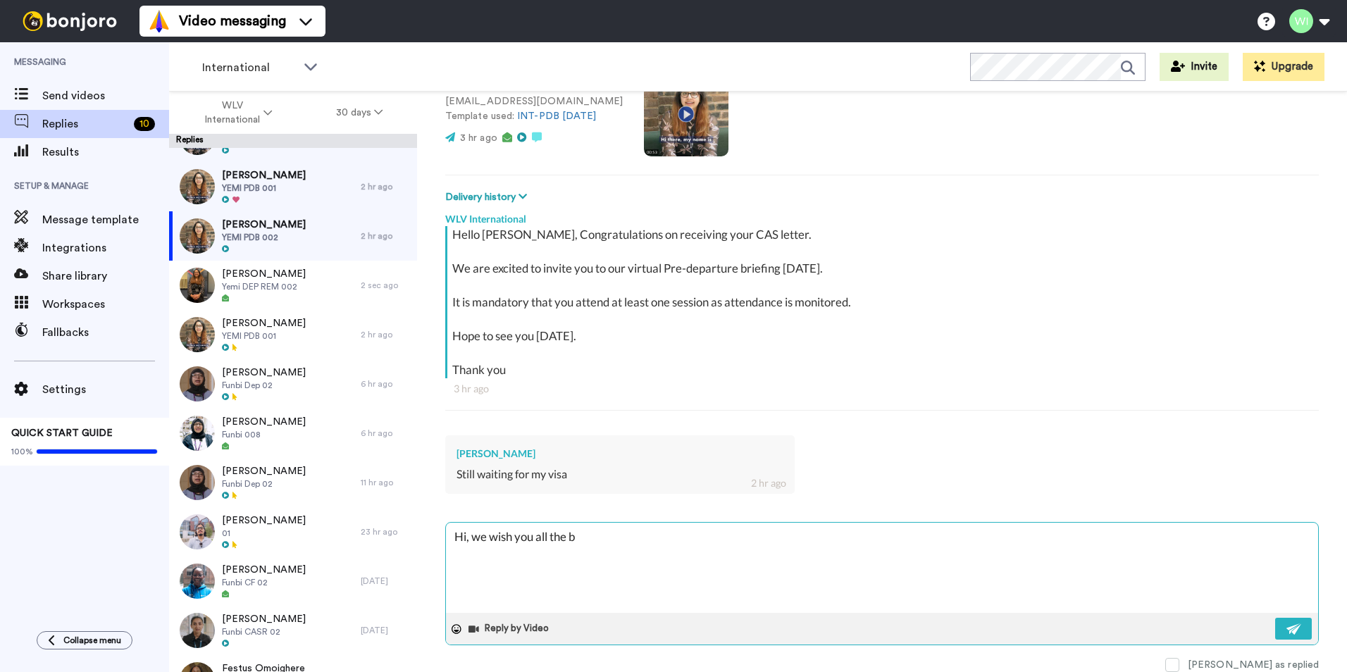
type textarea "x"
type textarea "Hi, we wish you all the be"
type textarea "x"
type textarea "Hi, we wish you all the bes"
type textarea "x"
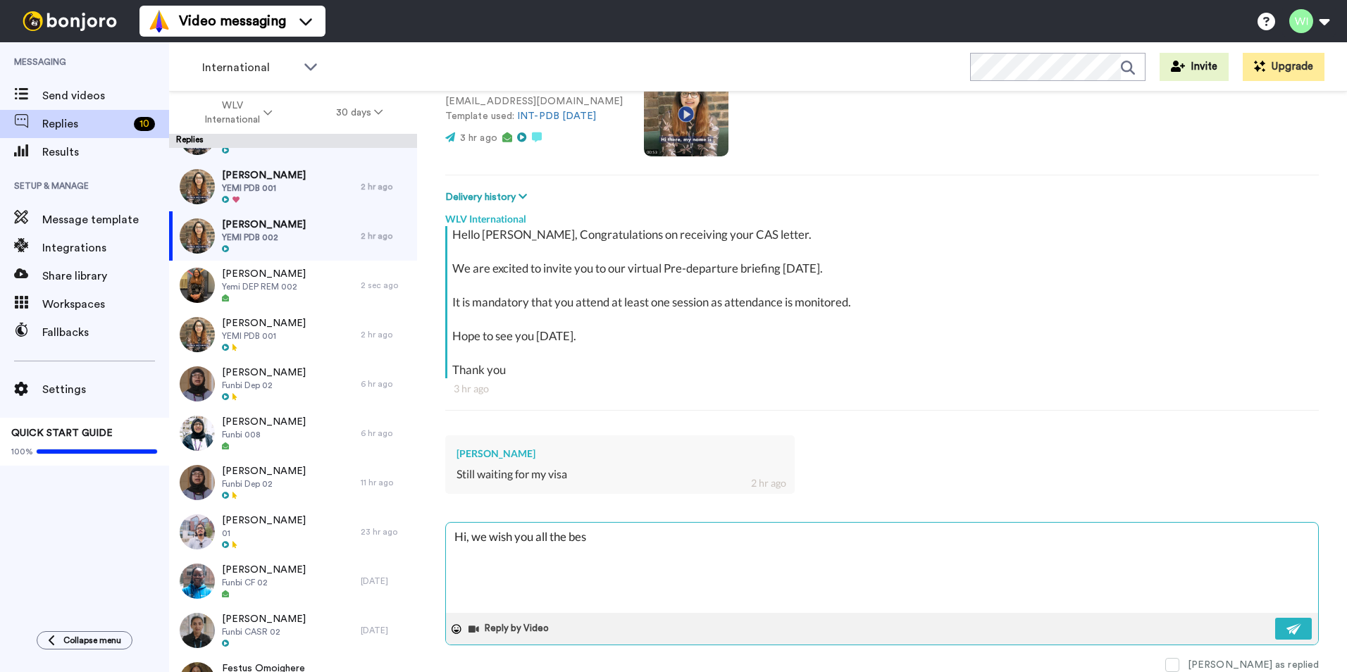
type textarea "Hi, we wish you all the best"
type textarea "x"
type textarea "Hi, we wish you all the best."
type textarea "x"
type textarea "Hi, we wish you all the best."
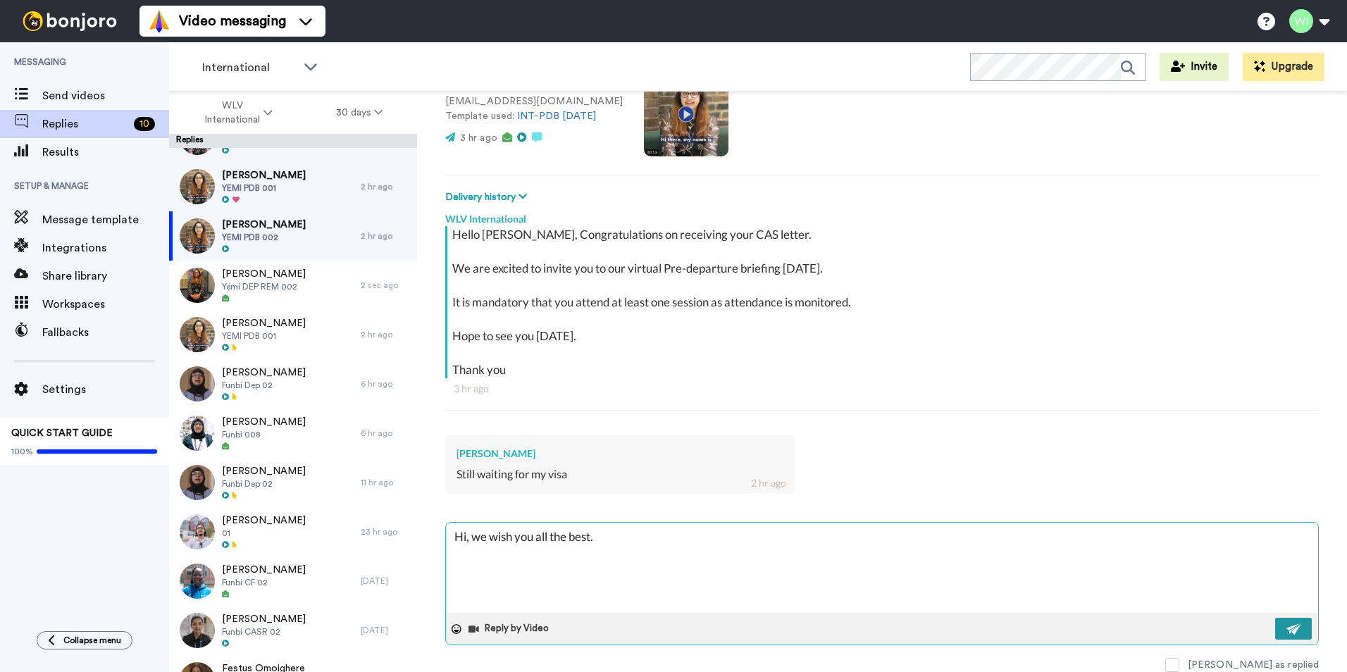
click at [1275, 621] on button at bounding box center [1293, 629] width 37 height 22
type textarea "x"
click at [1179, 665] on span at bounding box center [1172, 665] width 14 height 14
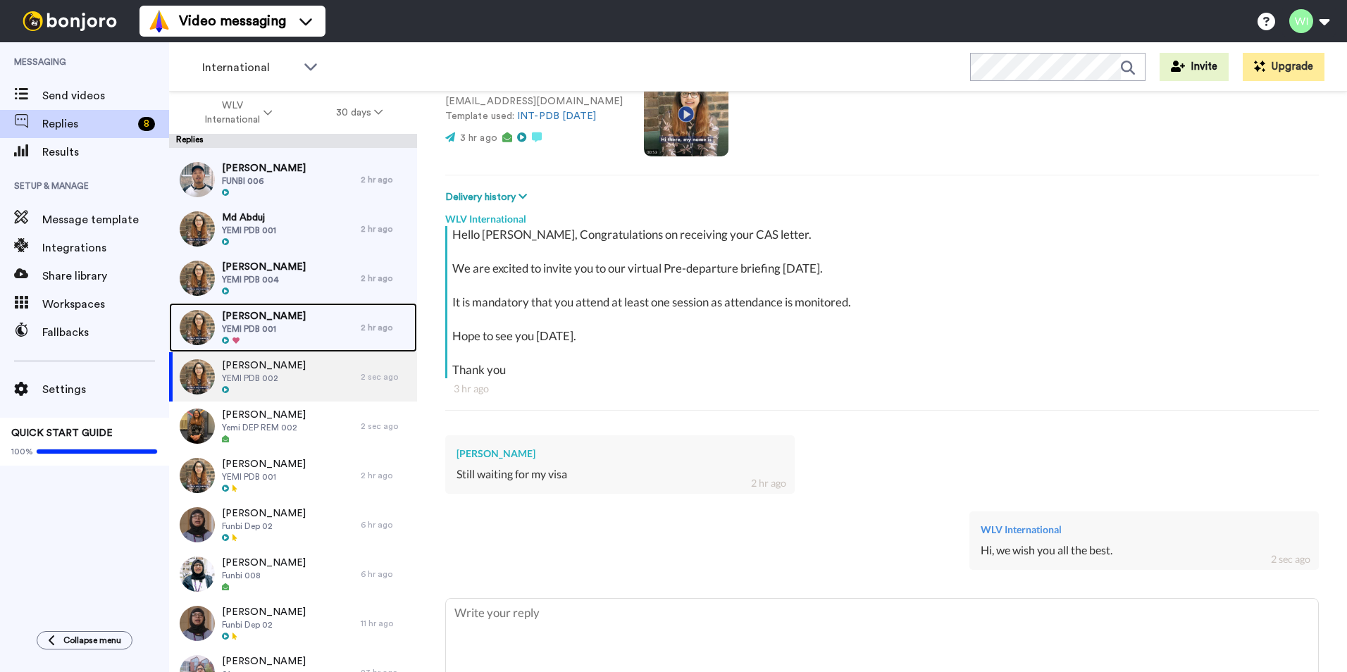
click at [306, 332] on span "YEMI PDB 001" at bounding box center [264, 328] width 84 height 11
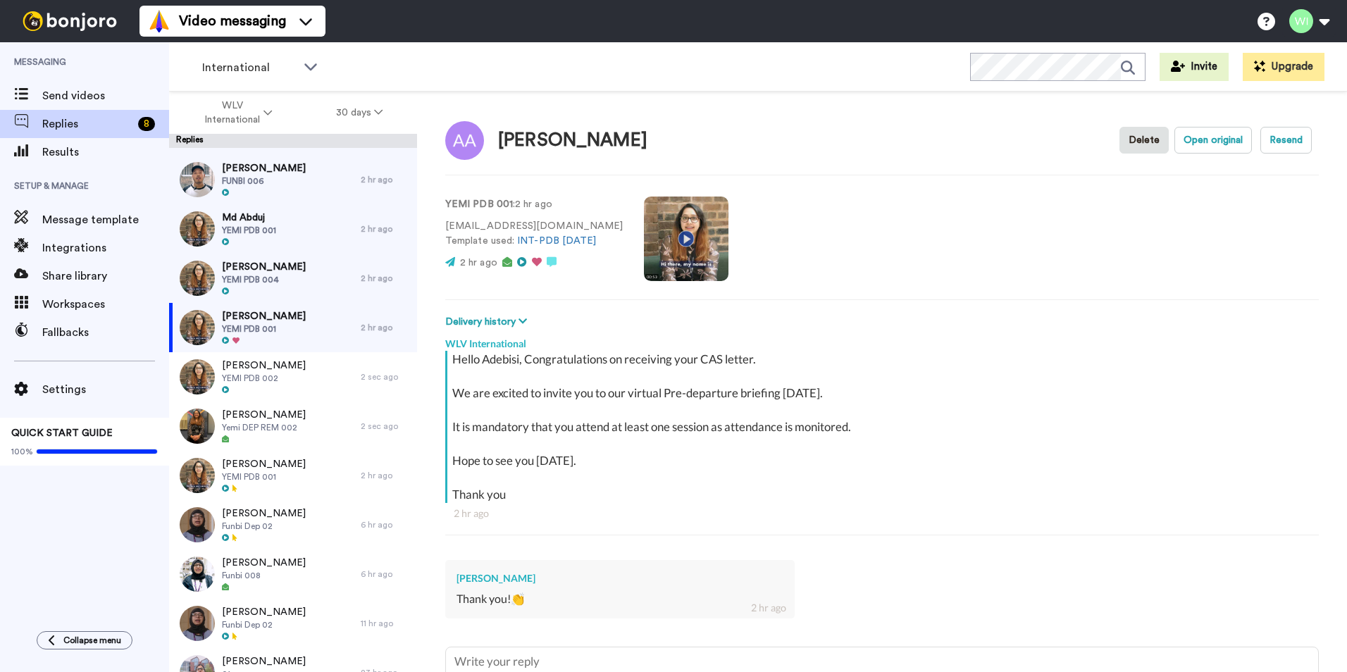
scroll to position [125, 0]
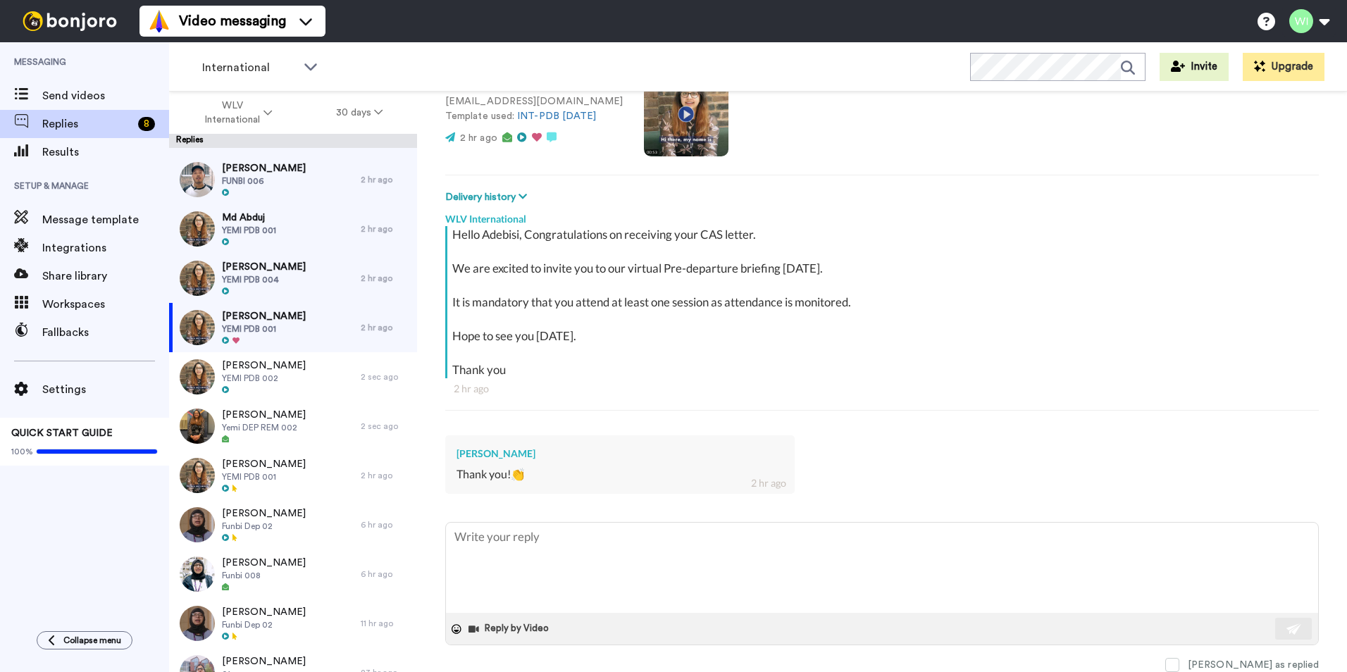
click at [1214, 663] on div "Mark as replied" at bounding box center [881, 664] width 873 height 15
click at [254, 272] on span "Joseph Adebayo" at bounding box center [264, 267] width 84 height 14
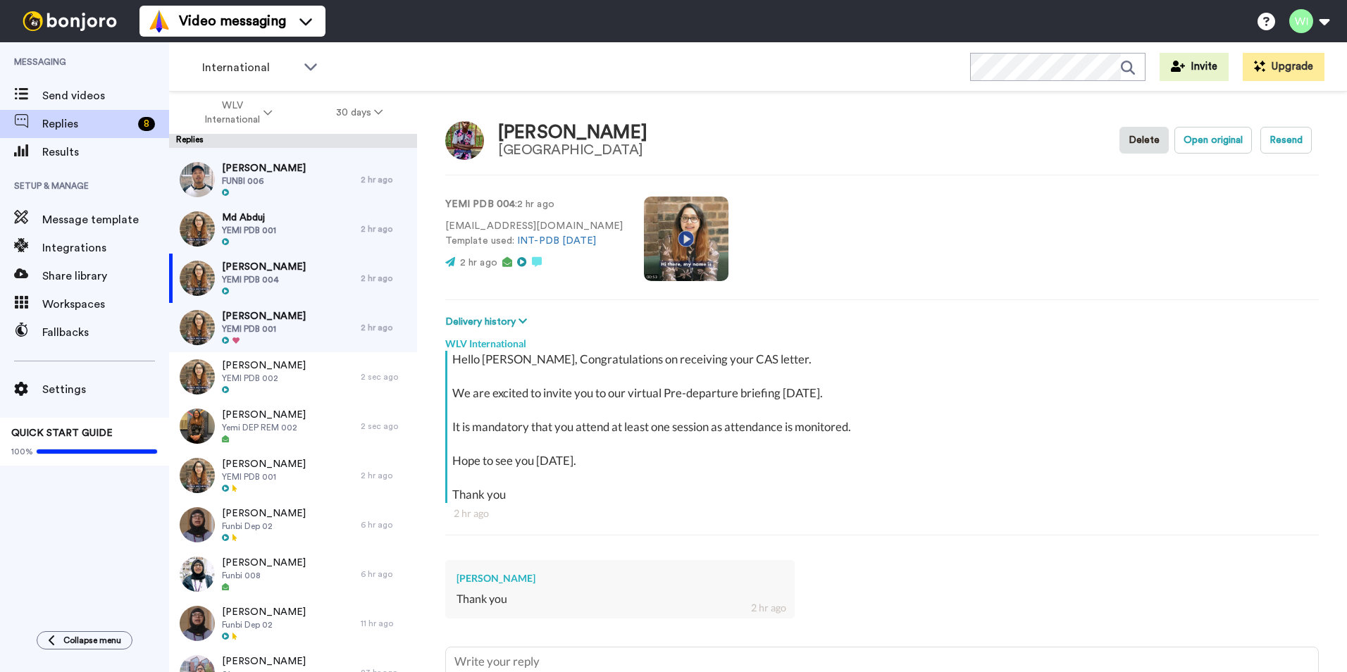
scroll to position [125, 0]
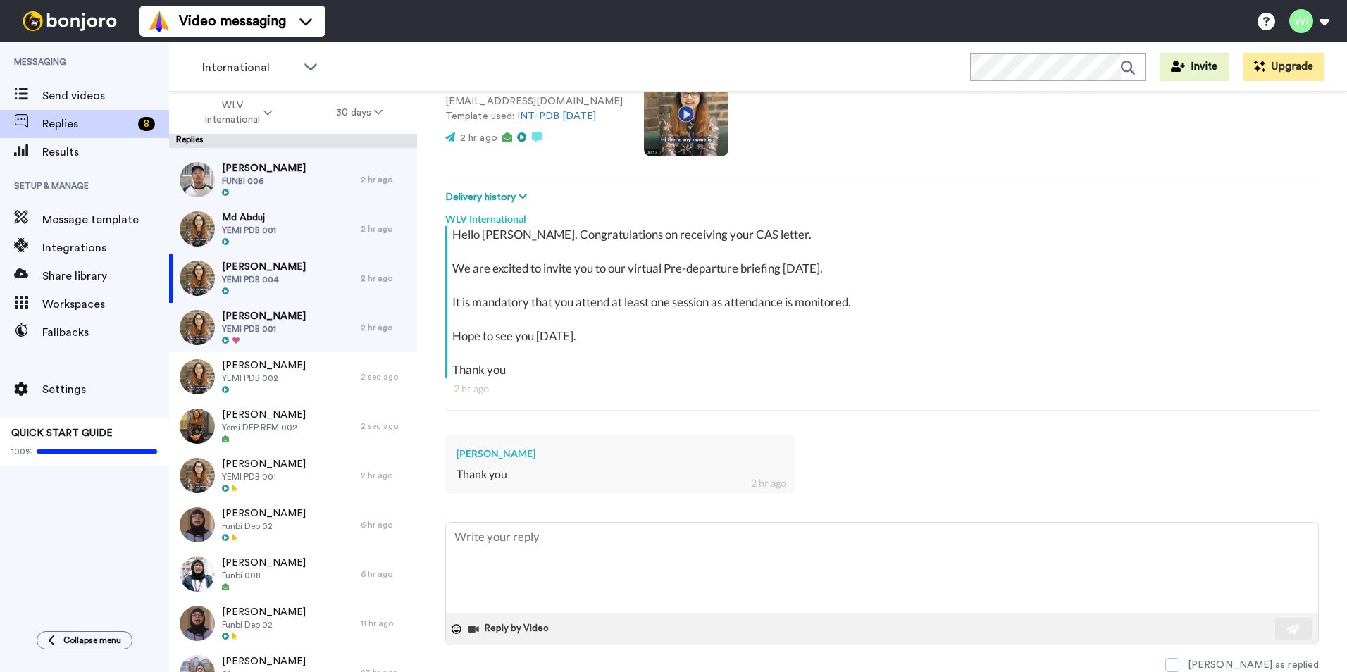
click at [1179, 664] on span at bounding box center [1172, 665] width 14 height 14
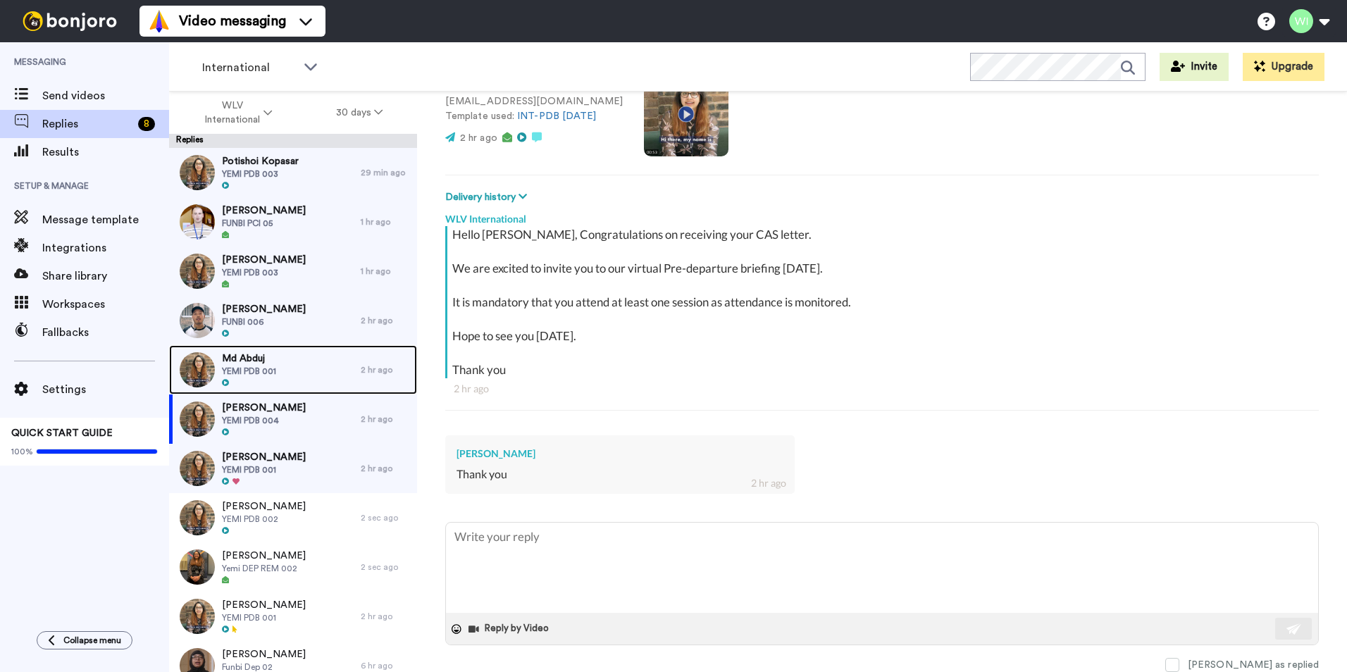
click at [285, 379] on div "Md Abduj YEMI PDB 001" at bounding box center [265, 369] width 192 height 49
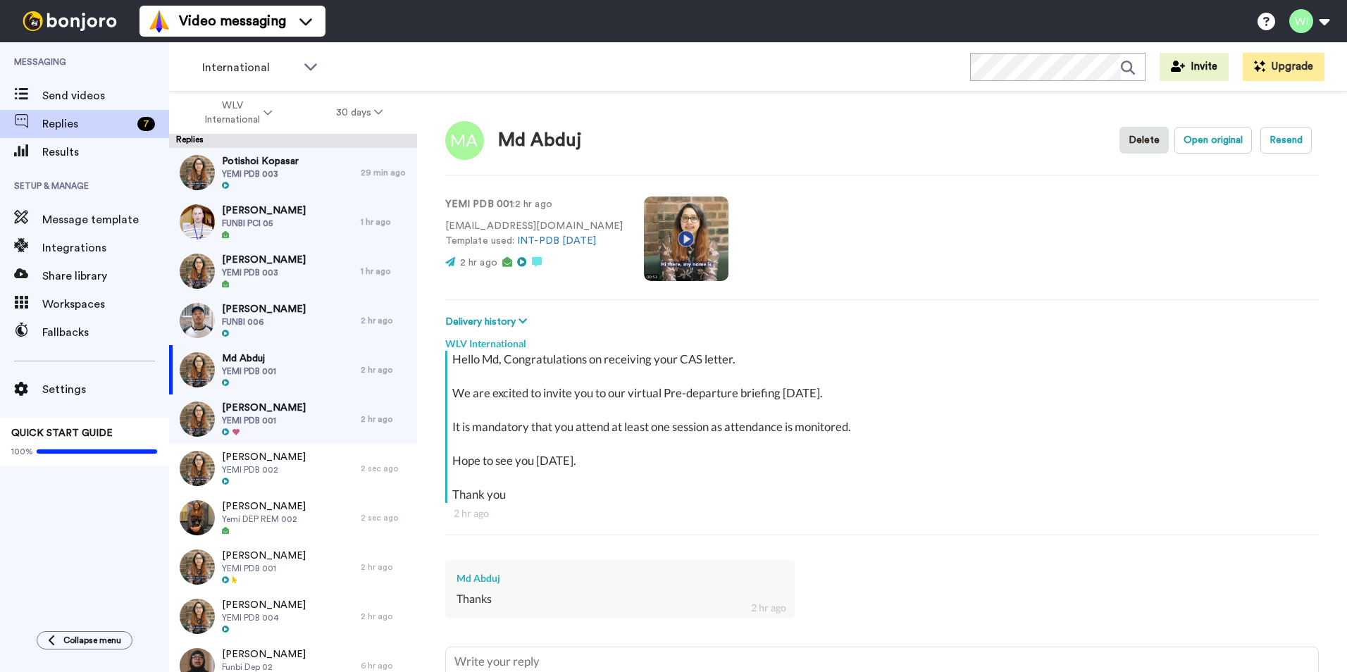
scroll to position [125, 0]
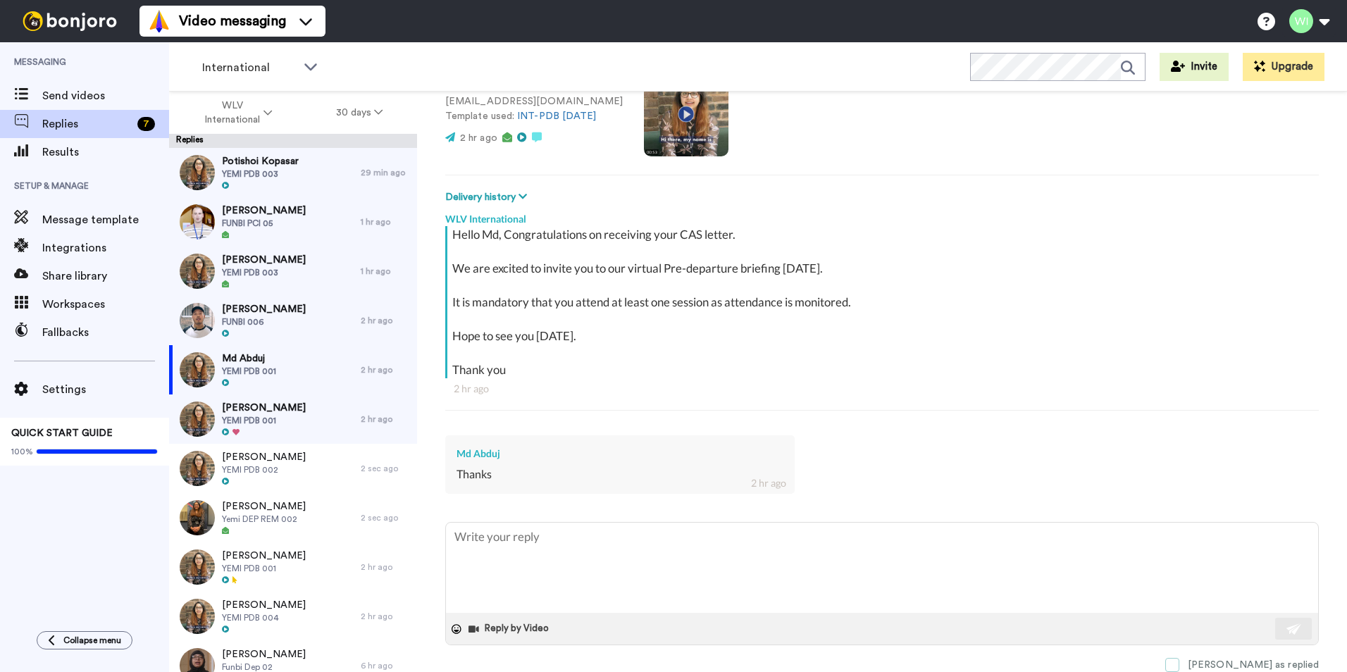
click at [1179, 661] on span at bounding box center [1172, 665] width 14 height 14
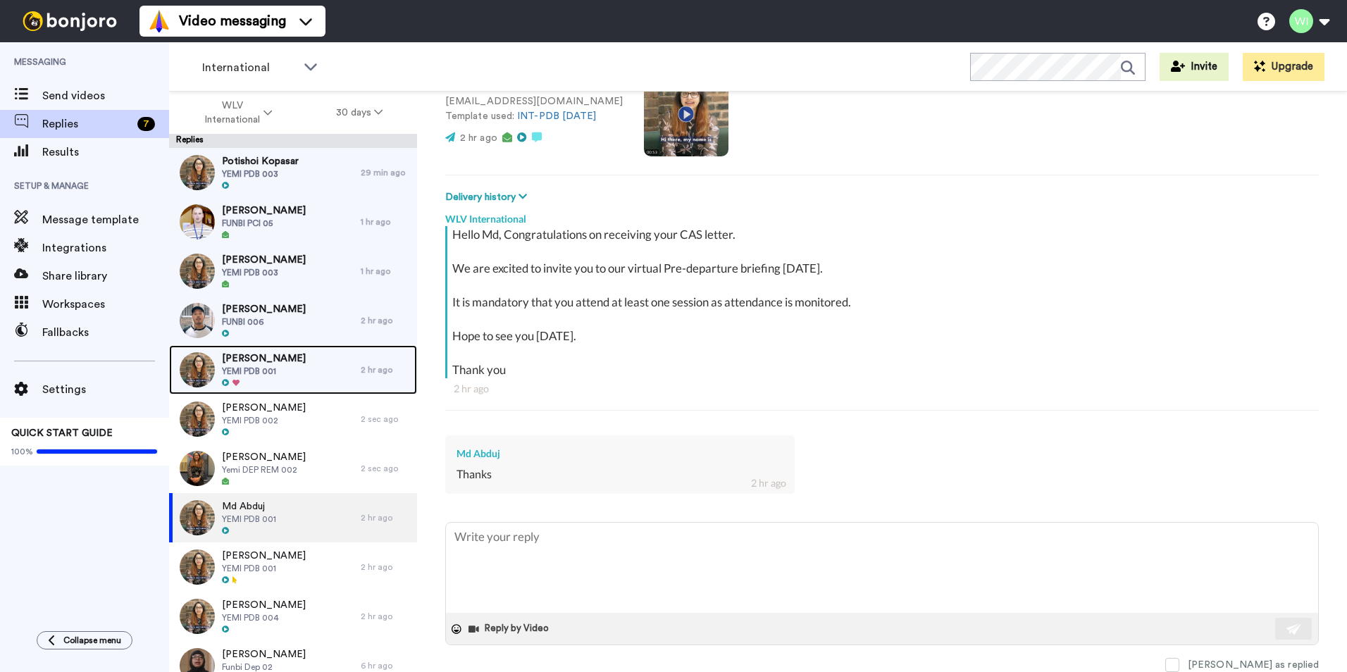
click at [252, 360] on span "Adebisi Adebowale" at bounding box center [264, 358] width 84 height 14
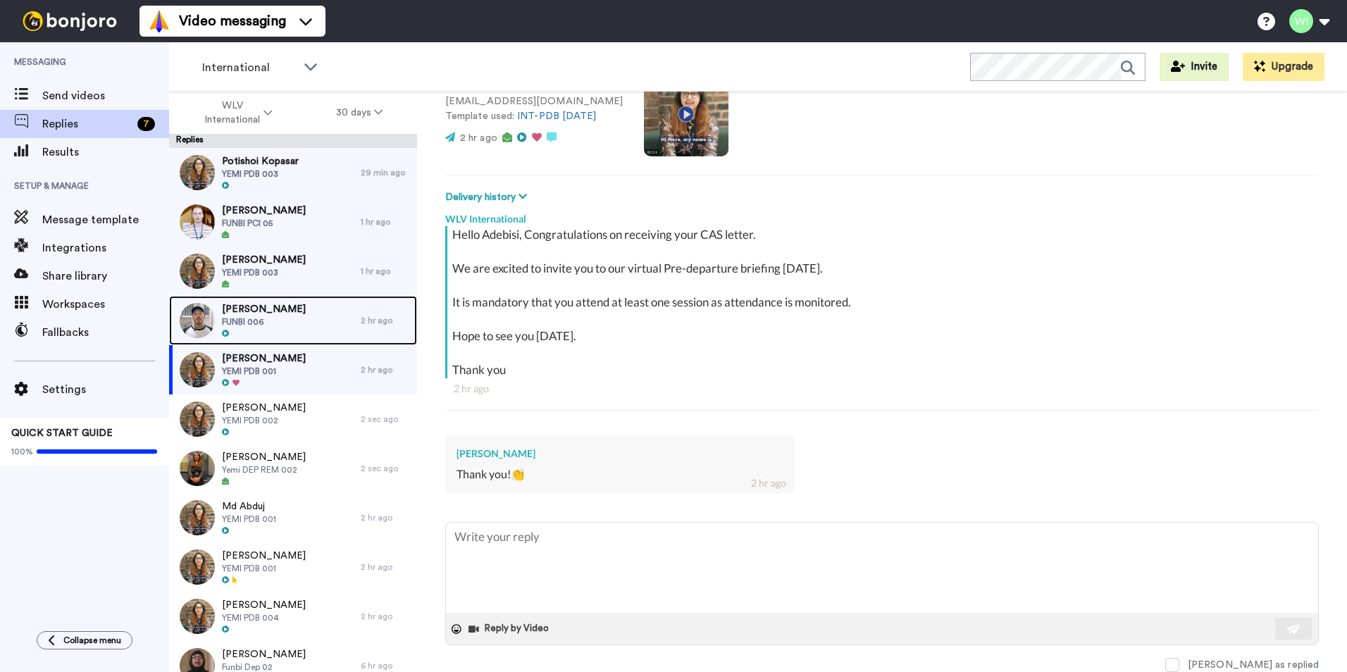
click at [285, 309] on div "Sineth Jayalth FUNBI 006" at bounding box center [265, 320] width 192 height 49
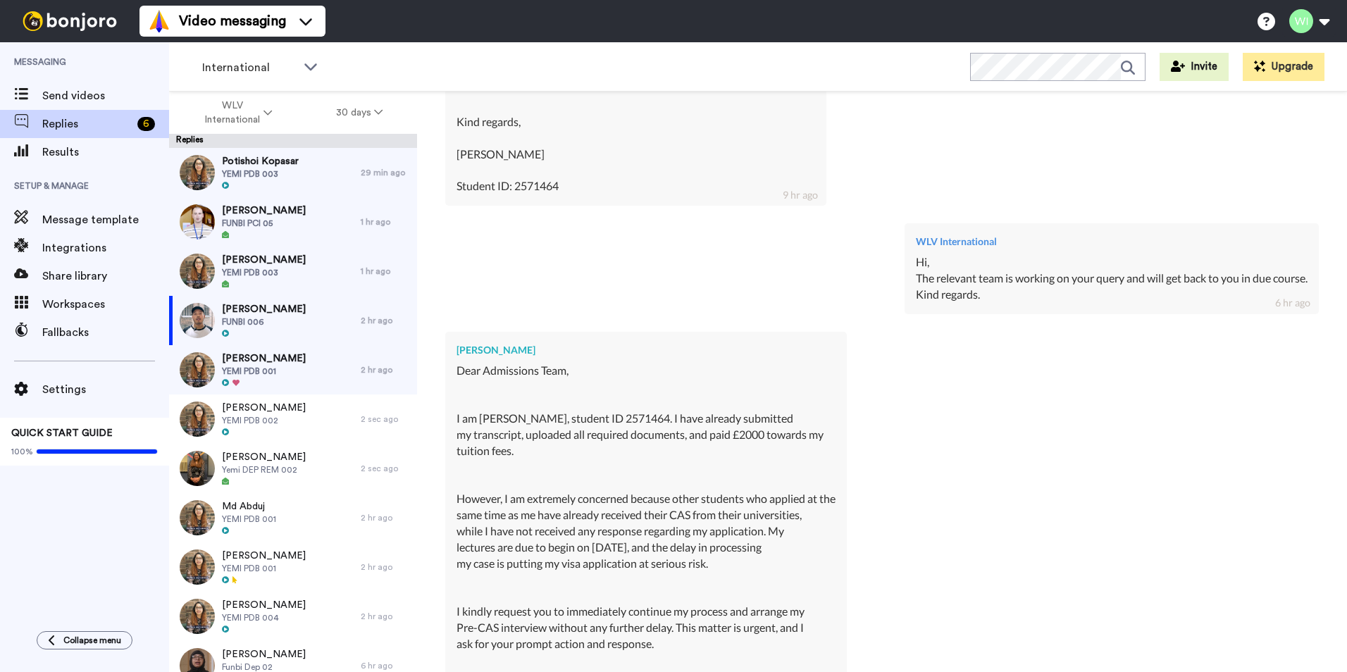
scroll to position [17955, 0]
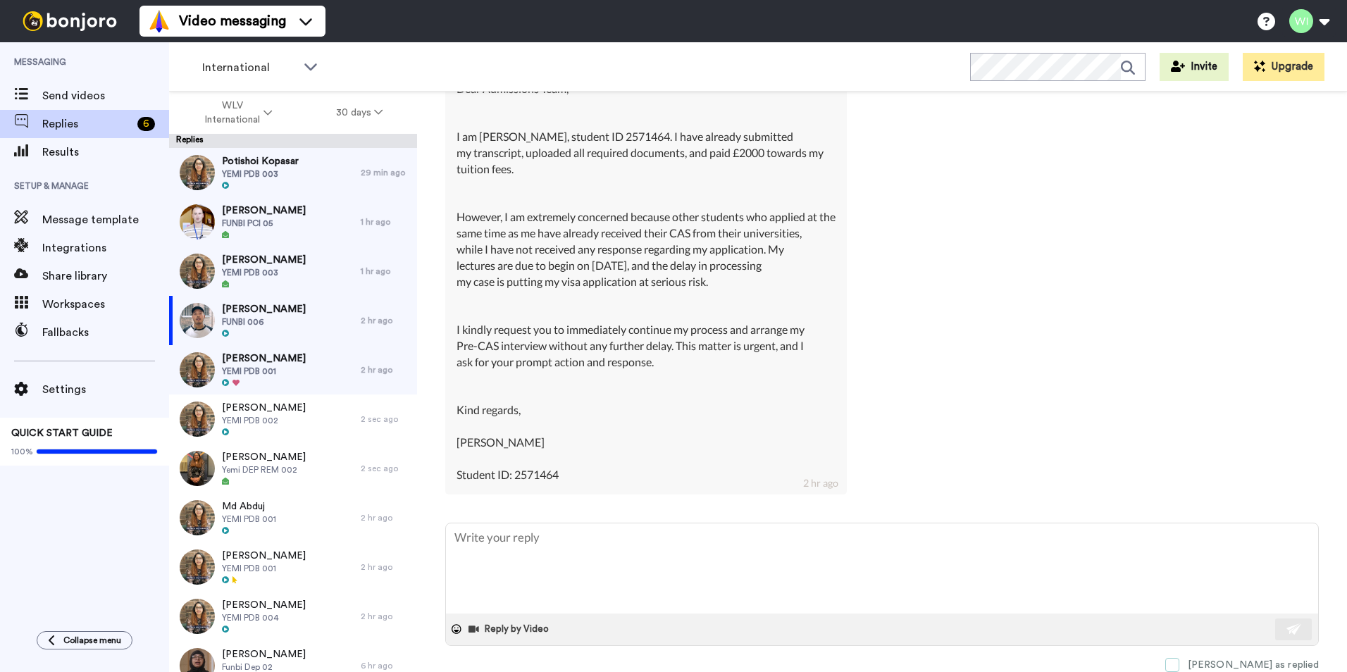
click at [1179, 661] on span at bounding box center [1172, 665] width 14 height 14
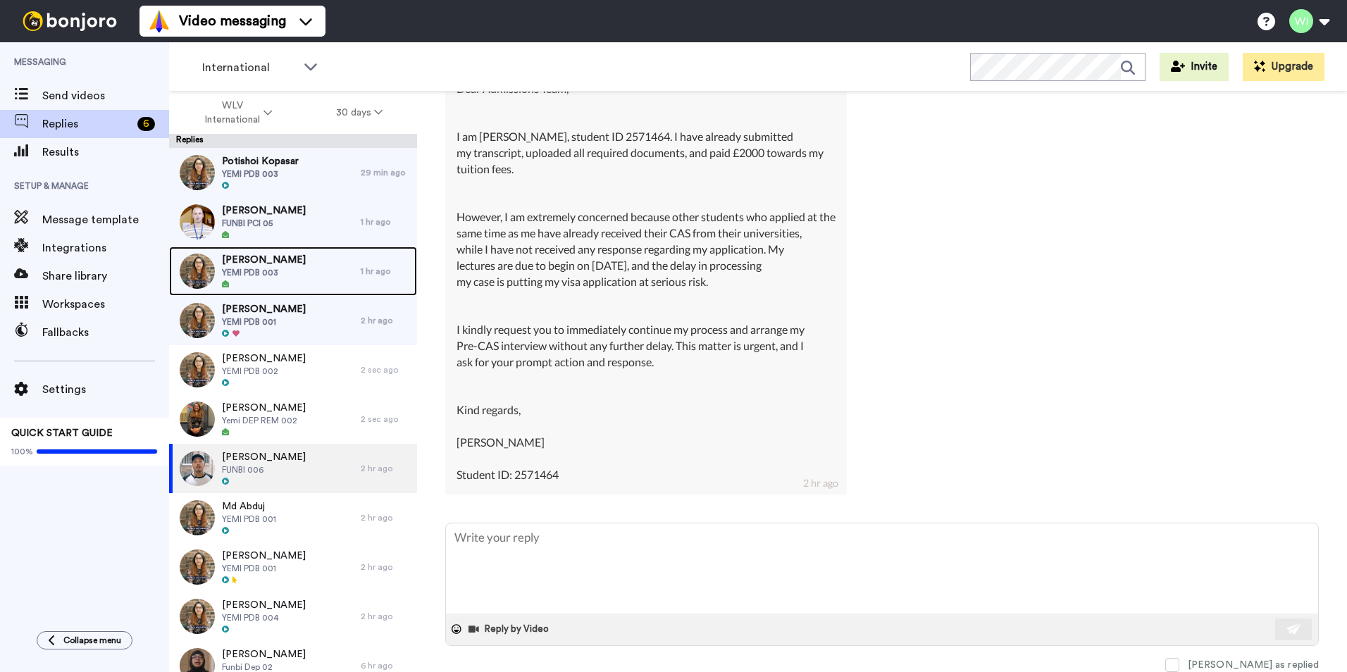
click at [315, 273] on div "Joel Noble YEMI PDB 003" at bounding box center [265, 271] width 192 height 49
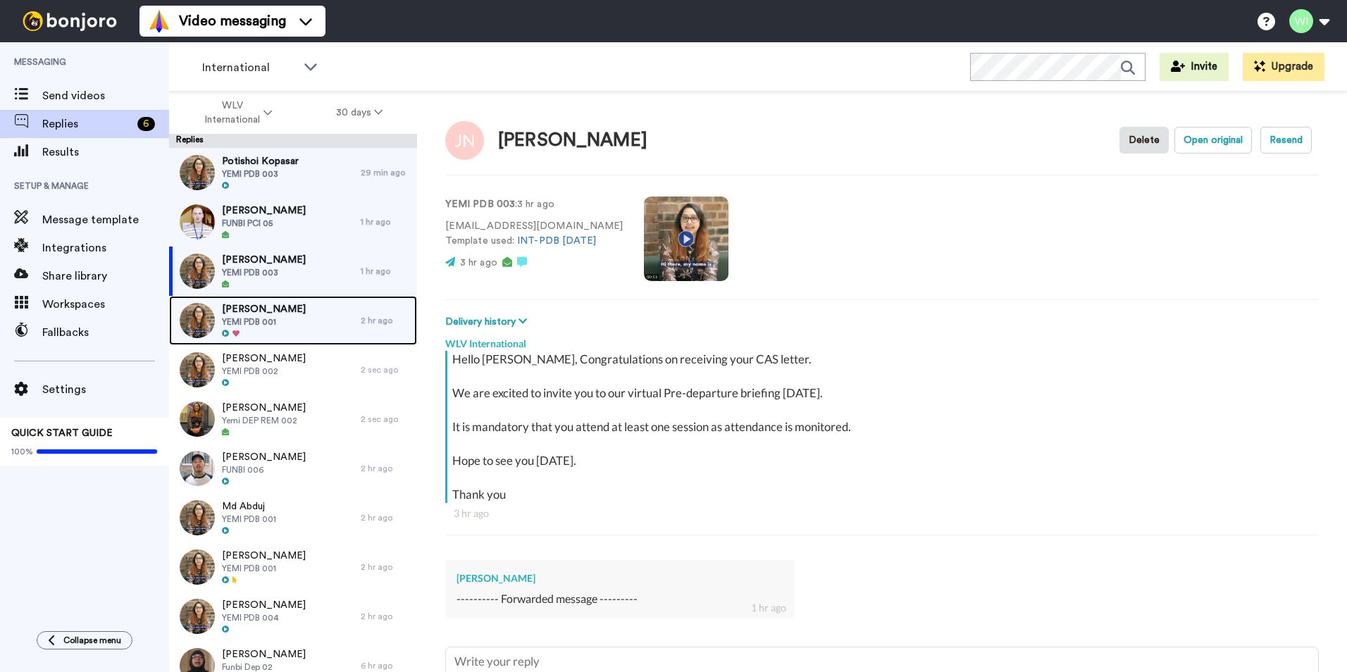
click at [313, 329] on div "Adebisi Adebowale YEMI PDB 001" at bounding box center [265, 320] width 192 height 49
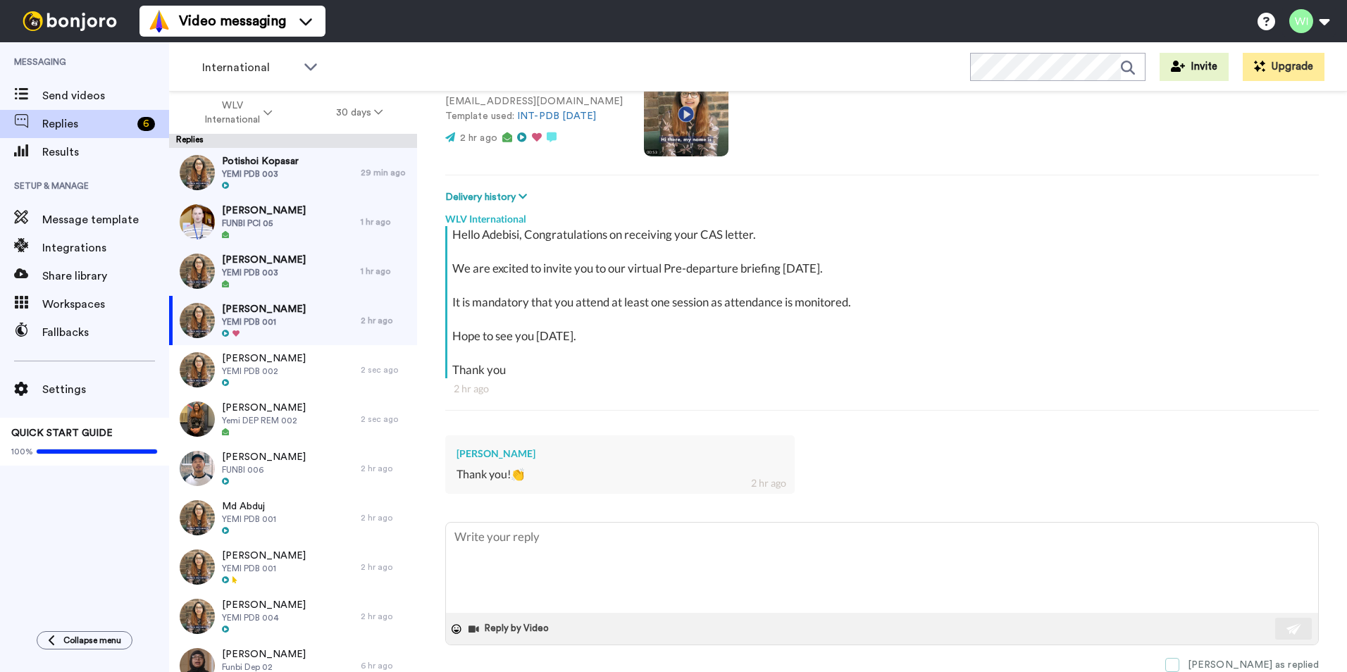
drag, startPoint x: 1230, startPoint y: 664, endPoint x: 1017, endPoint y: 624, distance: 216.5
click at [1179, 663] on span at bounding box center [1172, 665] width 14 height 14
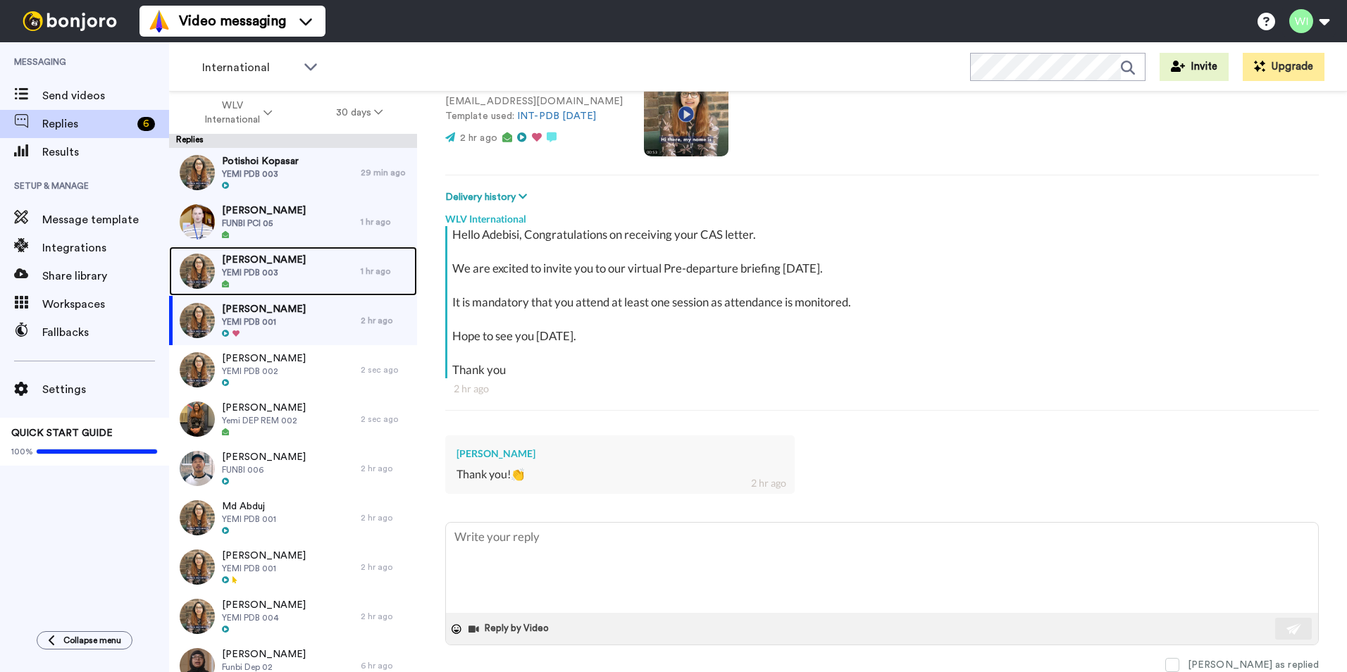
click at [281, 275] on div "Joel Noble YEMI PDB 003" at bounding box center [265, 271] width 192 height 49
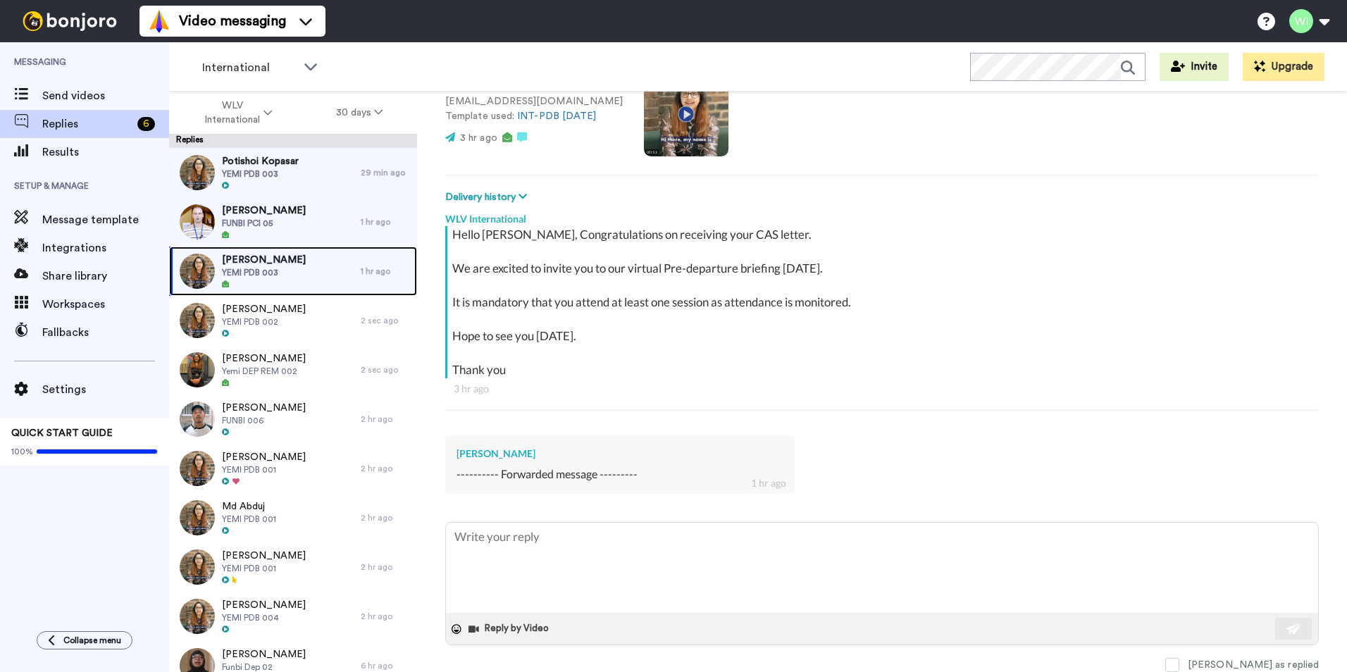
click at [252, 275] on span "YEMI PDB 003" at bounding box center [264, 272] width 84 height 11
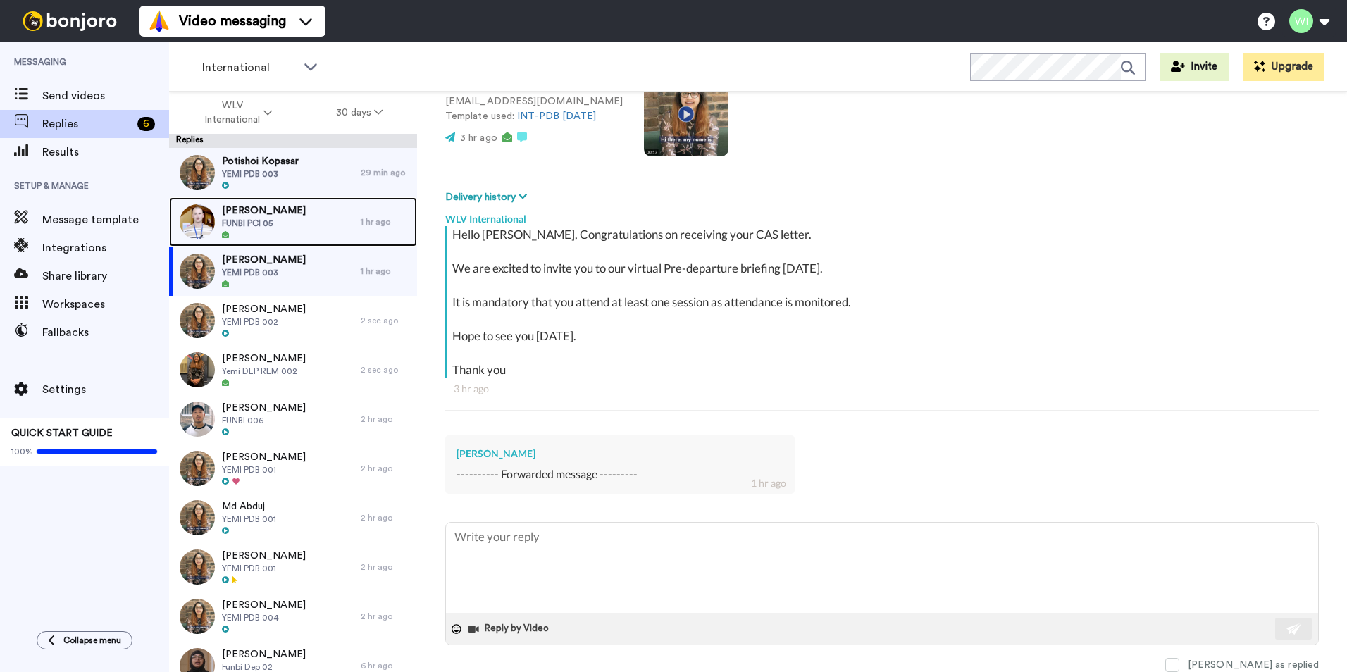
click at [304, 209] on div "Muhammad Afzal FUNBI PCI 05" at bounding box center [265, 221] width 192 height 49
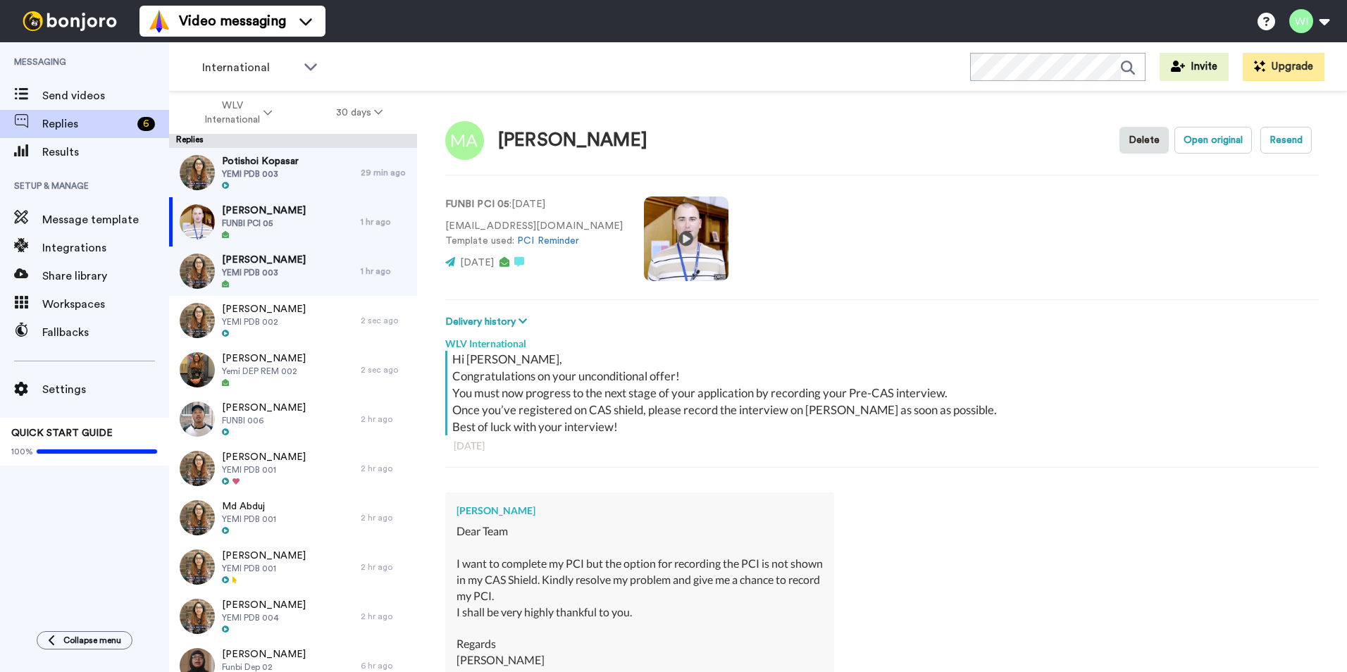
scroll to position [201, 0]
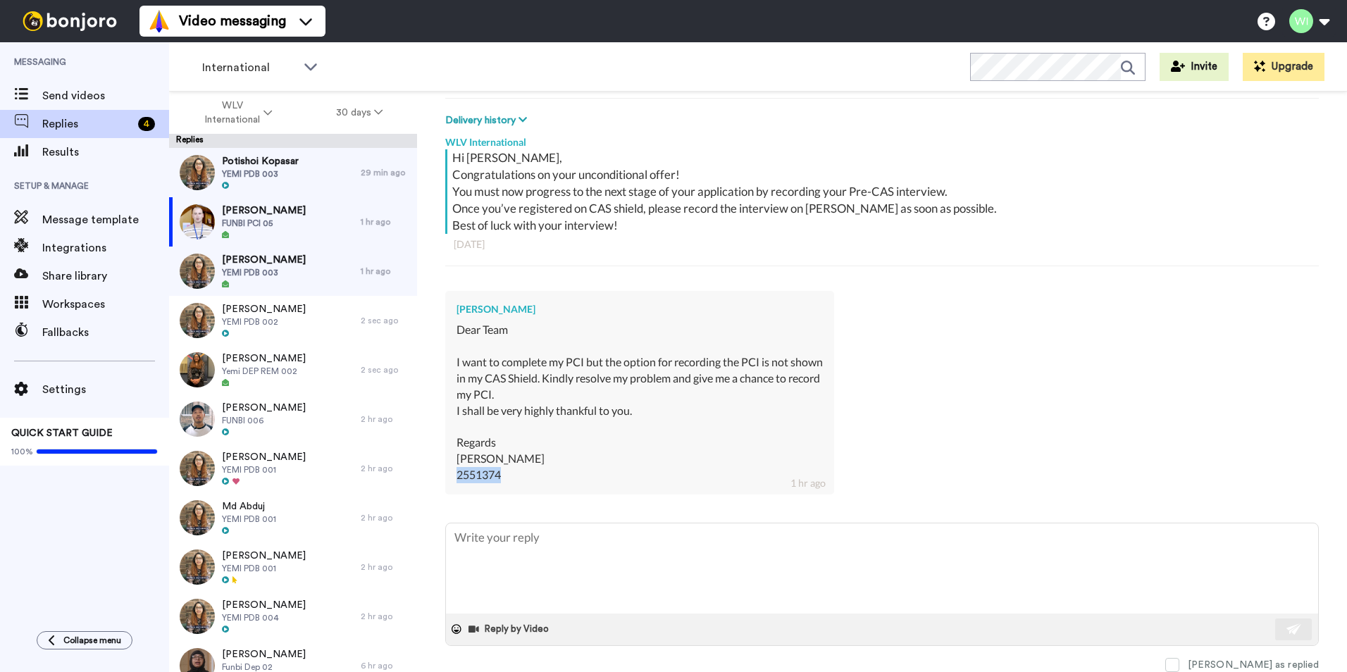
drag, startPoint x: 504, startPoint y: 473, endPoint x: 456, endPoint y: 473, distance: 47.9
click at [456, 473] on div "Muhammad Afzal Dear Team I want to complete my PCI but the option for recording…" at bounding box center [639, 392] width 389 height 203
copy div "2551374"
click at [486, 478] on div "Dear Team I want to complete my PCI but the option for recording the PCI is not…" at bounding box center [639, 402] width 366 height 161
drag, startPoint x: 499, startPoint y: 470, endPoint x: 451, endPoint y: 481, distance: 49.0
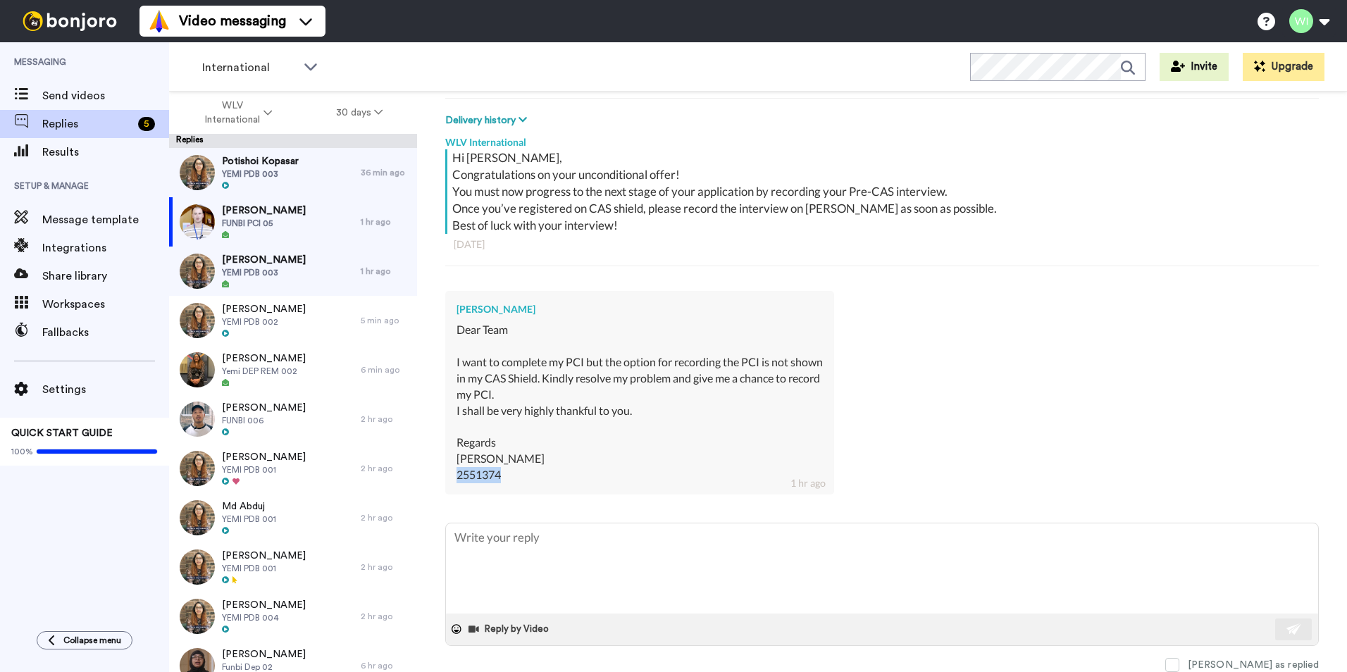
click at [451, 481] on div "Muhammad Afzal Dear Team I want to complete my PCI but the option for recording…" at bounding box center [639, 392] width 389 height 203
copy div "2551374"
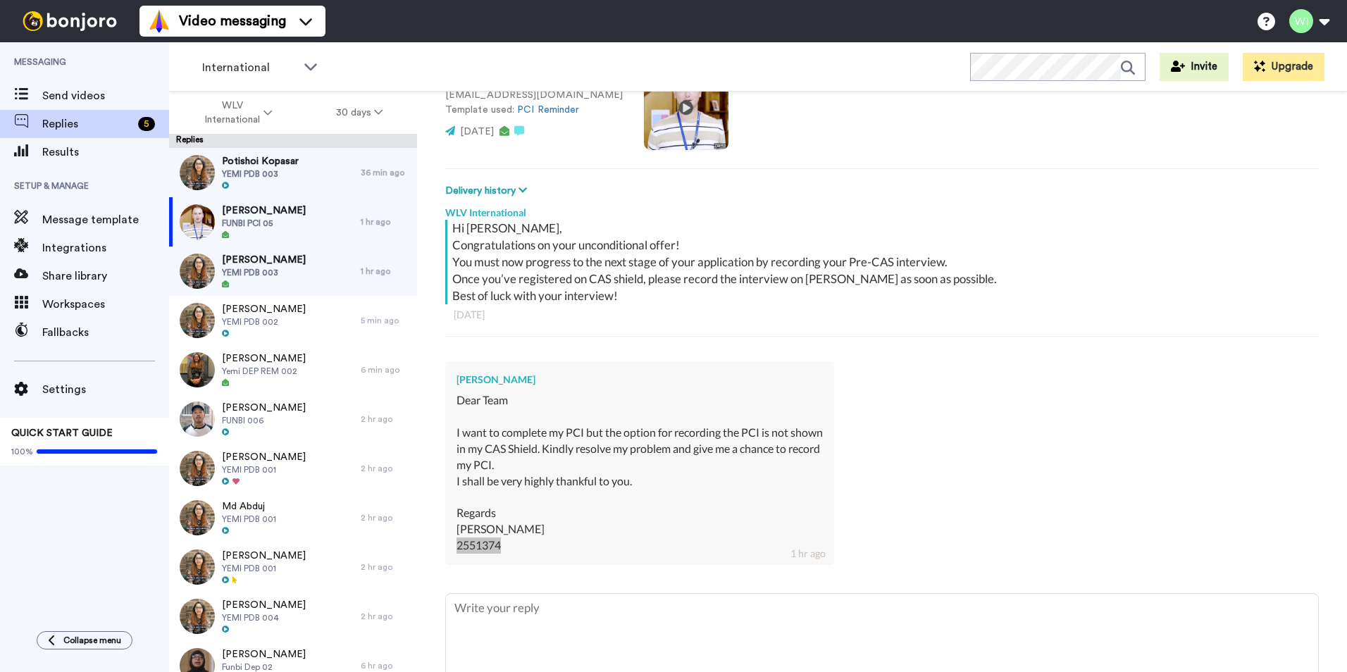
scroll to position [0, 0]
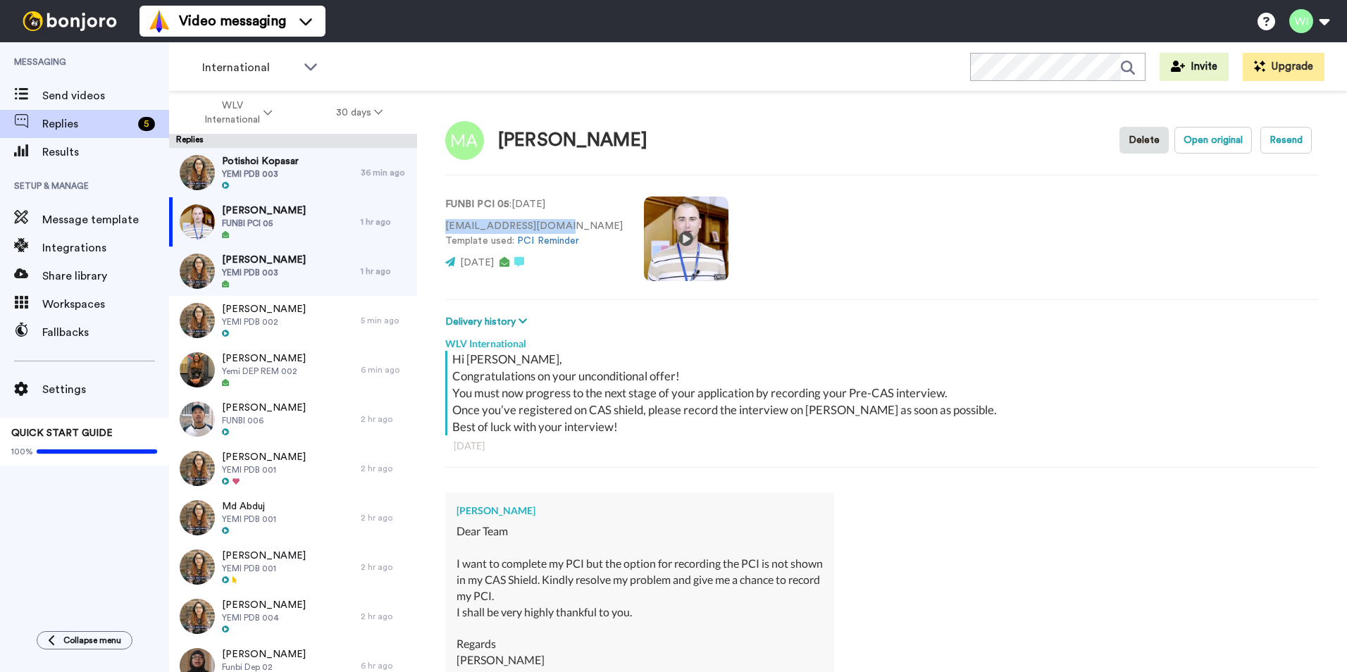
drag, startPoint x: 446, startPoint y: 223, endPoint x: 551, endPoint y: 229, distance: 105.8
click at [551, 229] on p "afzal778485@gmail.com Template used: PCI Reminder" at bounding box center [533, 234] width 177 height 30
copy p "afzal778485@gmail.com"
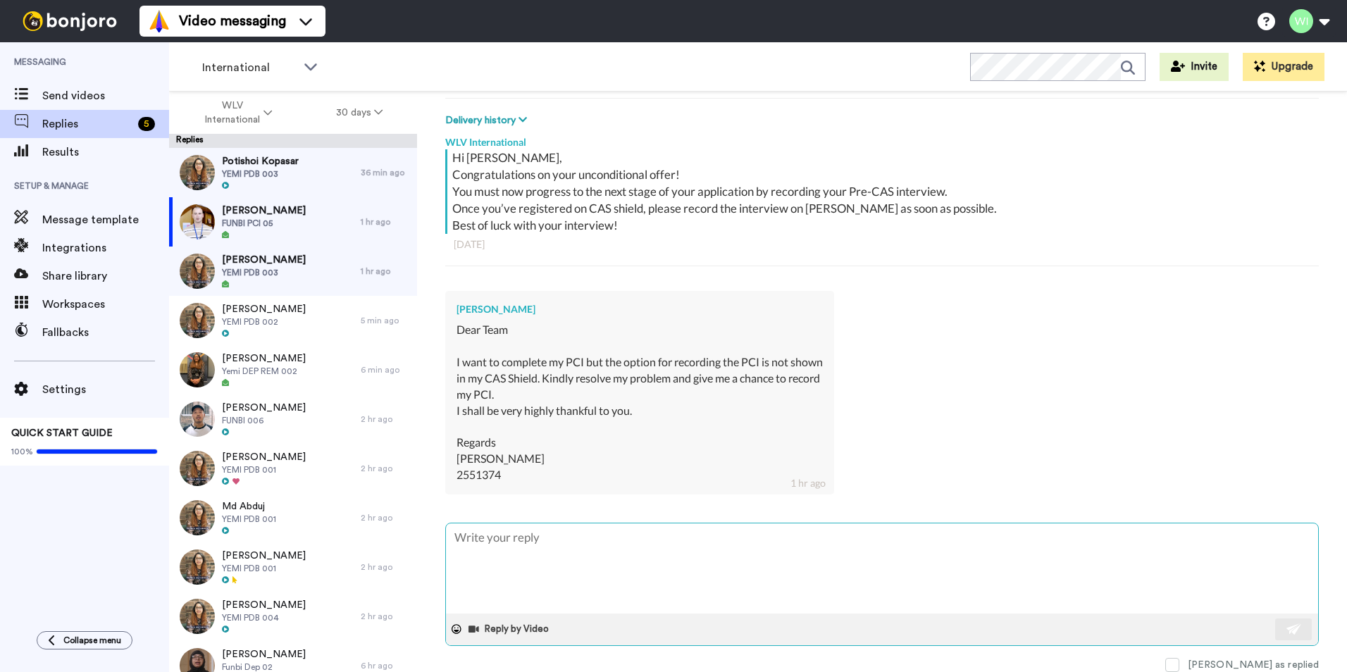
click at [955, 528] on div "WLV International Hi Muhammad, Congratulations on your unconditional offer! You…" at bounding box center [881, 400] width 873 height 544
click at [565, 559] on textarea at bounding box center [882, 568] width 872 height 90
type textarea "x"
type textarea "H"
type textarea "x"
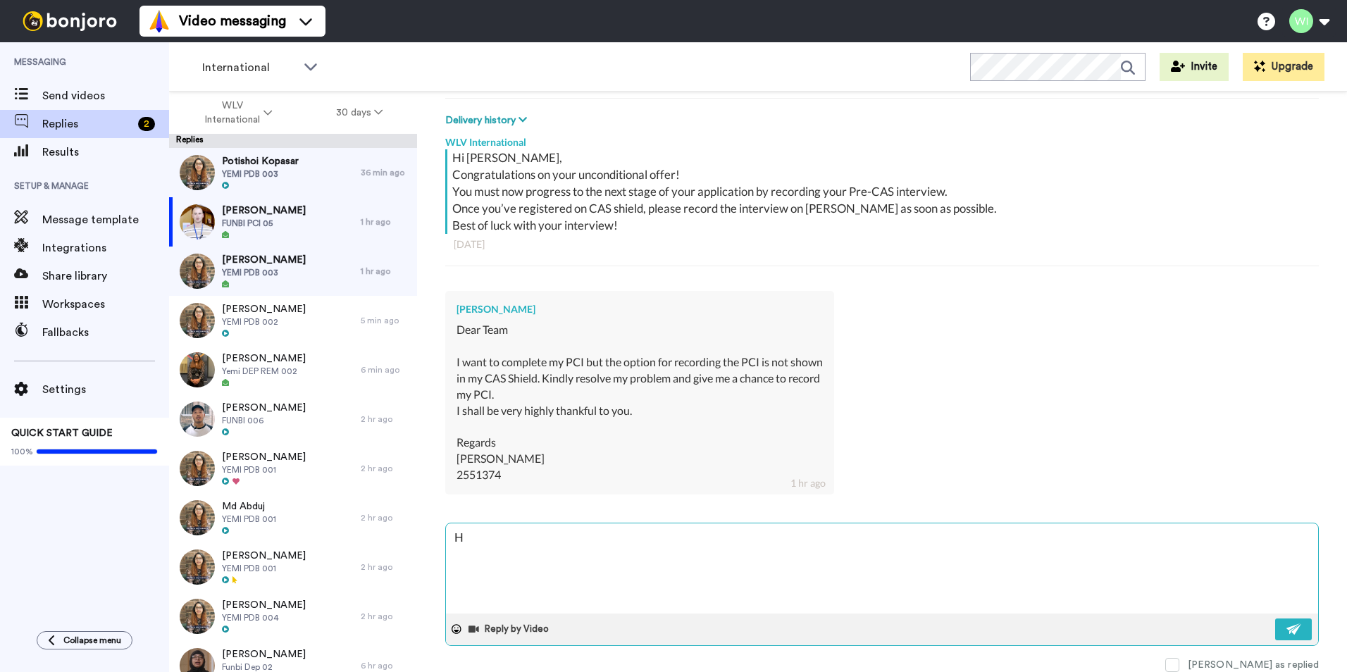
type textarea "Hi"
type textarea "x"
type textarea "Hi,"
type textarea "x"
type textarea "Hi,"
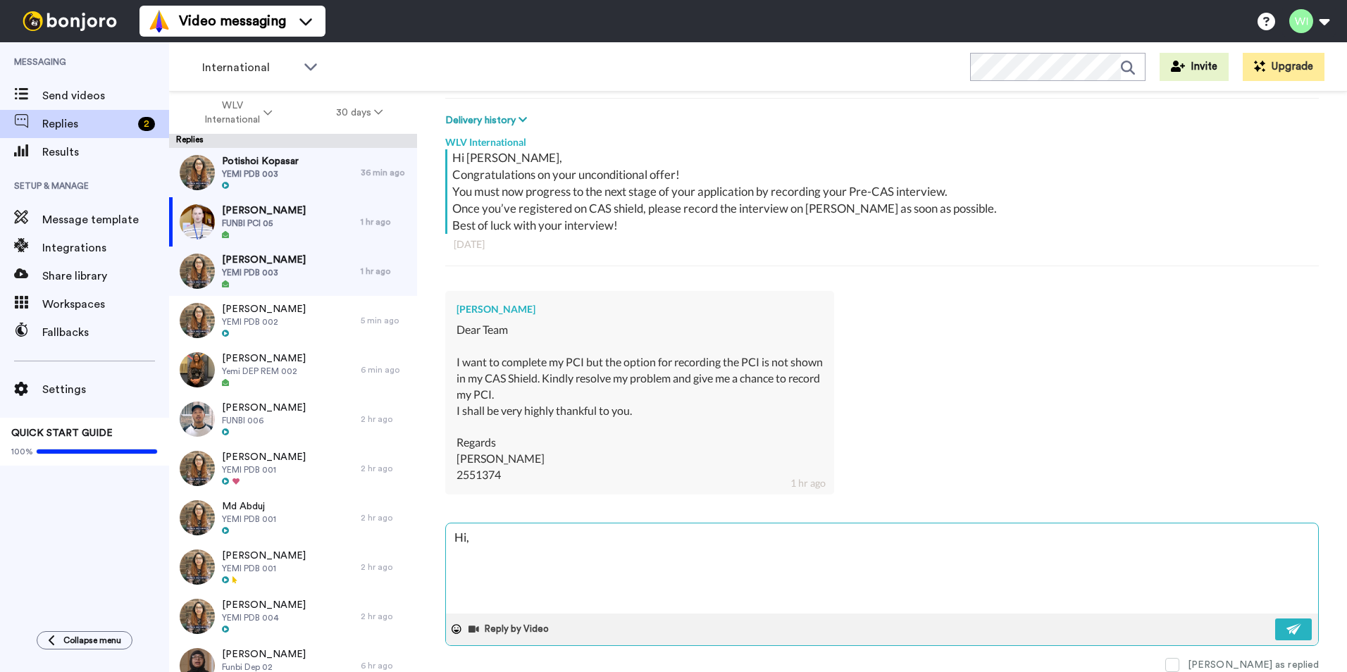
type textarea "x"
type textarea "Hi, I"
type textarea "x"
type textarea "Hi, I"
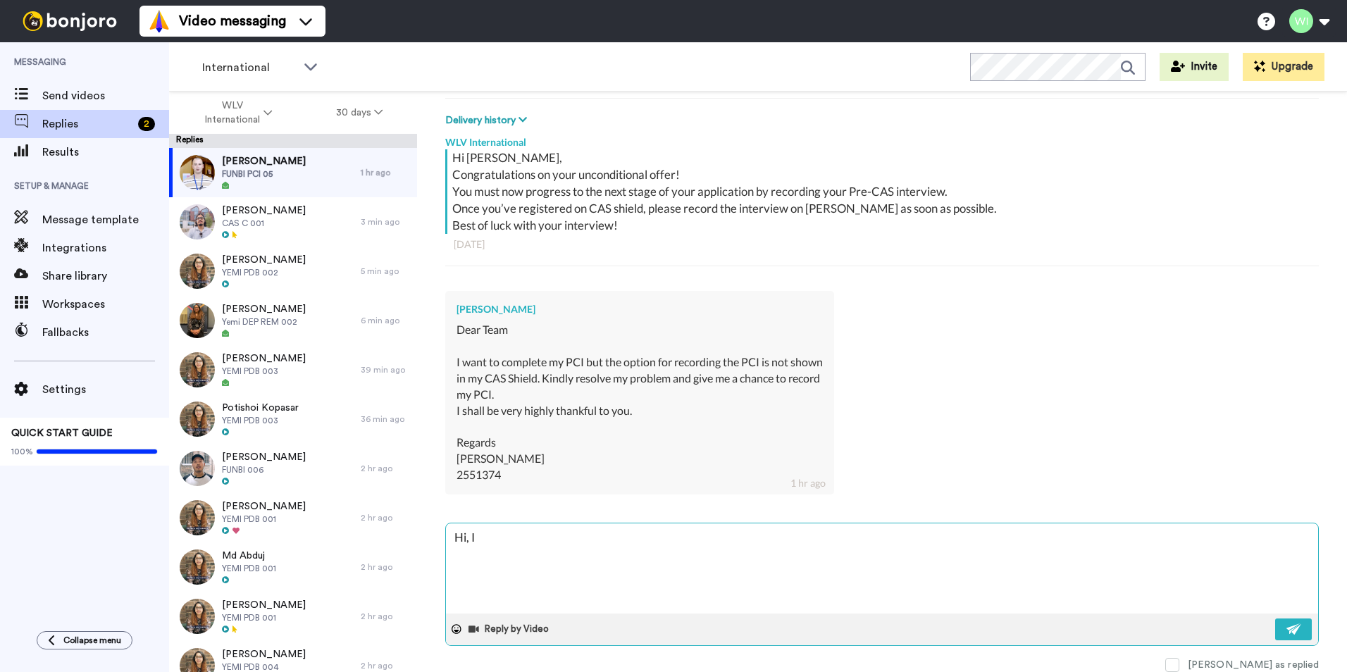
type textarea "x"
type textarea "Hi, I h"
type textarea "x"
type textarea "Hi, I ha"
type textarea "x"
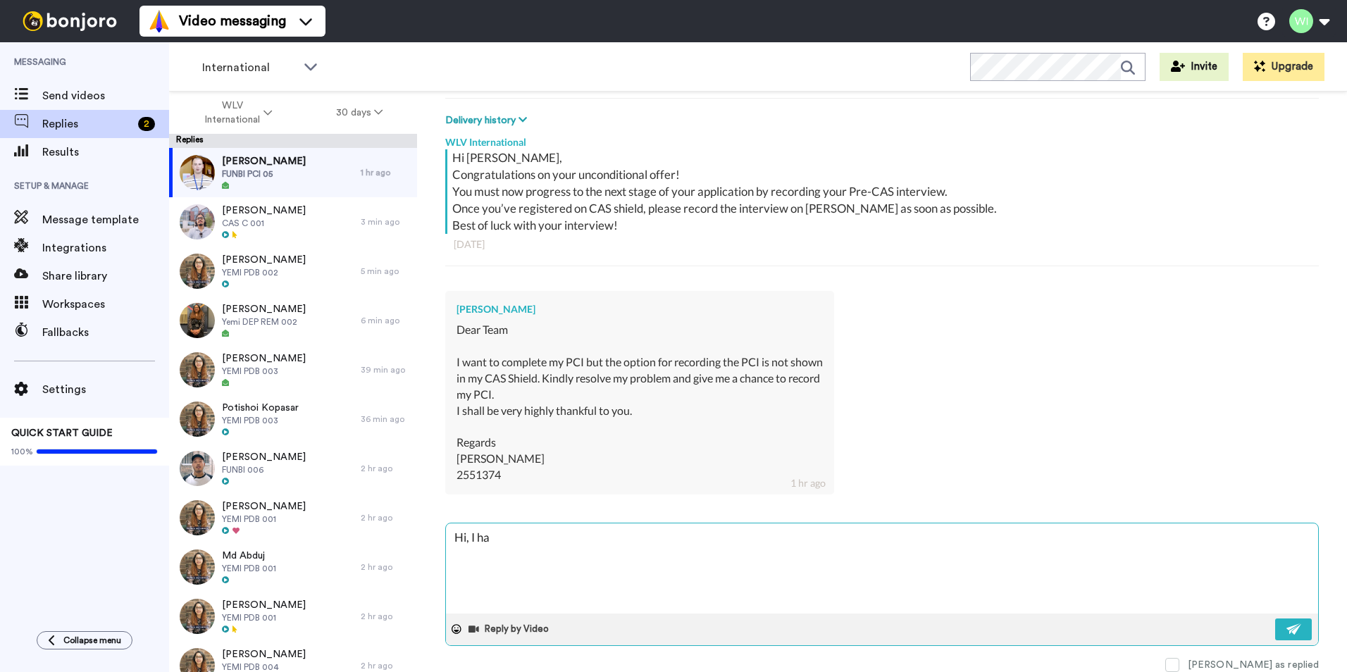
type textarea "Hi, I hav"
type textarea "x"
type textarea "Hi, I have"
type textarea "x"
type textarea "Hi, I have"
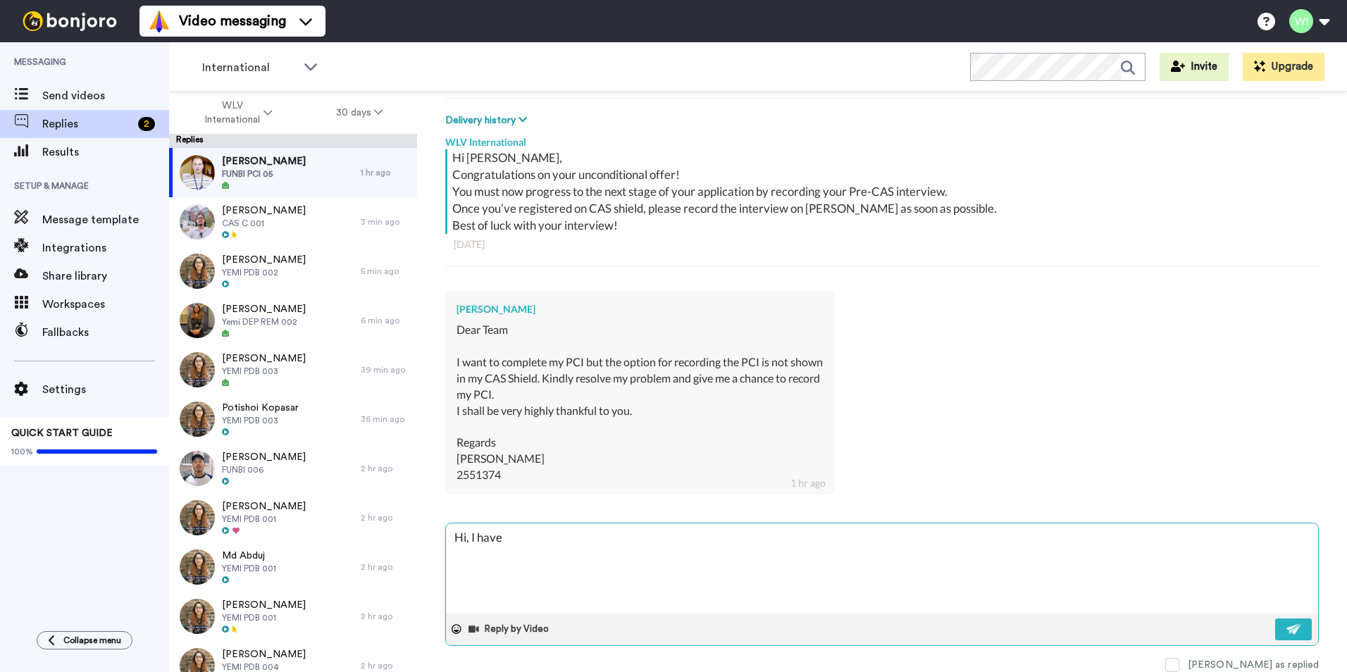
type textarea "x"
type textarea "Hi, I have p"
click at [740, 532] on textarea "Hi, I have passed this on to the relevant team. You shoukd receive communicatio…" at bounding box center [882, 568] width 872 height 90
click at [1286, 632] on img at bounding box center [1293, 628] width 15 height 11
click at [1179, 668] on span at bounding box center [1172, 665] width 14 height 14
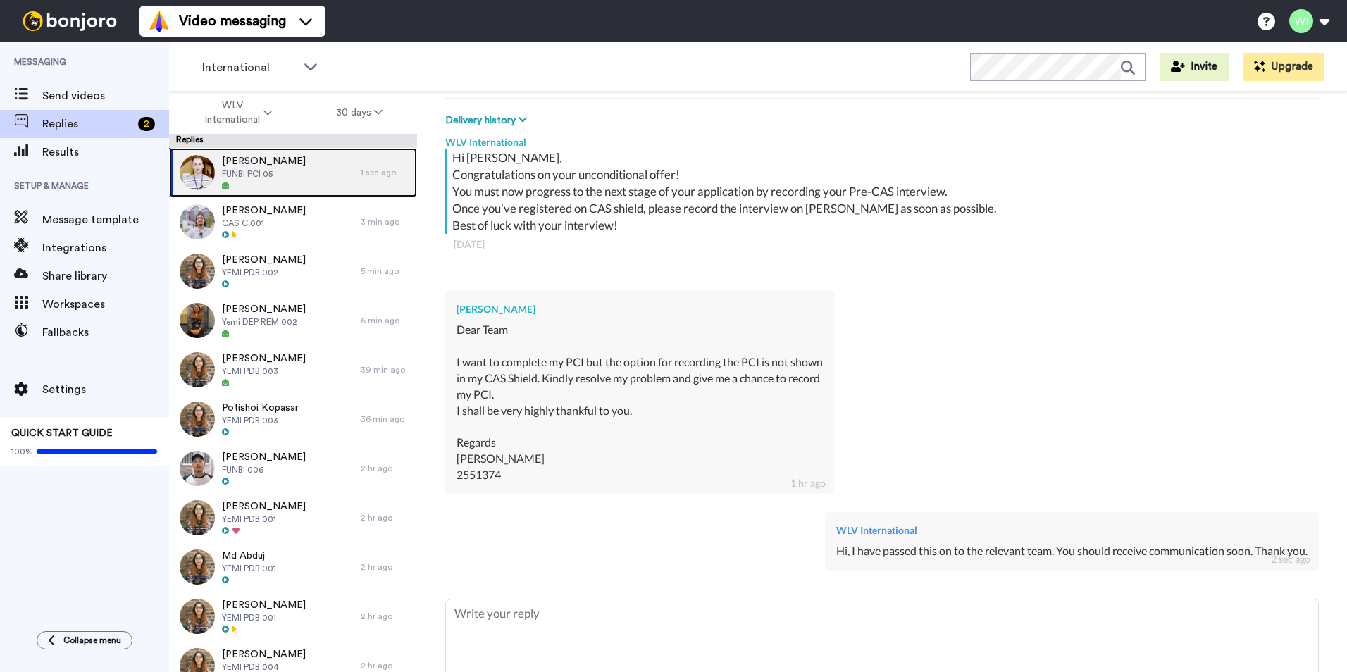
click at [275, 163] on span "Muhammad Afzal" at bounding box center [264, 161] width 84 height 14
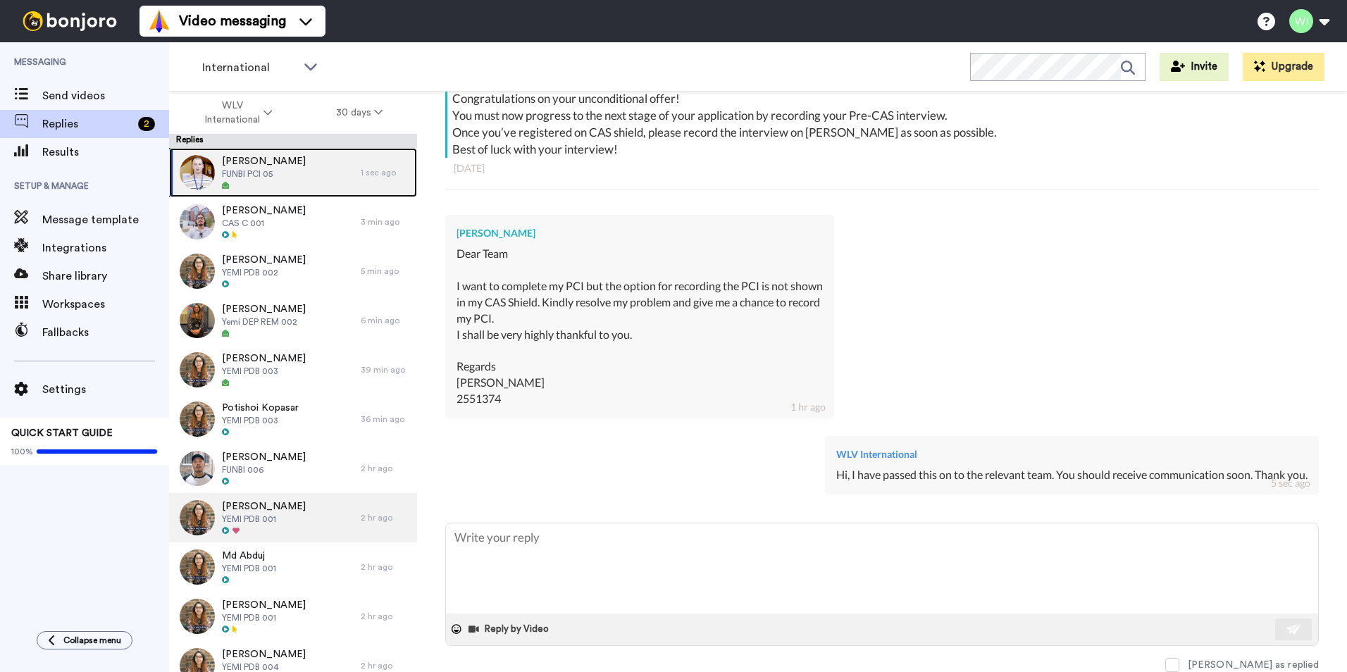
scroll to position [141, 0]
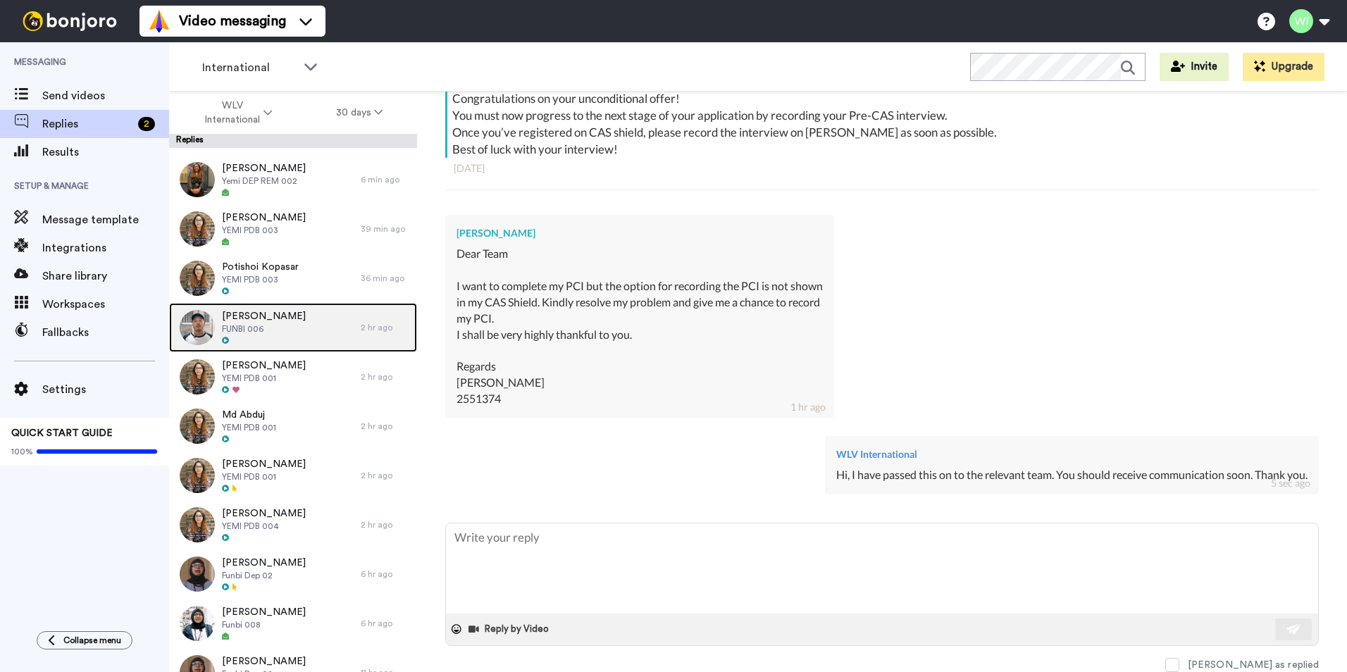
click at [291, 335] on div "Sineth Jayalth FUNBI 006" at bounding box center [265, 327] width 192 height 49
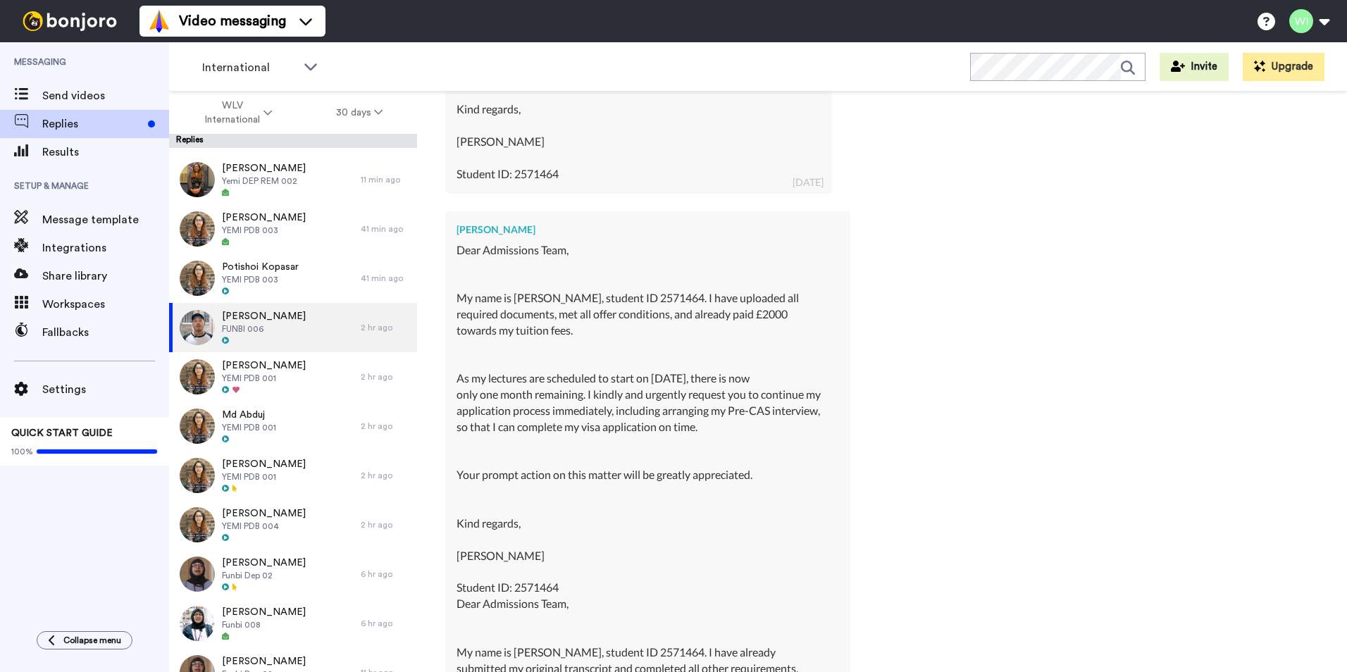
scroll to position [15847, 0]
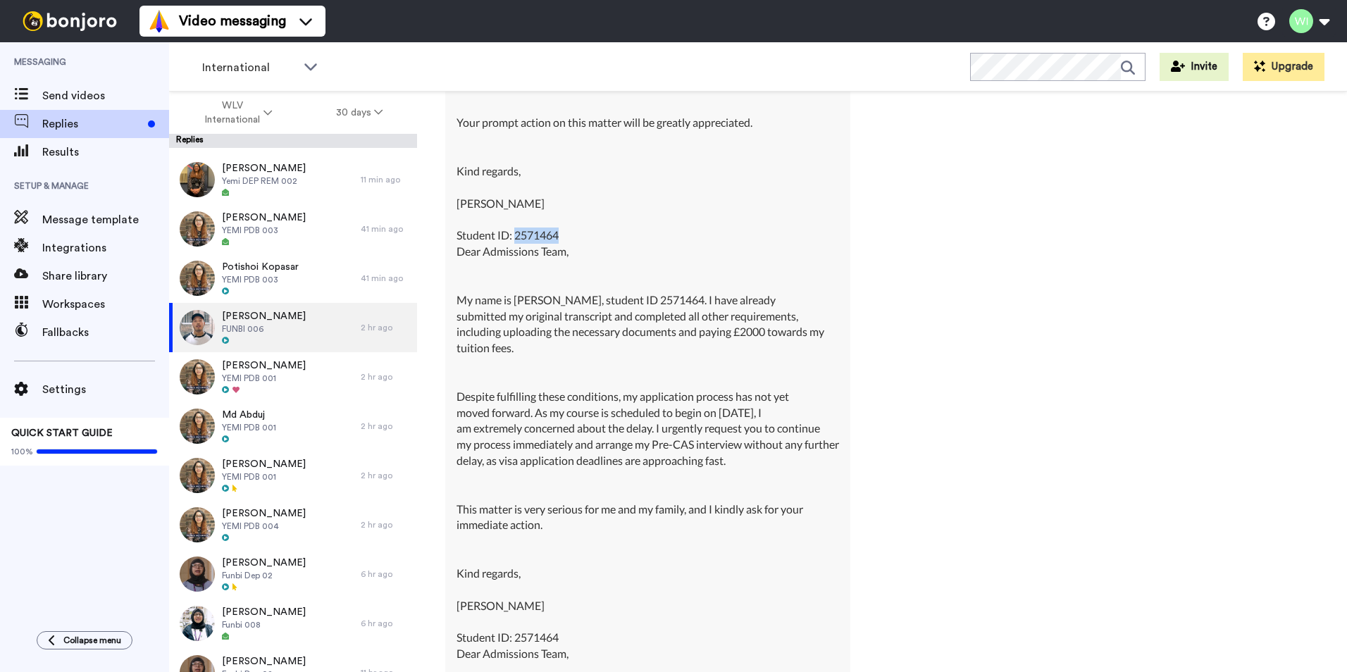
drag, startPoint x: 516, startPoint y: 231, endPoint x: 571, endPoint y: 228, distance: 55.7
click at [571, 228] on div "Dear Admissions Team, My name is Sineth Chathum Jayalath, student ID 2571464. I…" at bounding box center [647, 67] width 382 height 354
copy div "2571464"
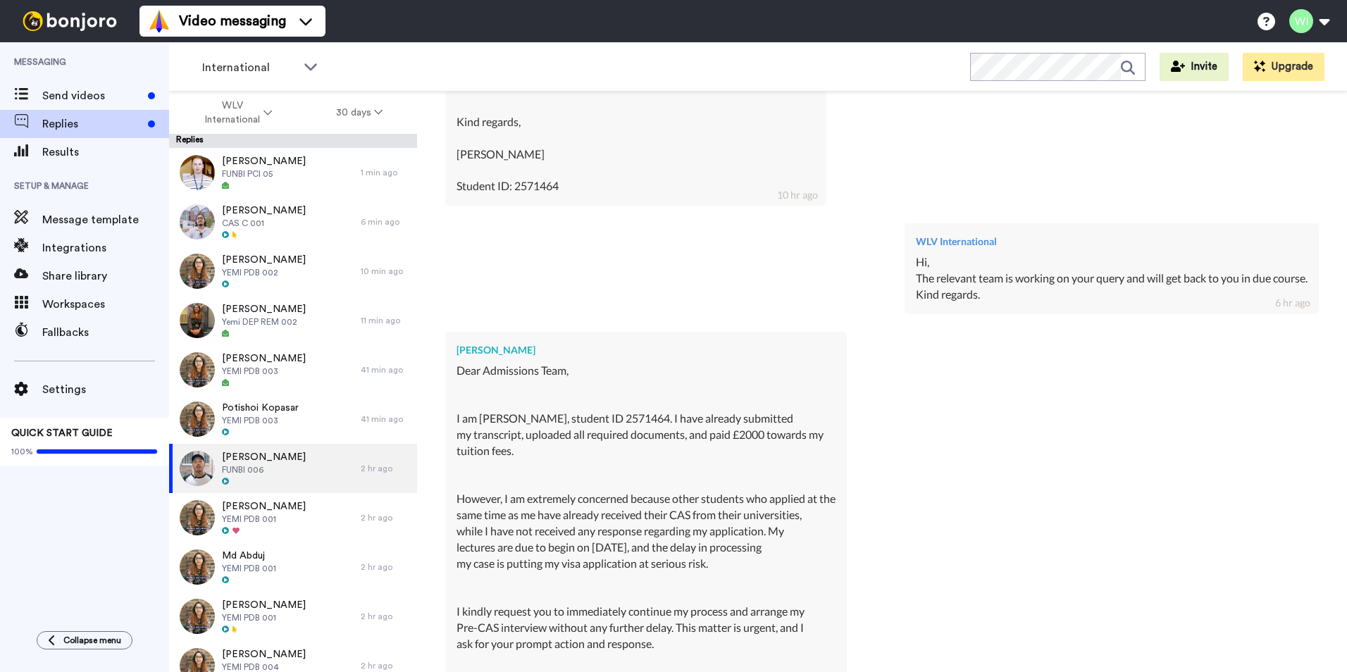
scroll to position [17603, 0]
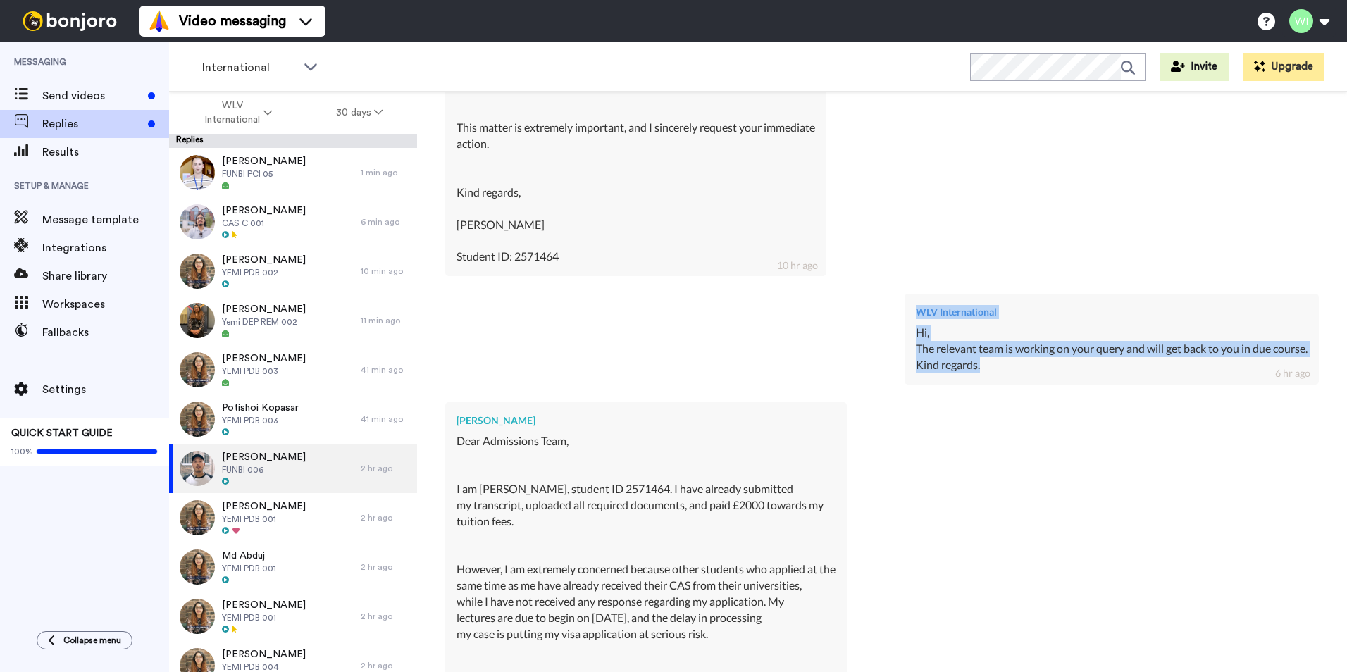
drag, startPoint x: 980, startPoint y: 369, endPoint x: 877, endPoint y: 325, distance: 112.6
click at [877, 325] on div "WLV International Hi, The relevant team is working on your query and will get b…" at bounding box center [881, 337] width 873 height 108
copy div "WLV International Hi, The relevant team is working on your query and will get b…"
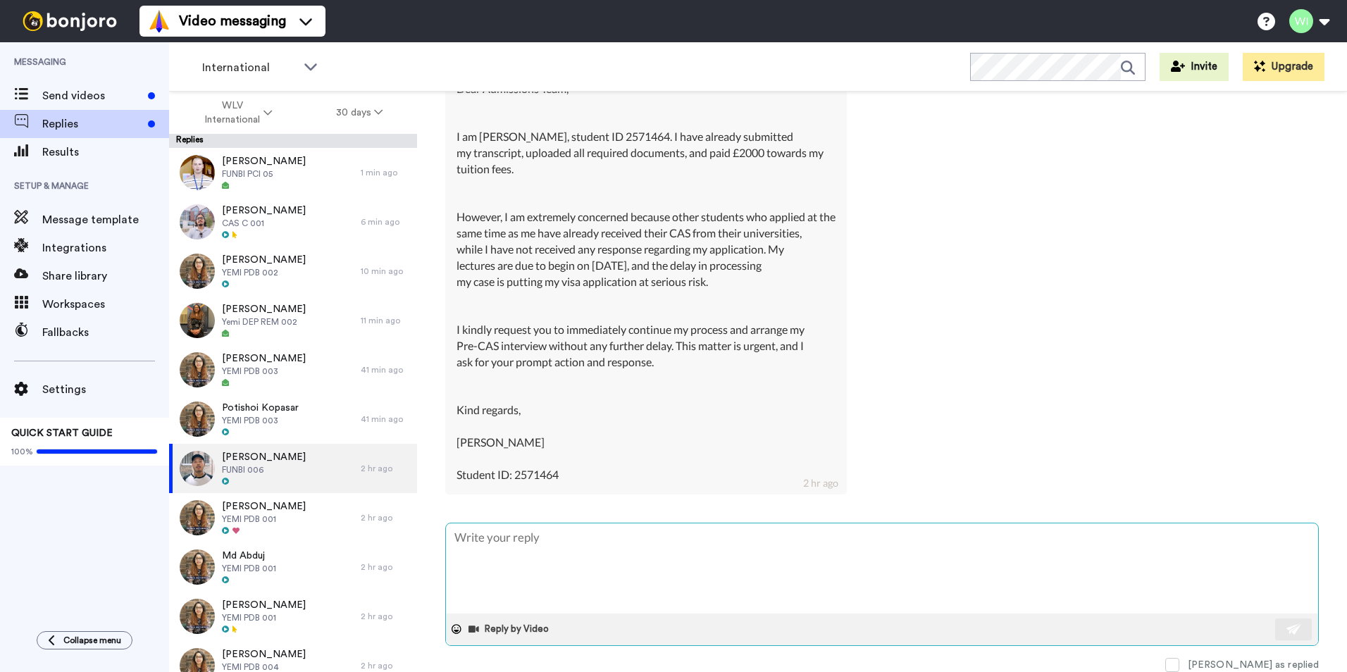
click at [604, 545] on textarea at bounding box center [882, 568] width 872 height 90
paste textarea "WLV International Hi, The relevant team is working on your query and will get b…"
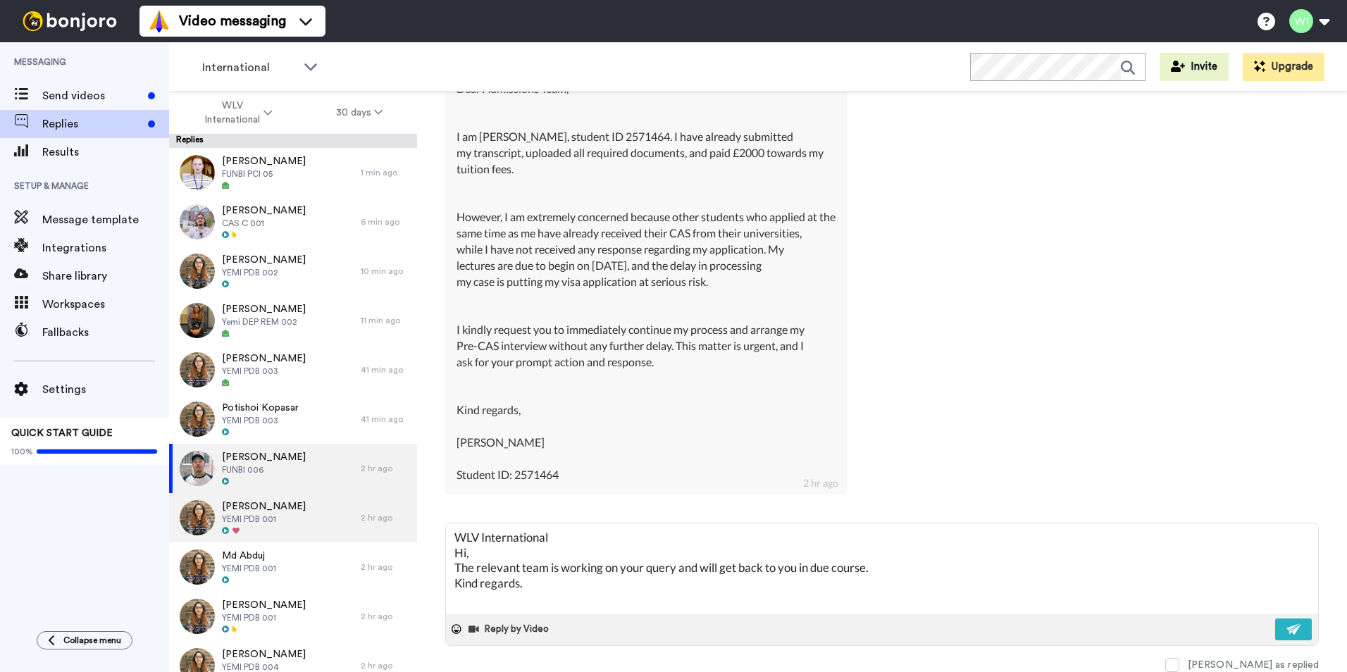
drag, startPoint x: 600, startPoint y: 538, endPoint x: 392, endPoint y: 536, distance: 208.5
click at [380, 528] on div "WLV International 30 days Replies Muhammad Afzal FUNBI PCI 05 1 min ago Mushara…" at bounding box center [758, 407] width 1178 height 630
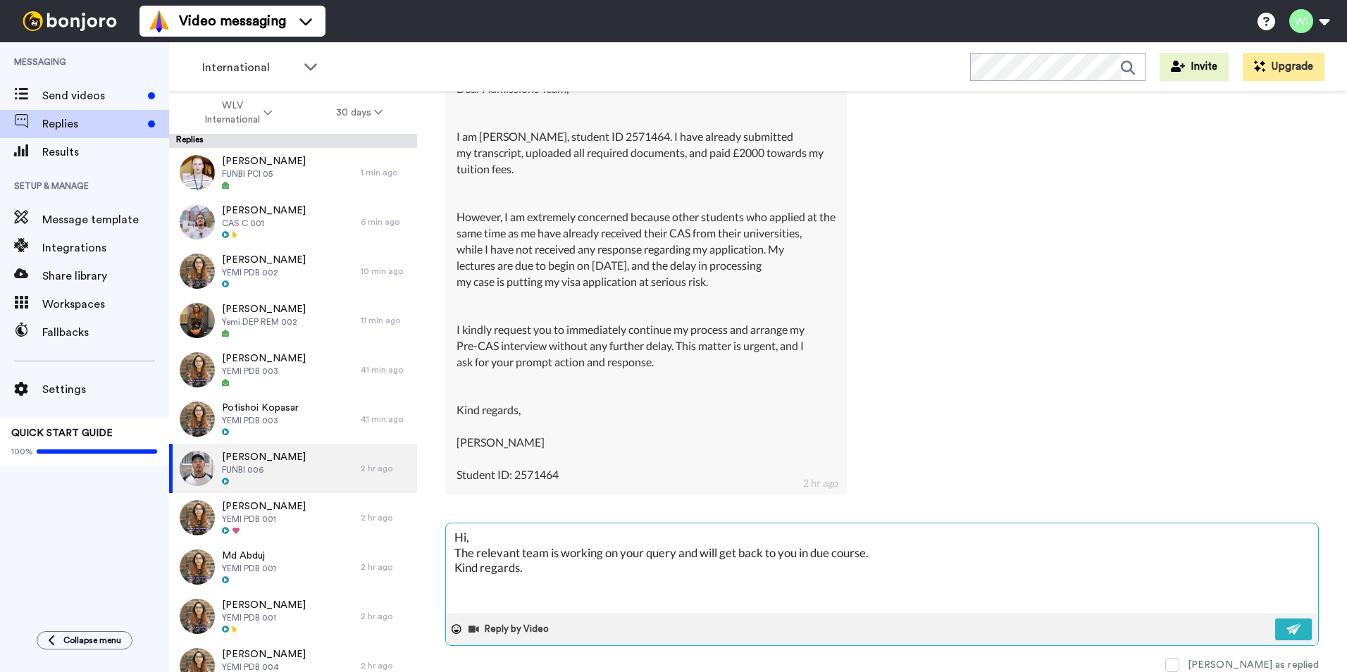
click at [451, 551] on textarea "Hi, The relevant team is working on your query and will get back to you in due …" at bounding box center [882, 568] width 872 height 90
click at [456, 552] on textarea "Hi, The relevant team is working on your query and will get back to you in due …" at bounding box center [882, 568] width 872 height 90
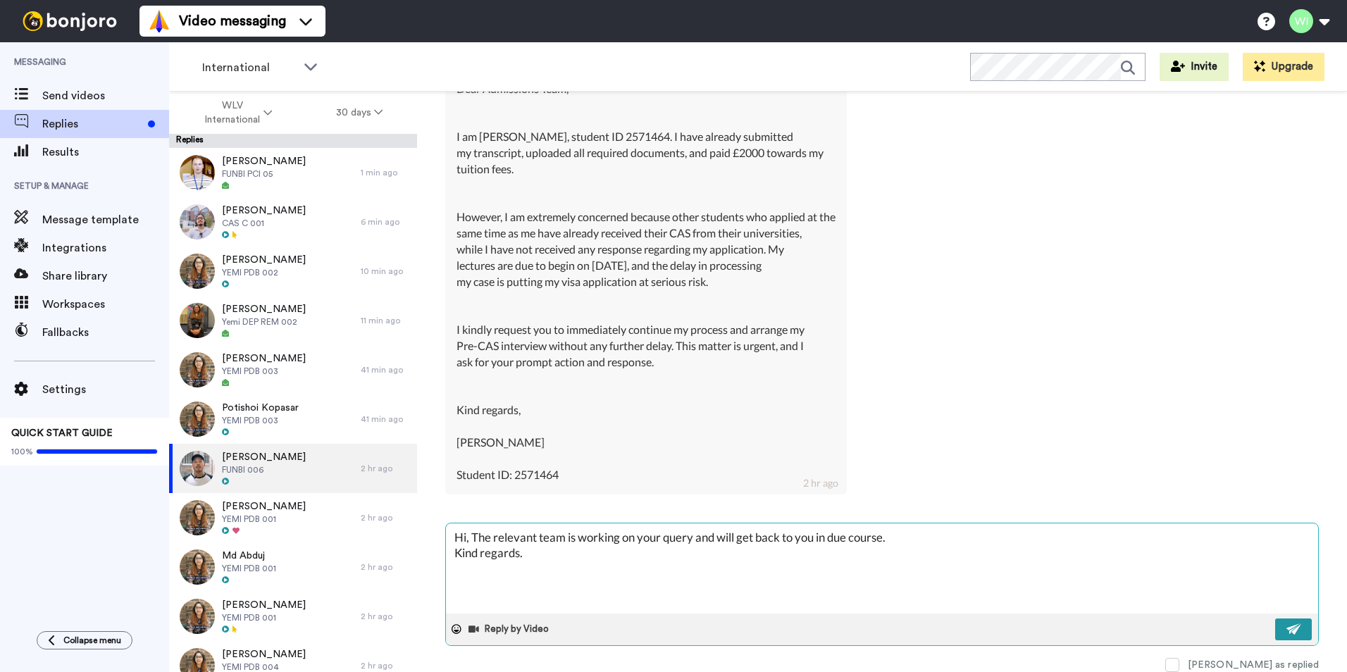
click at [1286, 625] on img at bounding box center [1293, 628] width 15 height 11
